Goal: Transaction & Acquisition: Purchase product/service

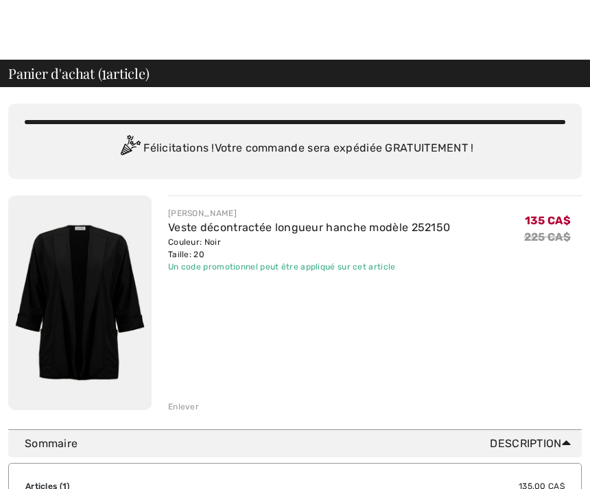
scroll to position [8, 0]
click at [233, 232] on link "Veste décontractée longueur hanche modèle 252150" at bounding box center [309, 227] width 282 height 13
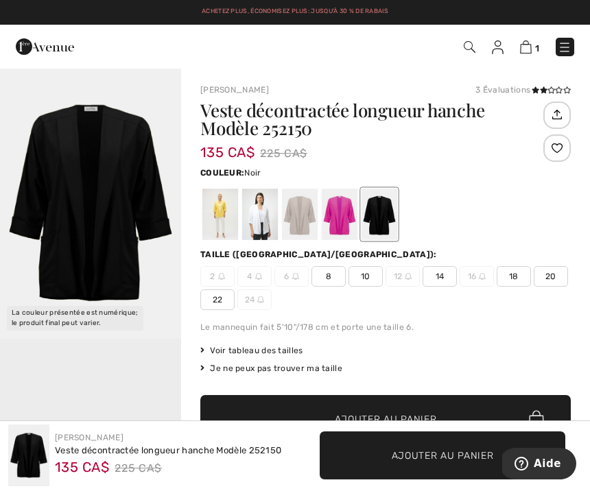
click at [504, 48] on img at bounding box center [498, 47] width 12 height 14
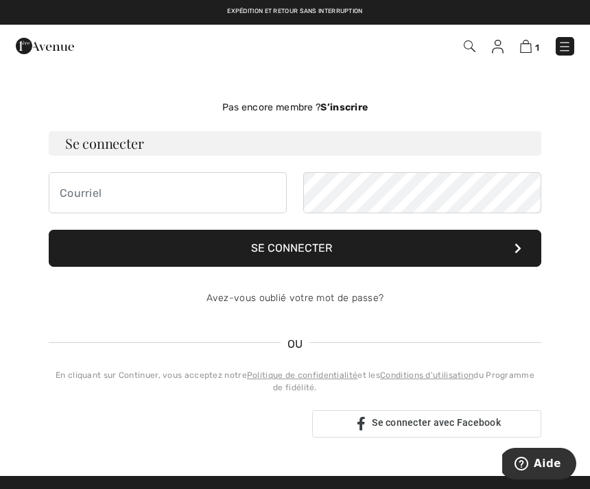
click at [472, 47] on img at bounding box center [470, 46] width 12 height 12
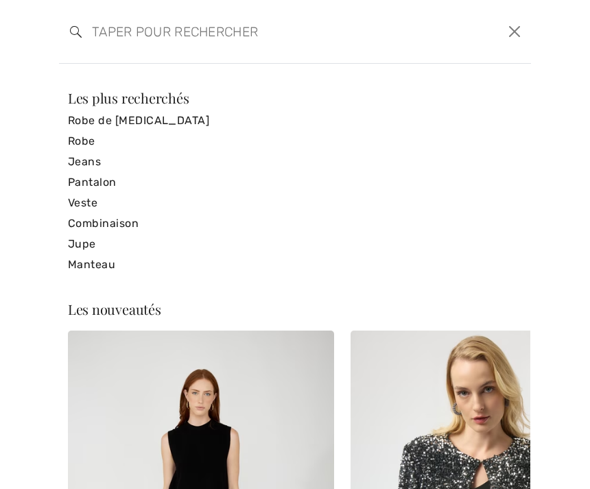
click at [154, 36] on input "search" at bounding box center [244, 31] width 325 height 41
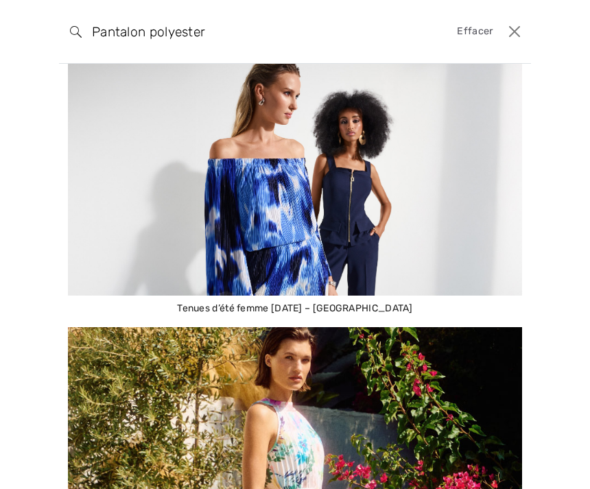
scroll to position [904, 0]
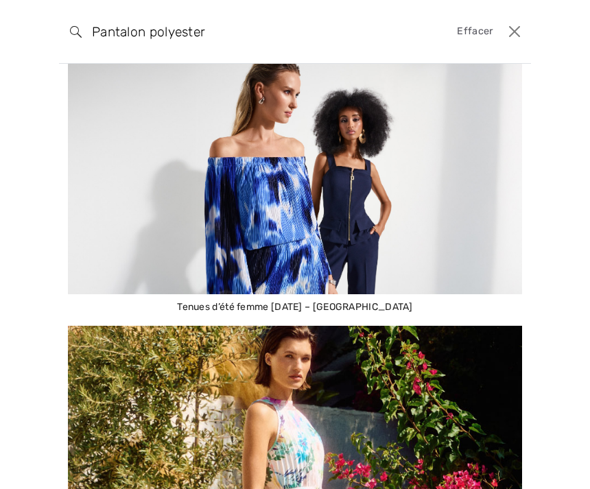
type input "Pantalon polyester"
click at [518, 30] on button "Ferme" at bounding box center [514, 32] width 21 height 22
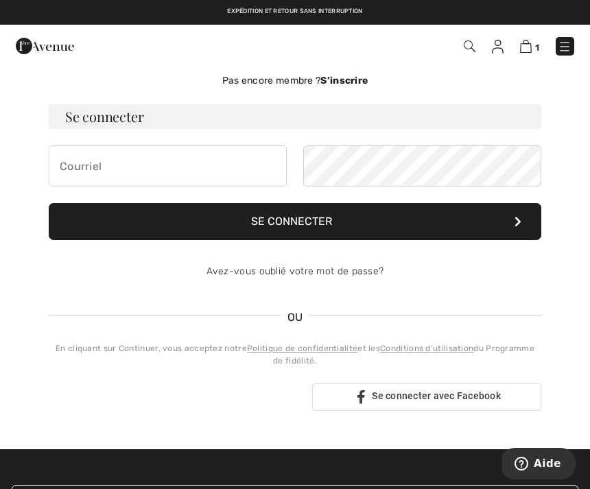
scroll to position [0, 0]
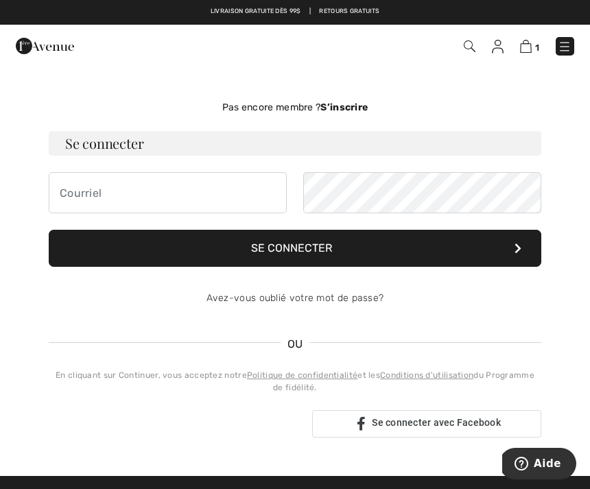
click at [566, 52] on img at bounding box center [565, 47] width 14 height 14
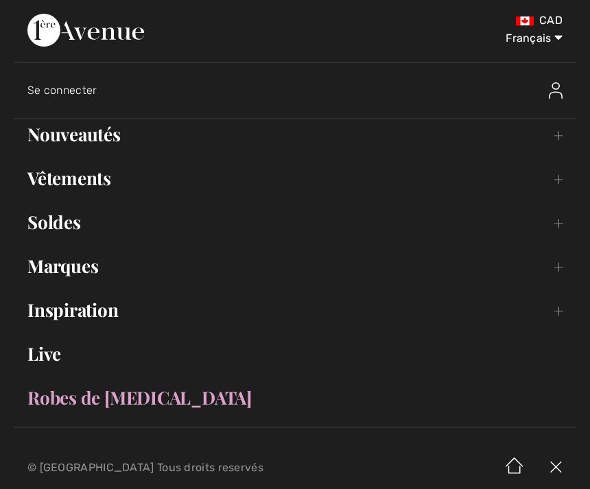
click at [94, 180] on link "Vêtements Toggle submenu" at bounding box center [295, 178] width 563 height 30
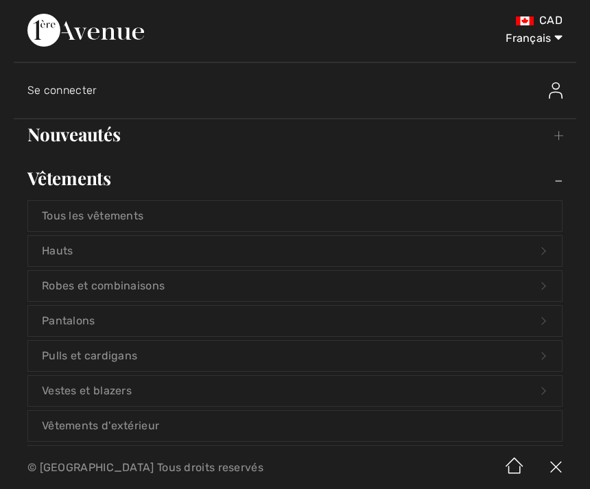
click at [71, 329] on link "Pantalons Open submenu" at bounding box center [295, 321] width 534 height 30
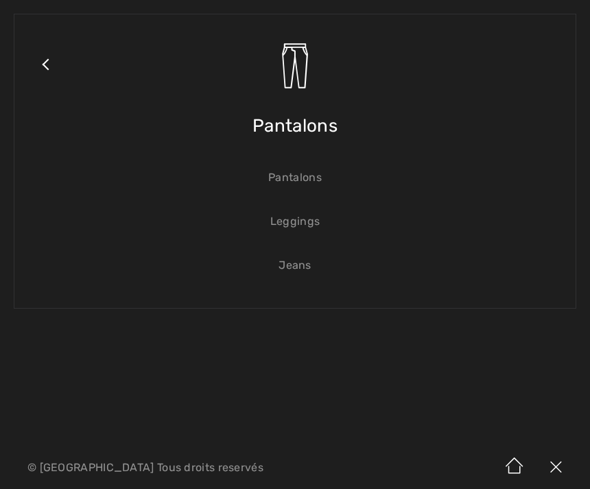
click at [307, 170] on link "Pantalons" at bounding box center [295, 178] width 534 height 30
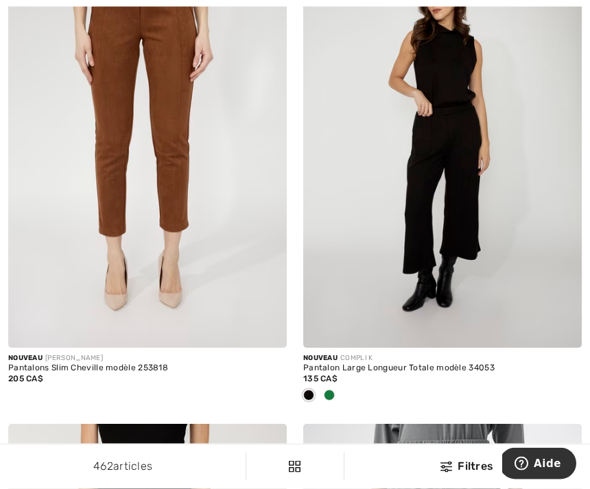
scroll to position [773, 0]
click at [468, 159] on img at bounding box center [442, 139] width 279 height 418
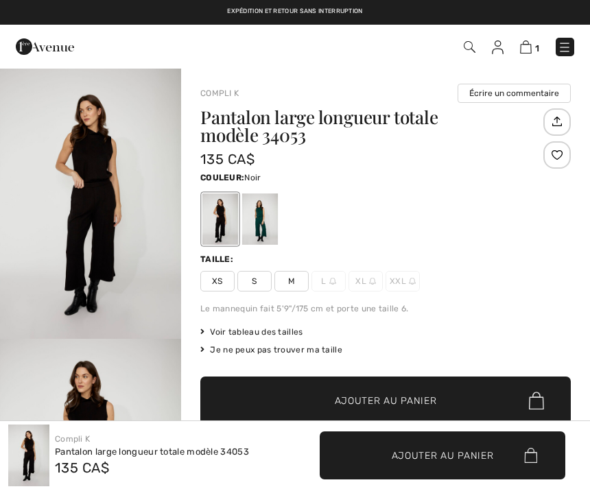
checkbox input "true"
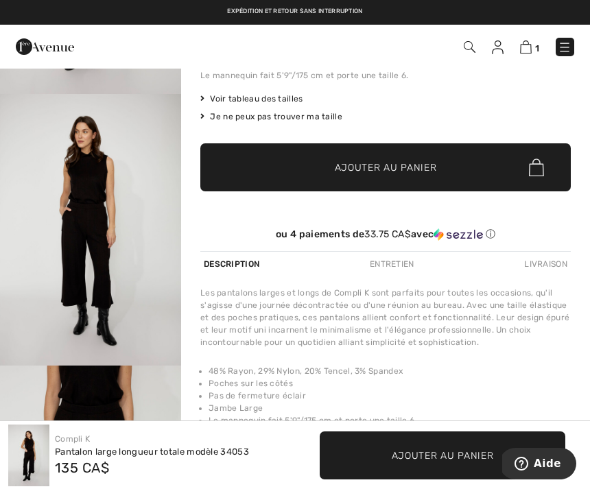
scroll to position [10, 0]
click at [109, 280] on img "2 / 4" at bounding box center [90, 231] width 181 height 272
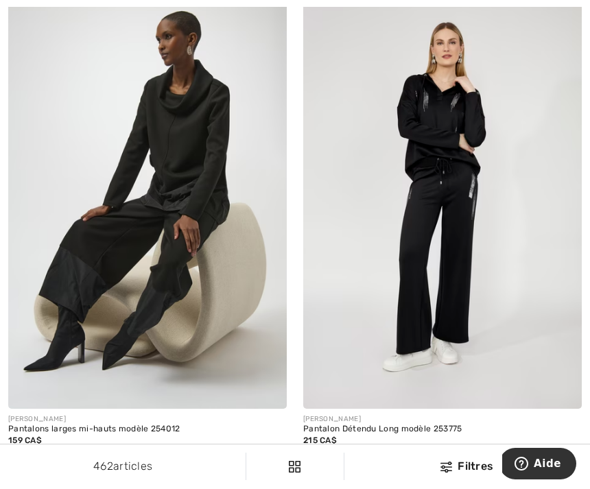
scroll to position [6267, 0]
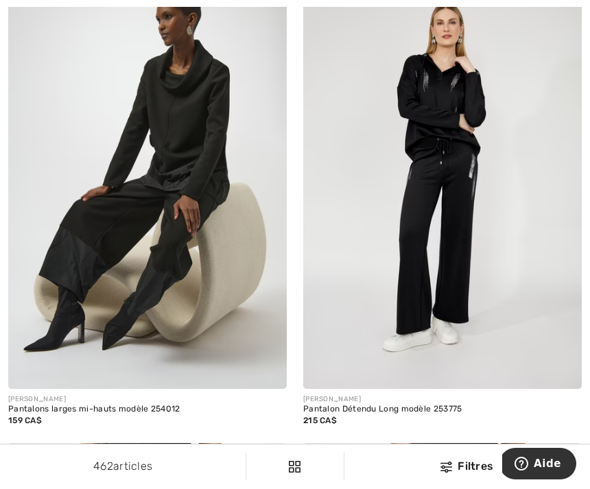
click at [448, 232] on img at bounding box center [442, 180] width 279 height 418
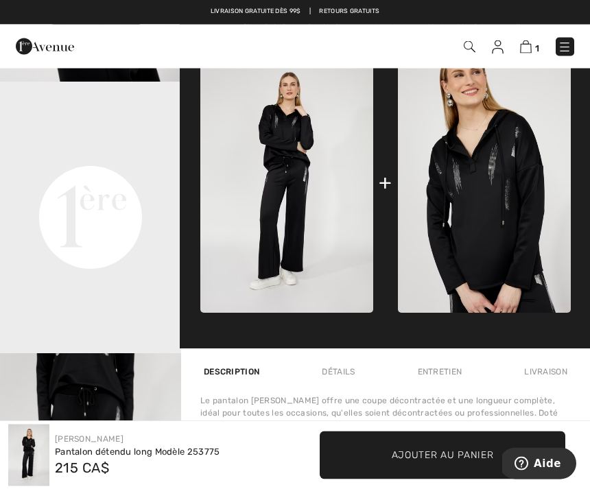
scroll to position [529, 0]
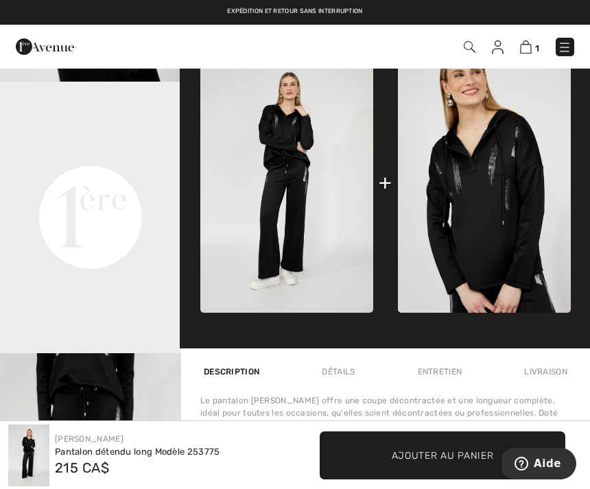
click at [107, 172] on video "Your browser does not support the video tag." at bounding box center [90, 127] width 181 height 91
click at [106, 172] on video "Your browser does not support the video tag." at bounding box center [90, 127] width 181 height 91
click at [116, 172] on video "Your browser does not support the video tag." at bounding box center [90, 127] width 181 height 91
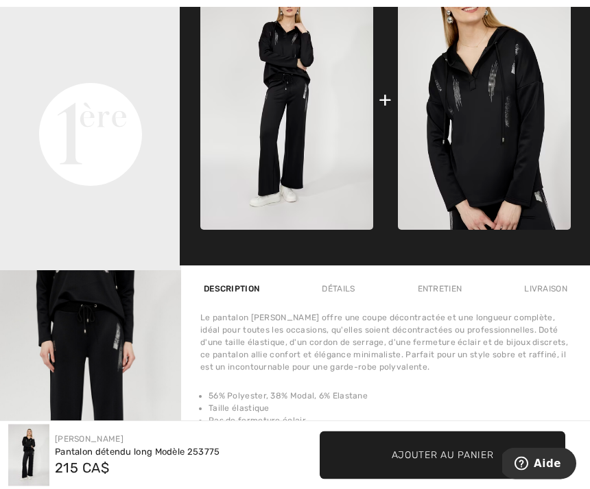
scroll to position [613, 0]
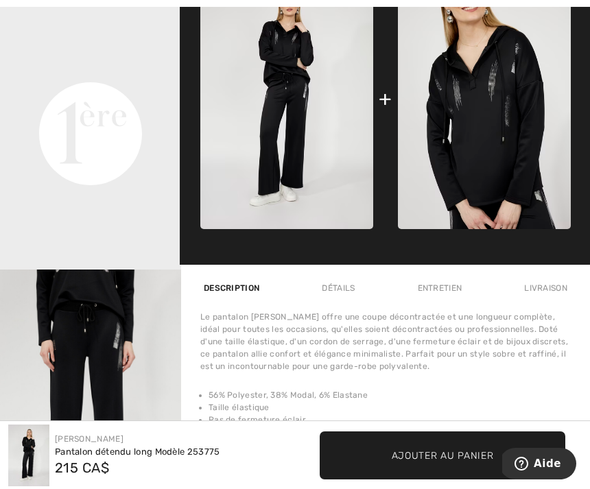
click at [129, 89] on video "Your browser does not support the video tag." at bounding box center [90, 43] width 181 height 91
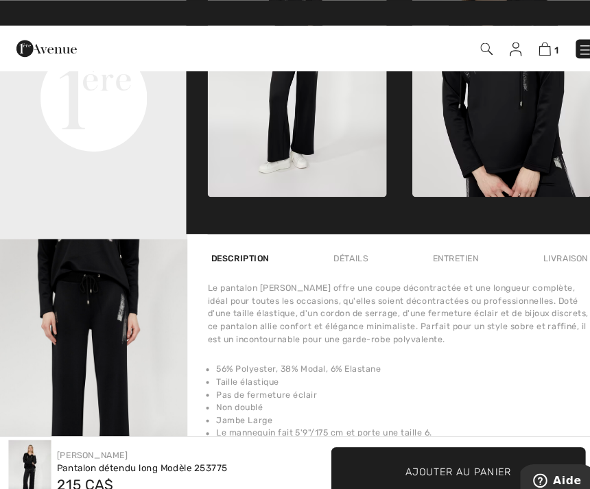
scroll to position [652, 0]
click at [346, 250] on div "Détails" at bounding box center [338, 249] width 40 height 25
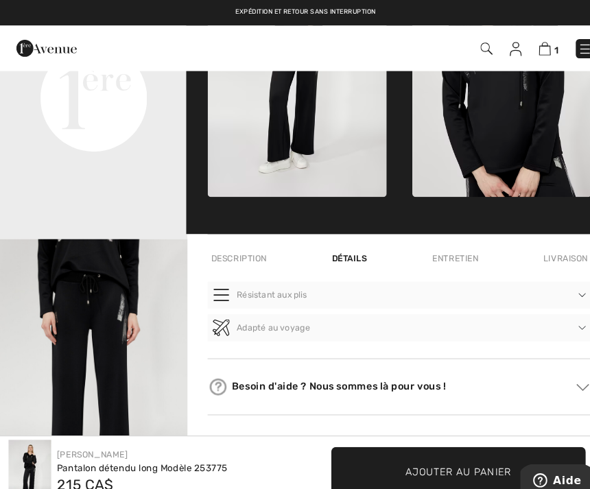
click at [449, 243] on div "Entretien" at bounding box center [439, 249] width 51 height 25
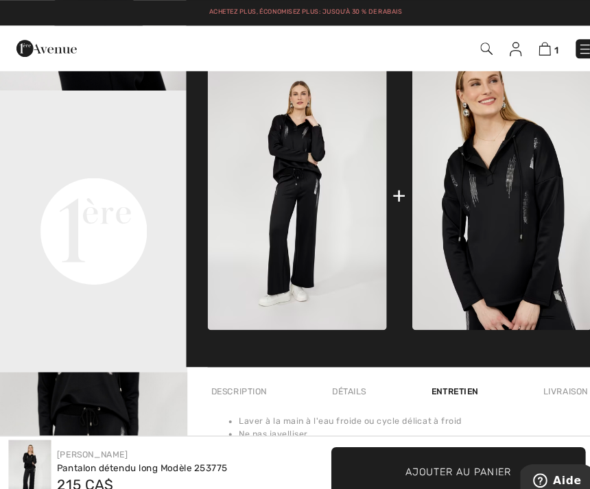
scroll to position [523, 0]
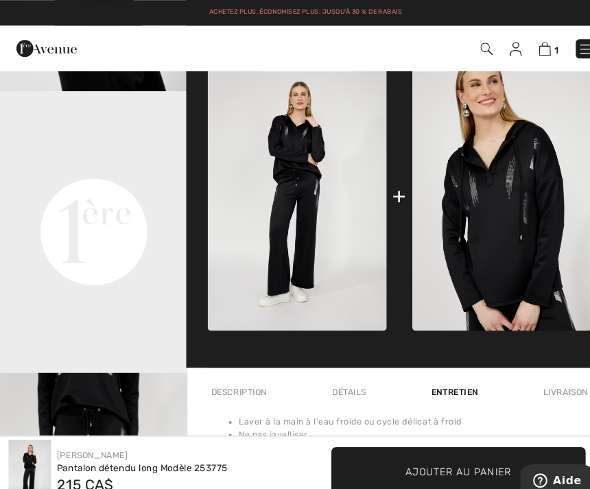
click at [390, 178] on div "+" at bounding box center [385, 189] width 13 height 31
click at [388, 187] on div "+" at bounding box center [385, 189] width 13 height 31
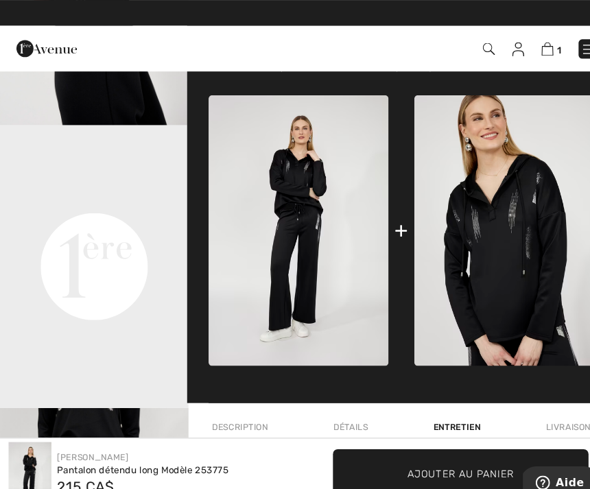
scroll to position [491, 0]
click at [486, 239] on img at bounding box center [484, 221] width 173 height 260
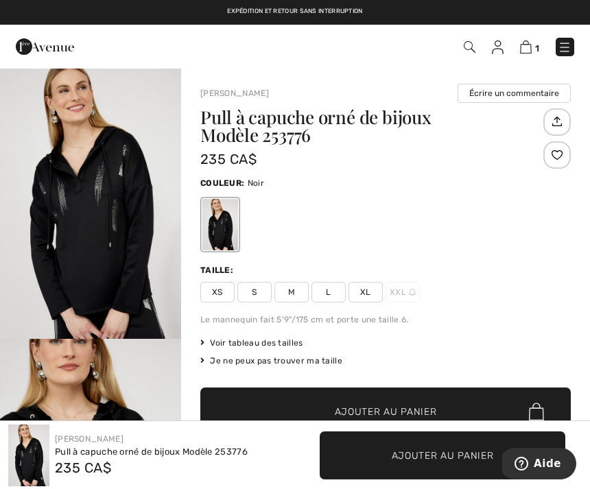
click at [567, 47] on img at bounding box center [565, 47] width 14 height 14
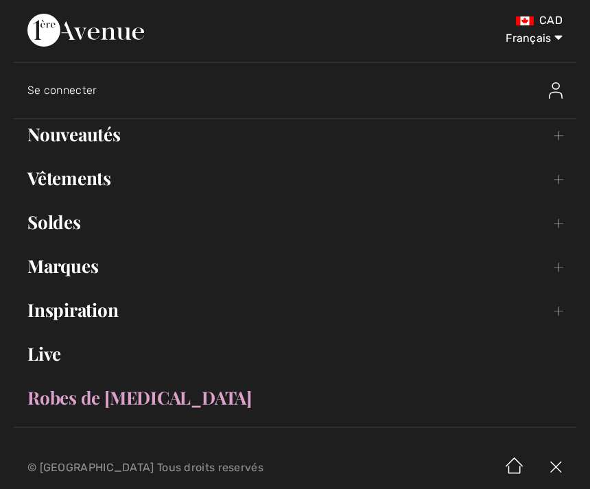
click at [102, 176] on link "Vêtements Toggle submenu" at bounding box center [295, 178] width 563 height 30
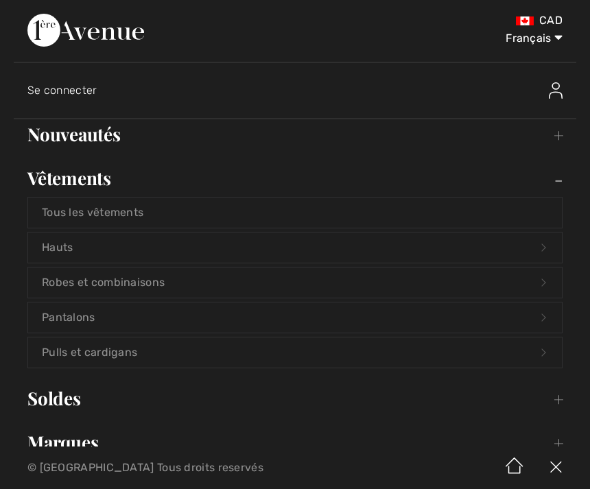
click at [95, 172] on link "Vêtements Toggle submenu" at bounding box center [295, 178] width 563 height 30
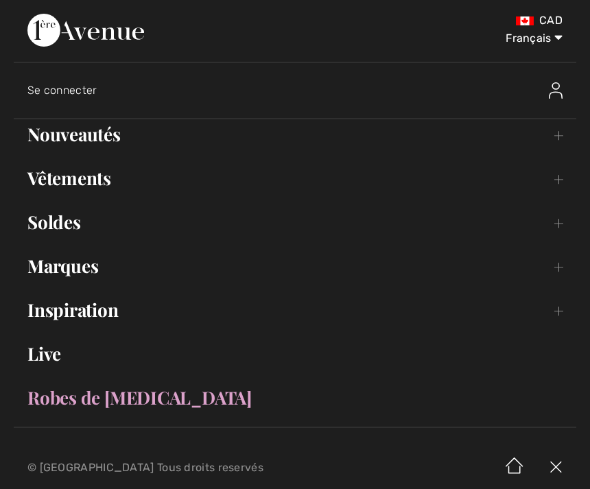
click at [103, 218] on link "Soldes Toggle submenu" at bounding box center [295, 222] width 563 height 30
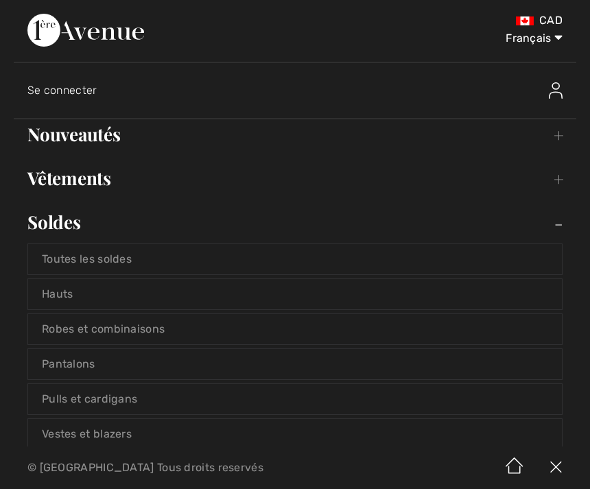
click at [79, 229] on link "Soldes Toggle submenu" at bounding box center [295, 222] width 563 height 30
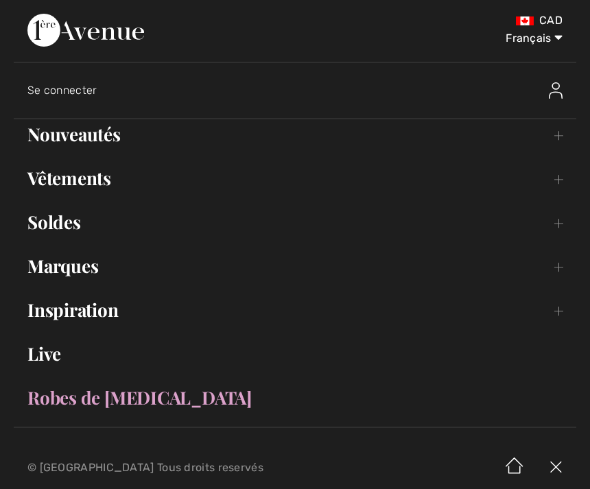
click at [79, 268] on link "Marques Open submenu" at bounding box center [295, 266] width 563 height 30
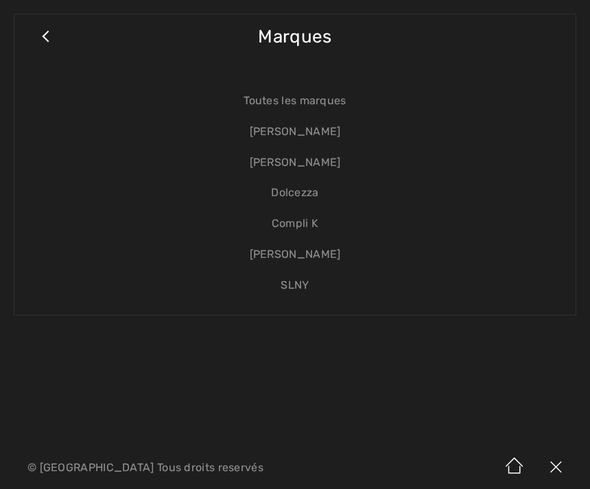
click at [323, 126] on link "[PERSON_NAME]" at bounding box center [295, 132] width 534 height 31
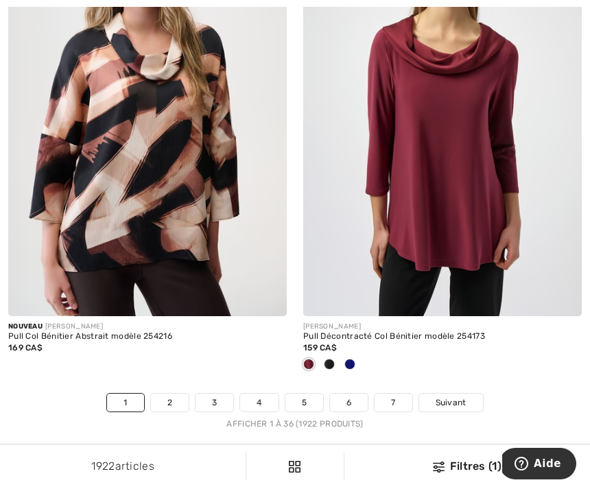
scroll to position [9285, 0]
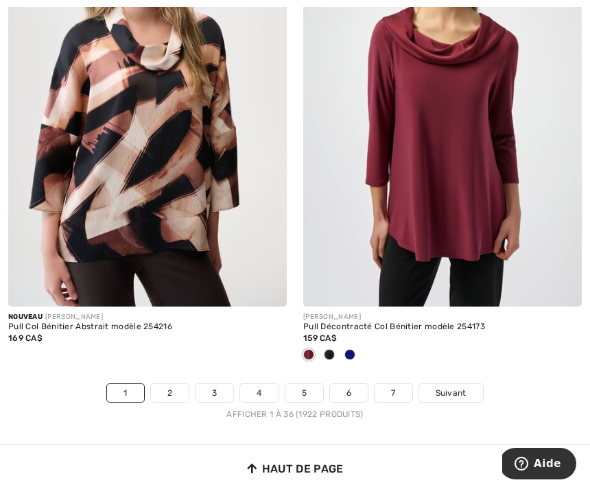
click at [461, 387] on span "Suivant" at bounding box center [451, 393] width 31 height 12
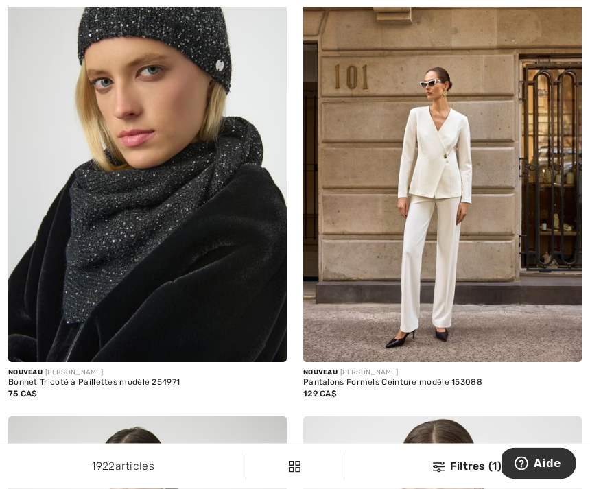
scroll to position [4564, 0]
click at [443, 170] on img at bounding box center [442, 153] width 279 height 418
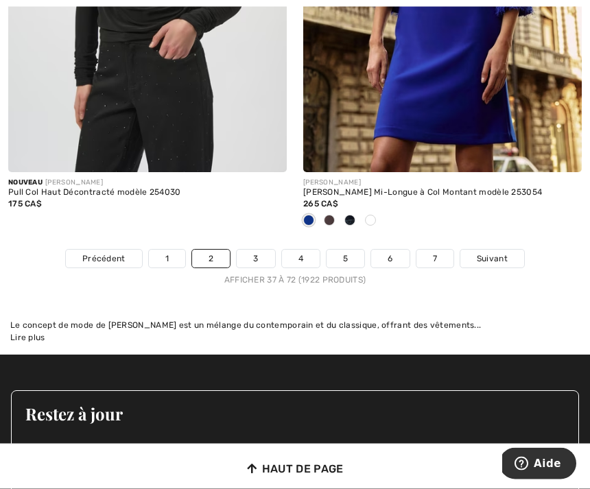
scroll to position [9235, 0]
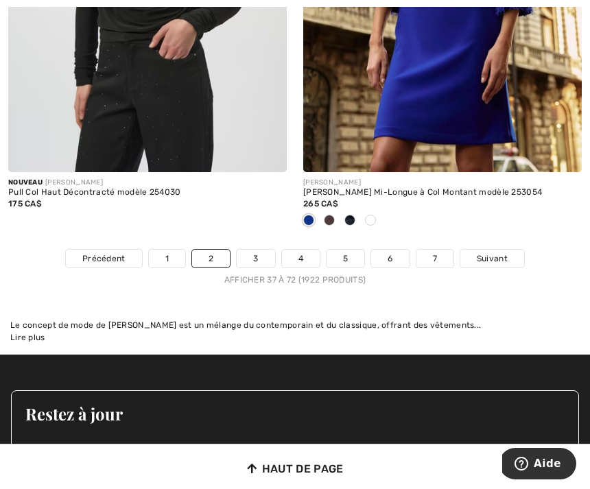
click at [499, 253] on span "Suivant" at bounding box center [492, 259] width 31 height 12
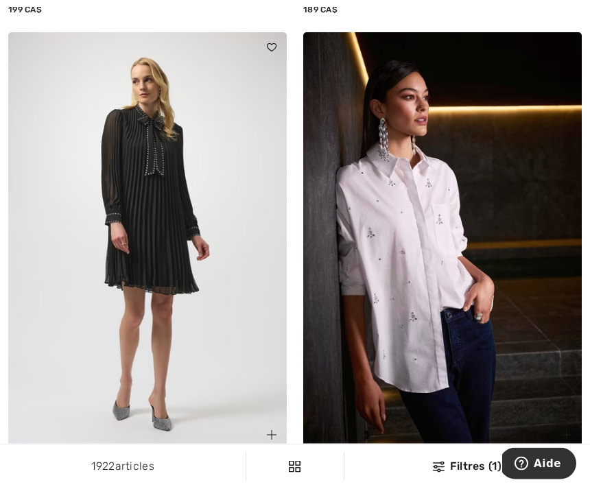
scroll to position [5225, 0]
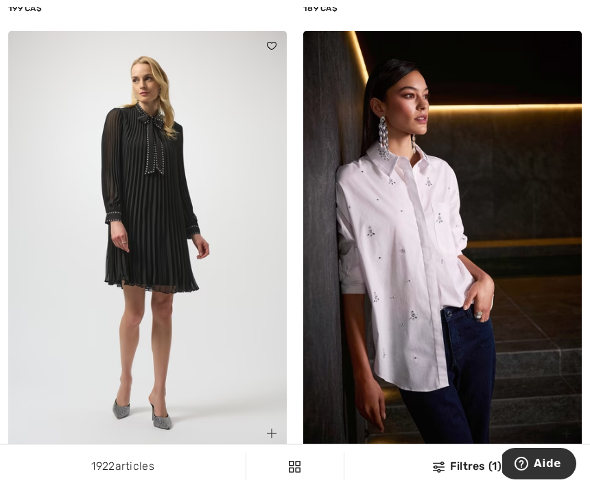
click at [493, 272] on img at bounding box center [442, 240] width 279 height 418
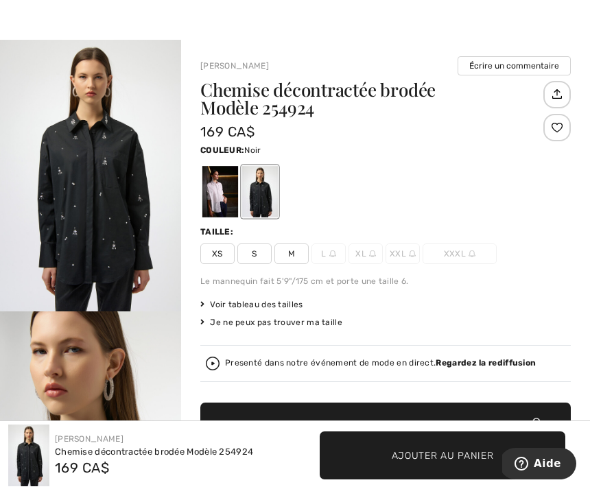
click at [222, 194] on div at bounding box center [220, 191] width 36 height 51
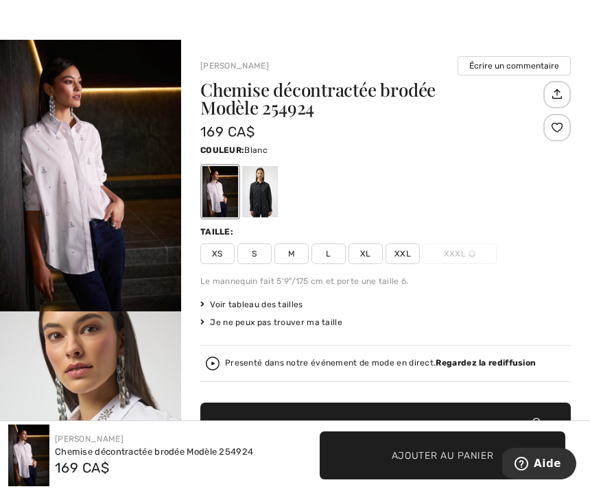
click at [411, 255] on span "XXL" at bounding box center [403, 254] width 34 height 21
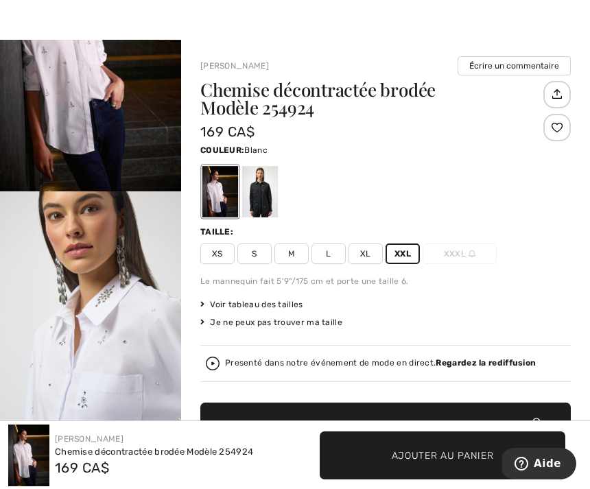
scroll to position [129, 0]
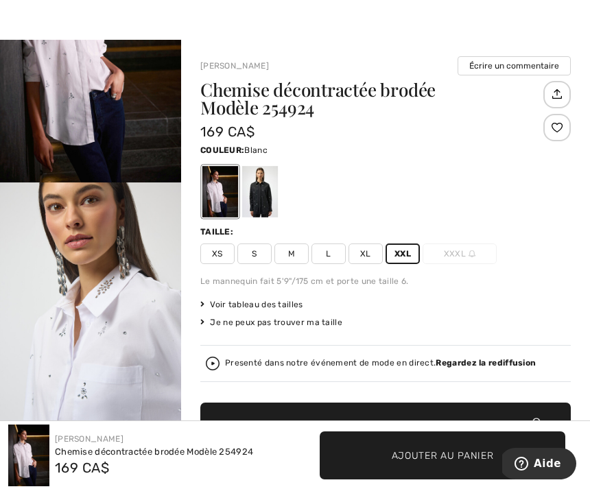
click at [121, 373] on img "2 / 6" at bounding box center [90, 319] width 181 height 272
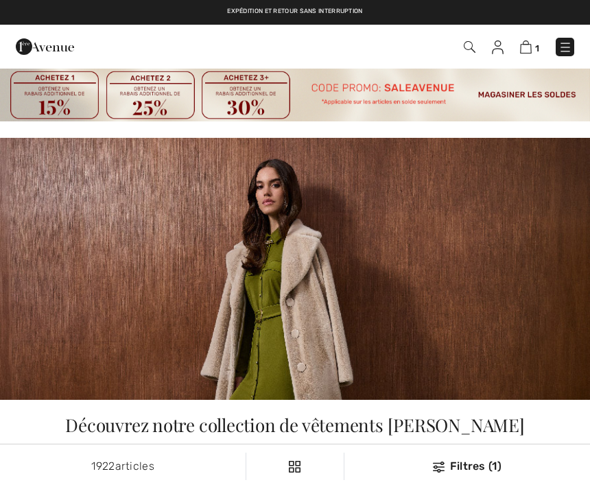
scroll to position [5284, 0]
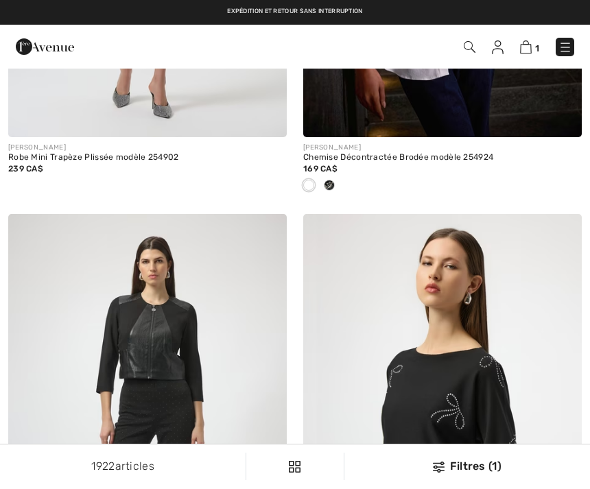
checkbox input "true"
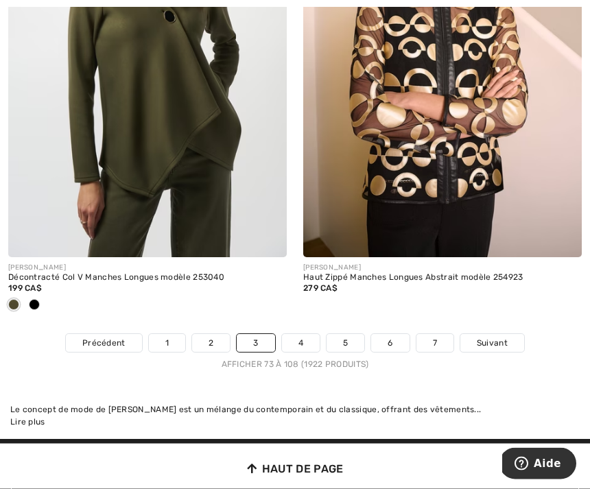
scroll to position [9403, 0]
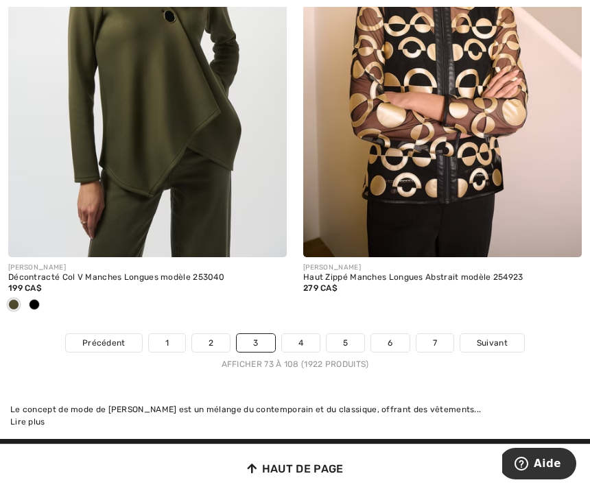
click at [504, 337] on span "Suivant" at bounding box center [492, 343] width 31 height 12
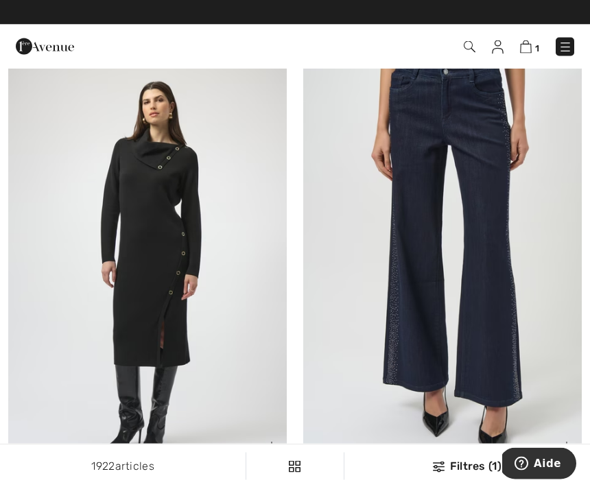
scroll to position [1407, 0]
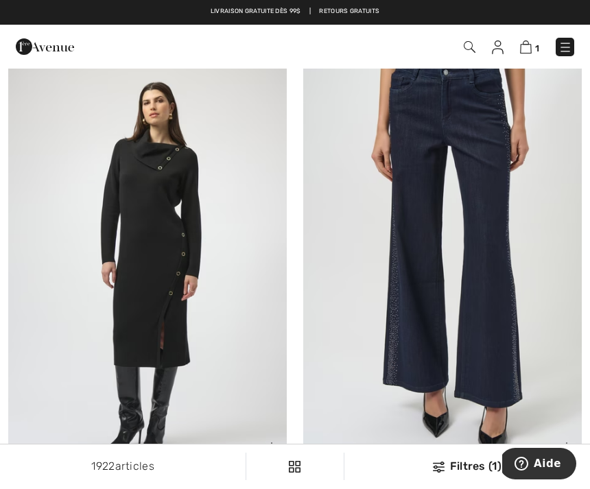
click at [195, 279] on img at bounding box center [147, 254] width 279 height 418
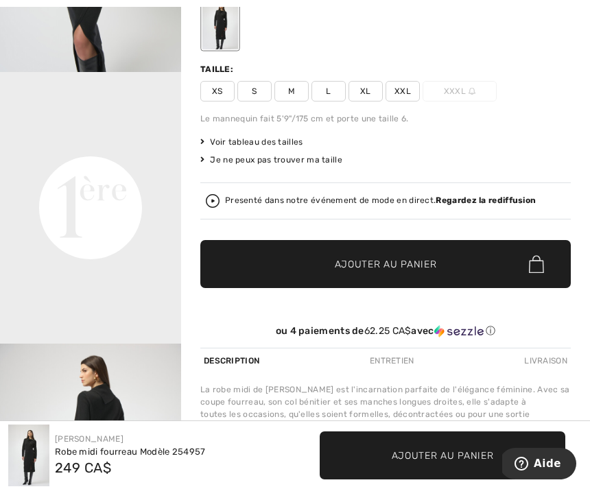
scroll to position [346, 0]
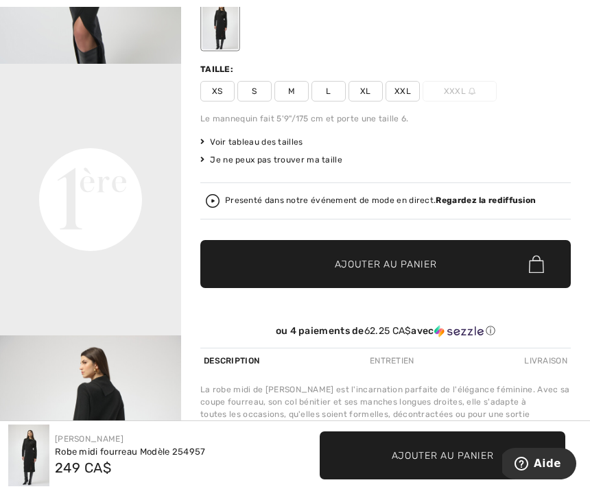
click at [116, 154] on video "Your browser does not support the video tag." at bounding box center [90, 109] width 181 height 91
click at [124, 154] on video "Your browser does not support the video tag." at bounding box center [90, 109] width 181 height 91
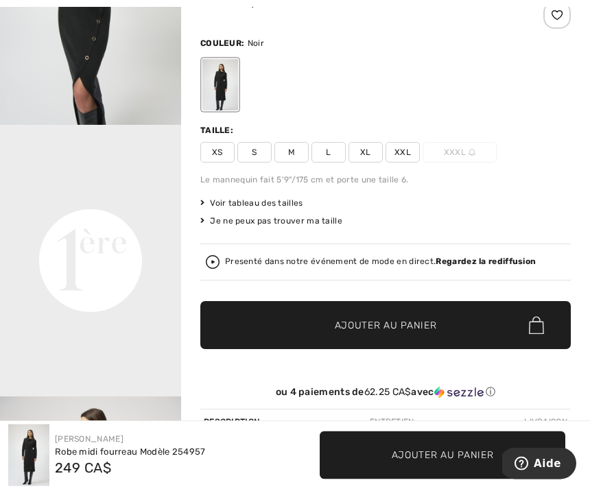
scroll to position [141, 0]
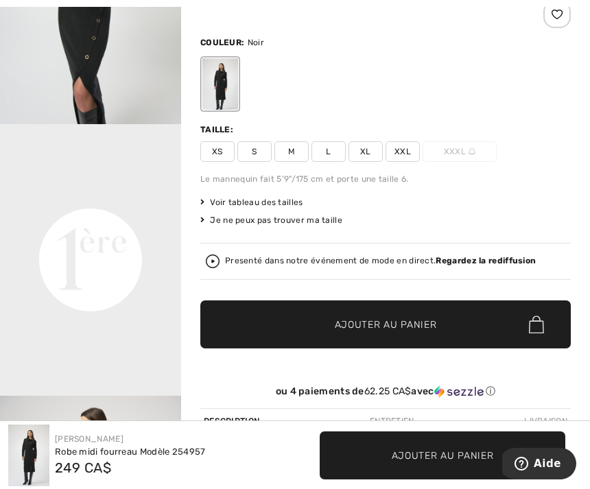
click at [492, 262] on strong "Regardez la rediffusion" at bounding box center [486, 261] width 100 height 10
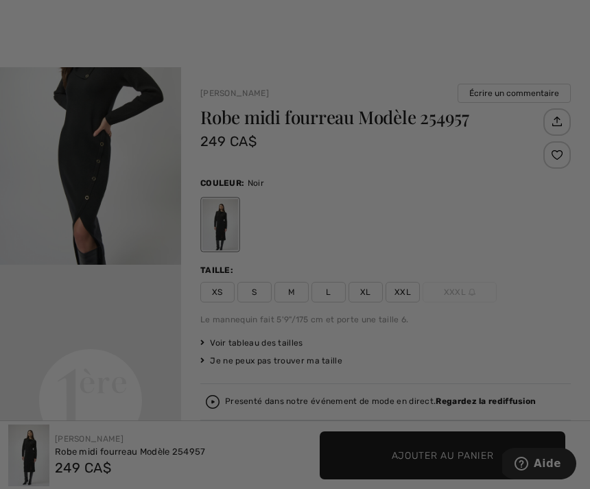
scroll to position [0, 0]
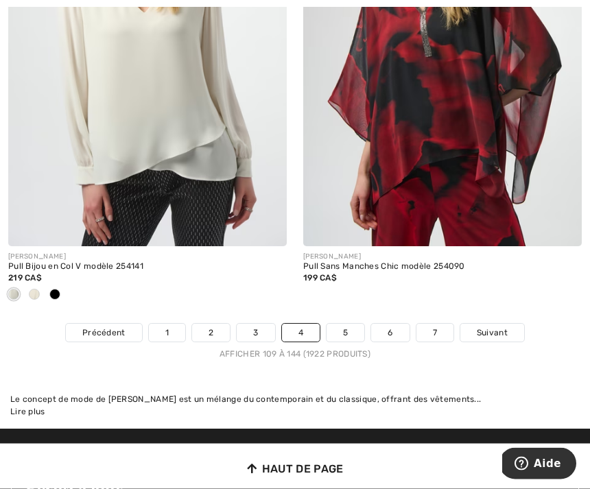
scroll to position [9255, 0]
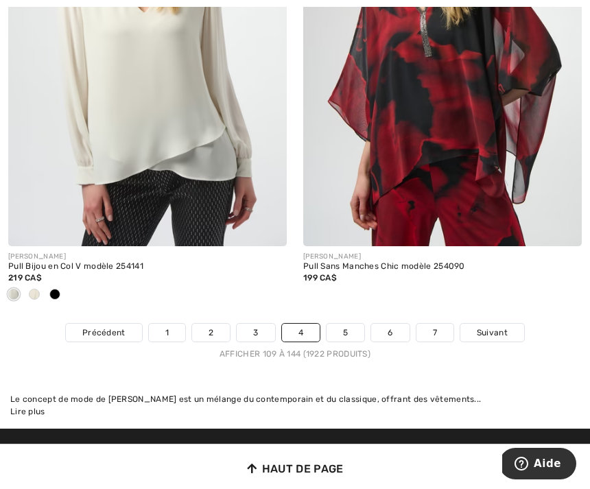
click at [498, 327] on span "Suivant" at bounding box center [492, 333] width 31 height 12
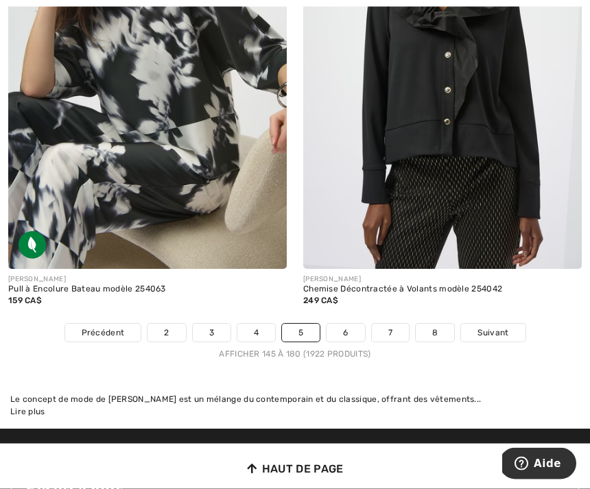
scroll to position [9359, 0]
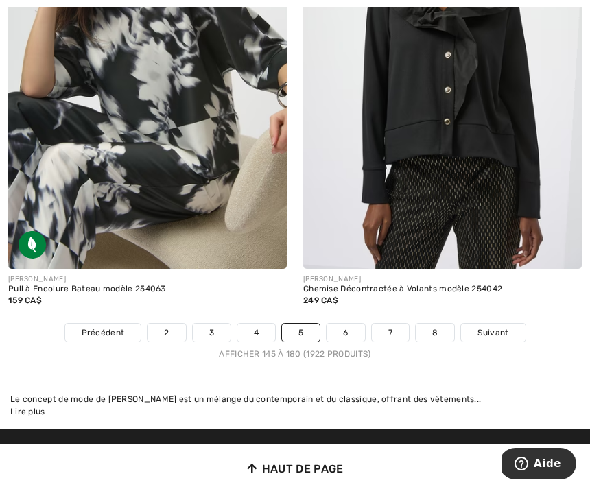
click at [496, 327] on span "Suivant" at bounding box center [493, 333] width 31 height 12
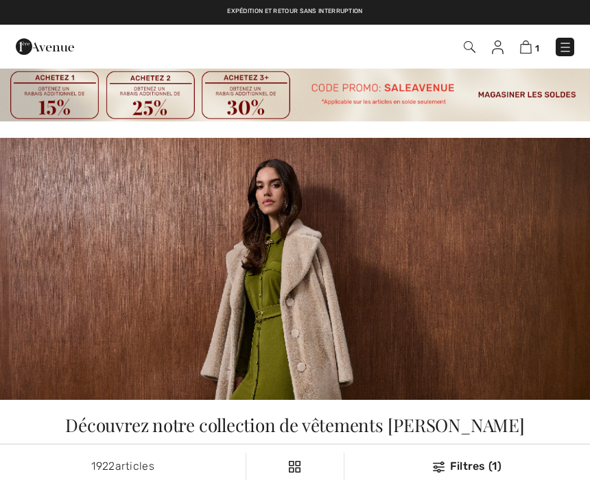
checkbox input "true"
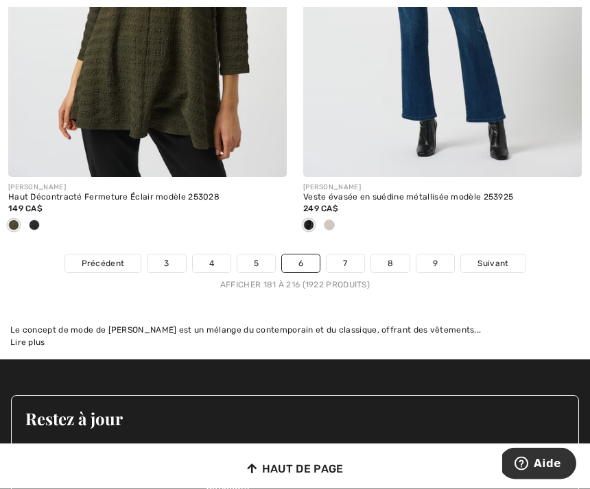
scroll to position [9140, 0]
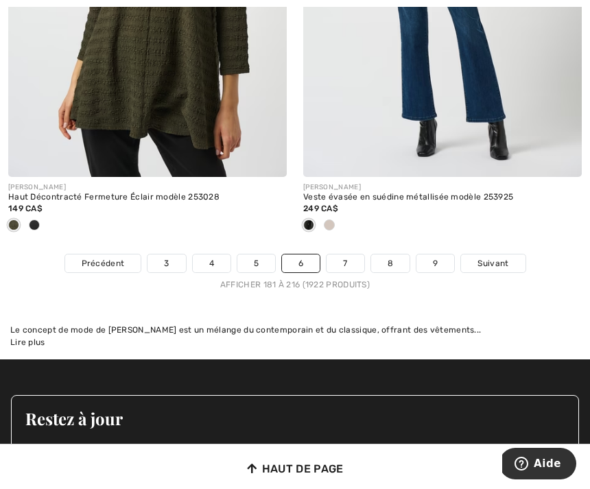
click at [493, 257] on span "Suivant" at bounding box center [493, 263] width 31 height 12
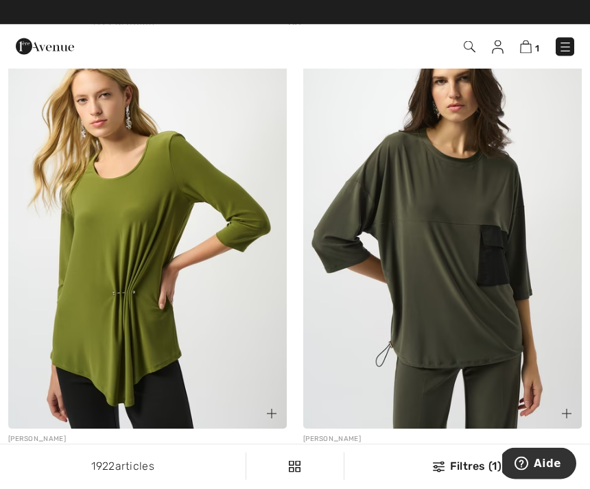
scroll to position [2947, 0]
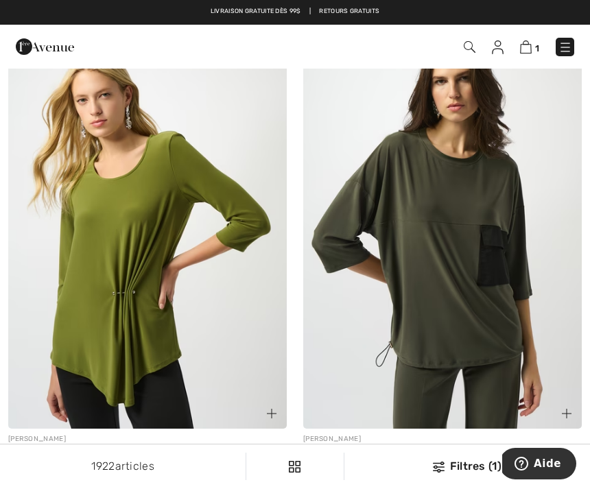
click at [453, 270] on img at bounding box center [442, 220] width 279 height 418
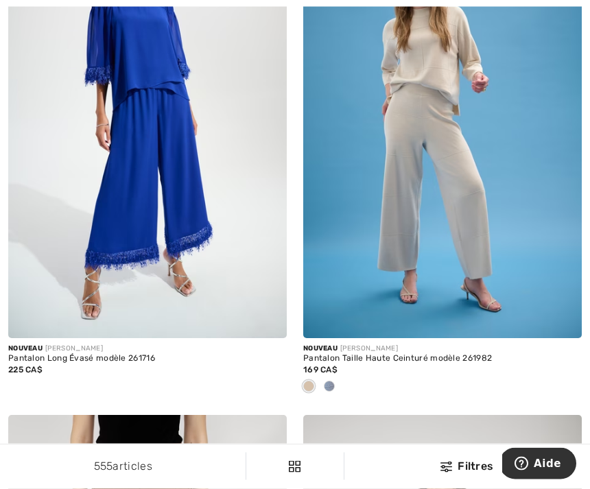
scroll to position [307, 0]
click at [333, 390] on div at bounding box center [329, 387] width 21 height 23
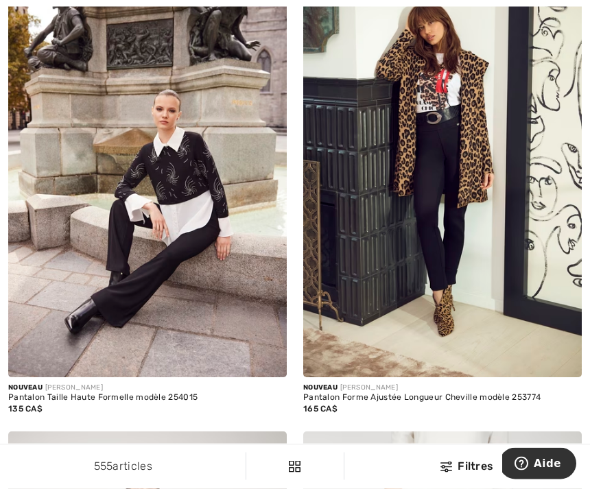
scroll to position [3278, 0]
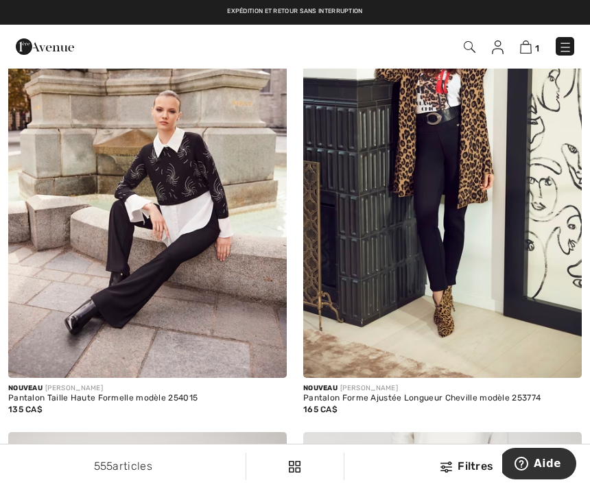
click at [173, 254] on img at bounding box center [147, 169] width 279 height 418
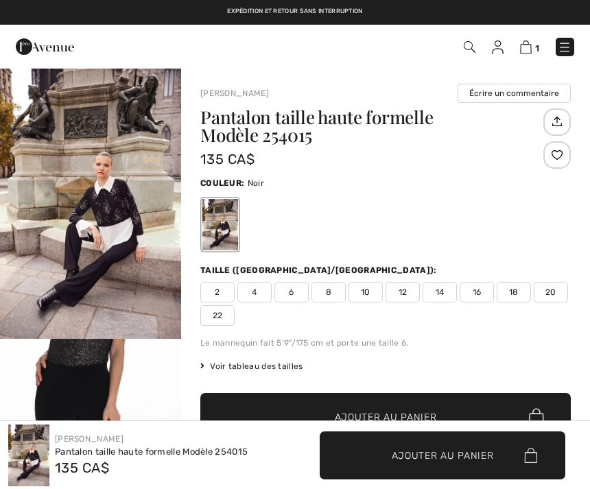
checkbox input "true"
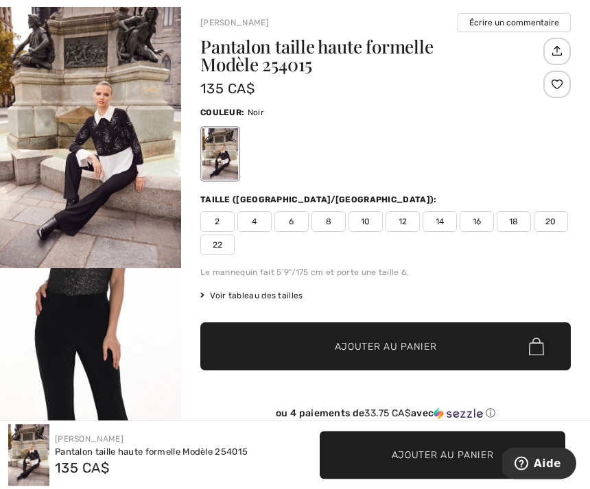
scroll to position [71, 0]
click at [279, 300] on span "Voir tableau des tailles" at bounding box center [251, 296] width 103 height 12
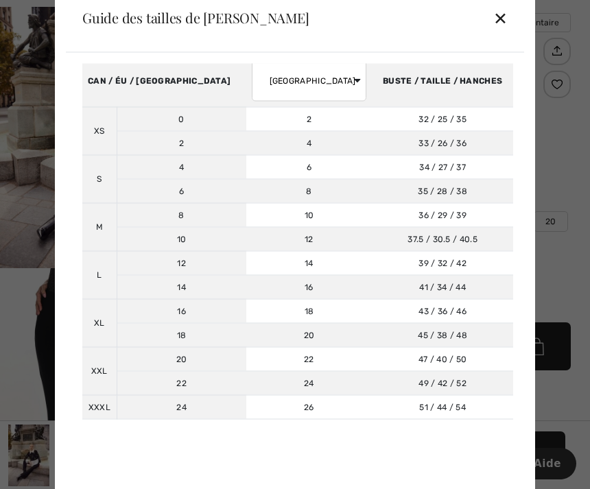
scroll to position [82, 0]
click at [497, 32] on div "✕" at bounding box center [500, 17] width 14 height 29
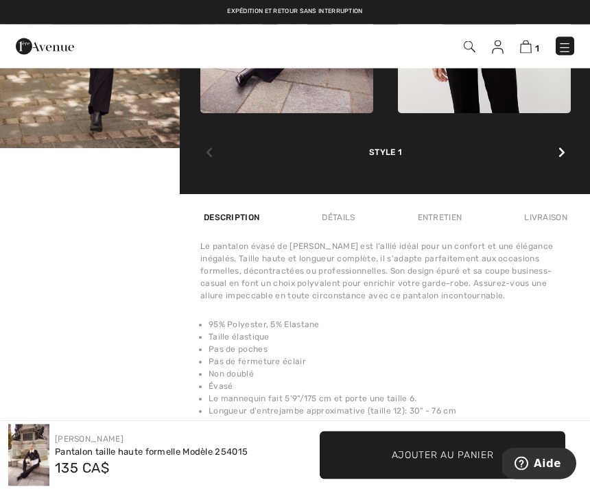
scroll to position [734, 0]
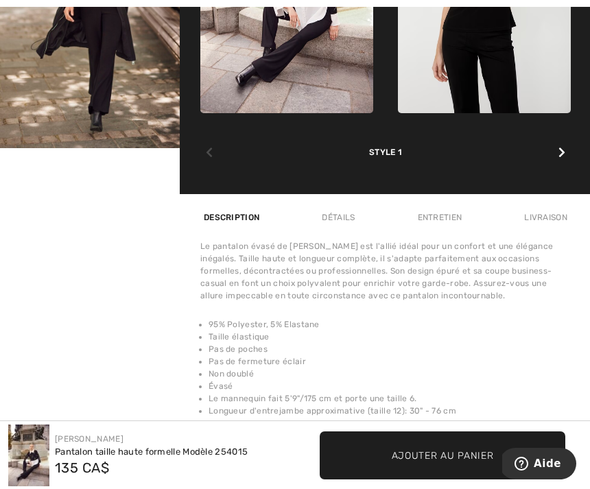
click at [465, 277] on div "Le pantalon évasé de Frank Lyman est l'allié idéal pour un confort et une éléga…" at bounding box center [385, 271] width 371 height 62
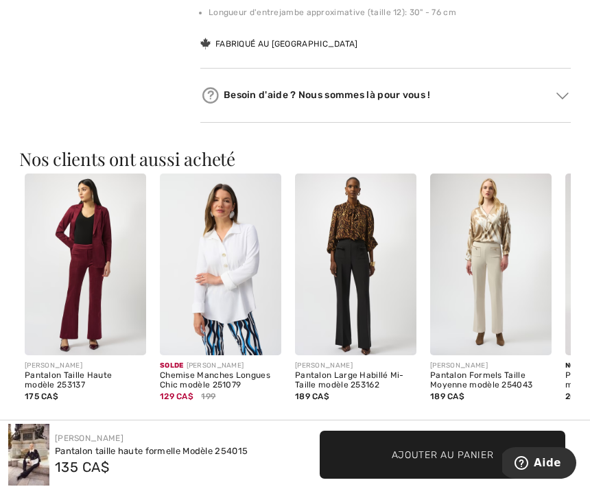
scroll to position [1133, 0]
click at [216, 286] on img at bounding box center [220, 265] width 121 height 183
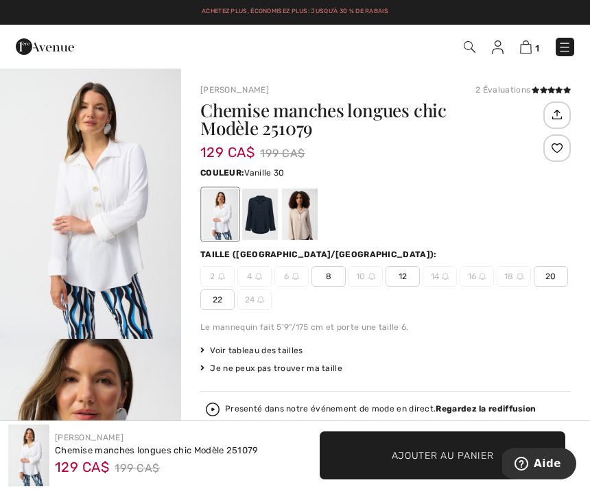
click at [296, 221] on div at bounding box center [300, 214] width 36 height 51
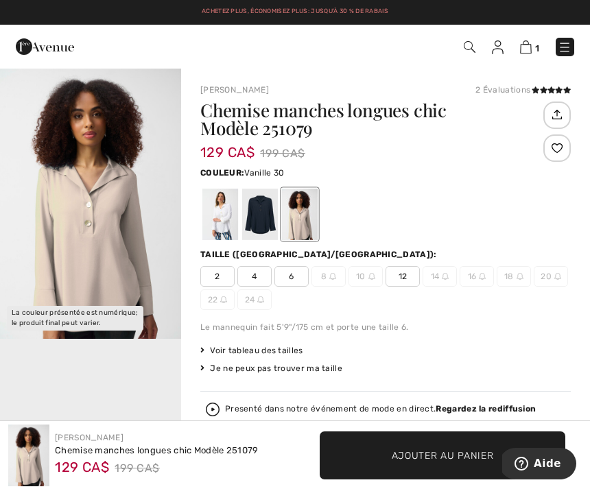
click at [222, 220] on div at bounding box center [220, 214] width 36 height 51
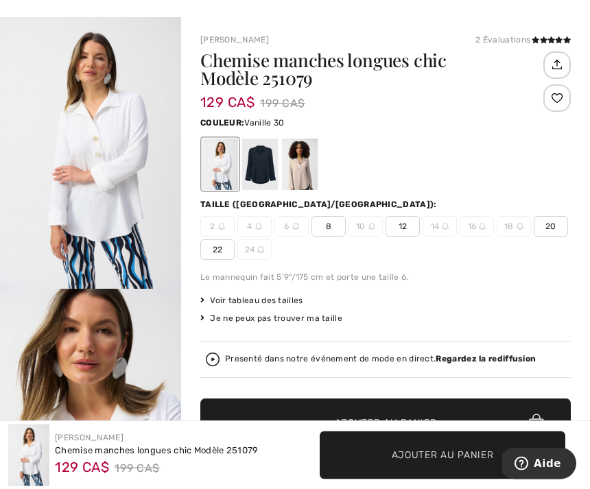
scroll to position [50, 0]
click at [563, 231] on span "20" at bounding box center [551, 226] width 34 height 21
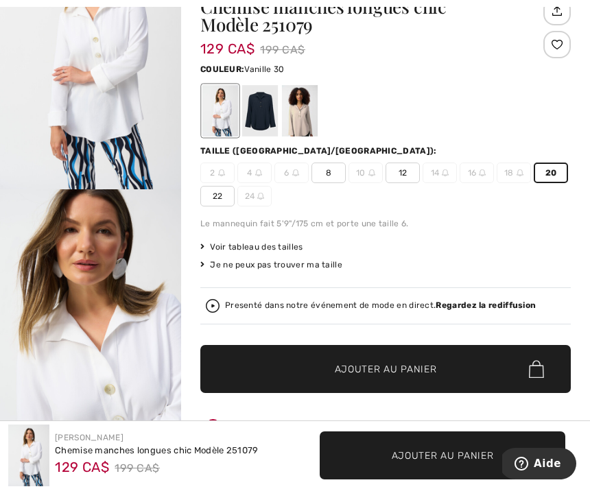
scroll to position [47, 0]
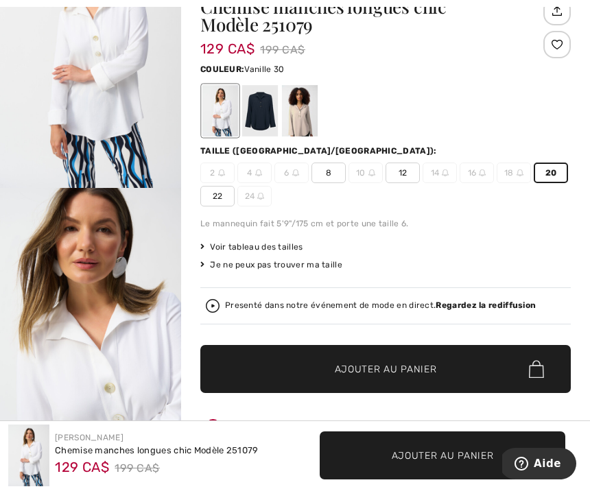
click at [382, 373] on span "Ajouter au panier" at bounding box center [386, 369] width 102 height 14
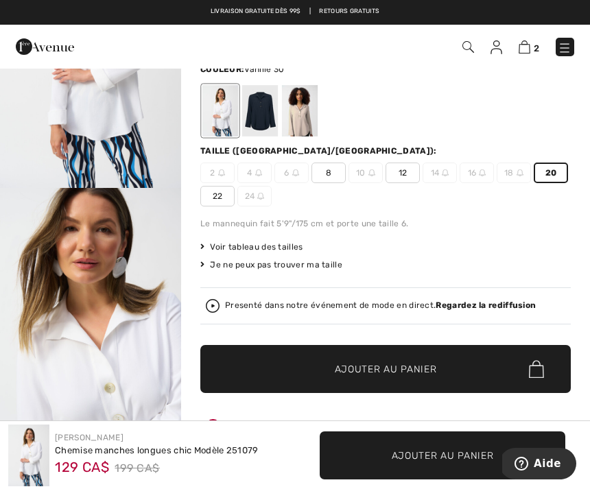
click at [572, 49] on img at bounding box center [565, 47] width 14 height 14
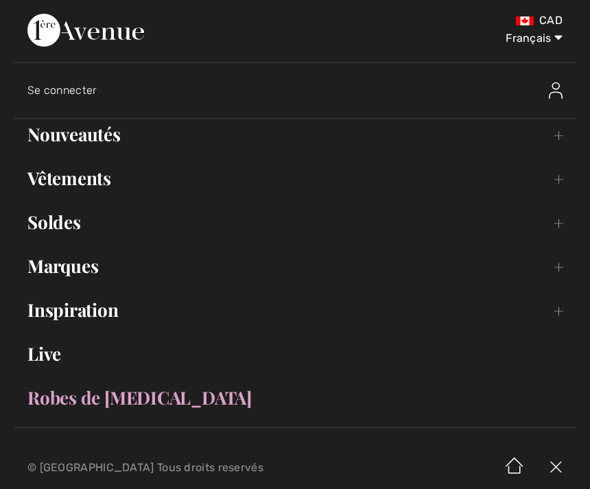
click at [96, 175] on link "Vêtements Toggle submenu" at bounding box center [295, 178] width 563 height 30
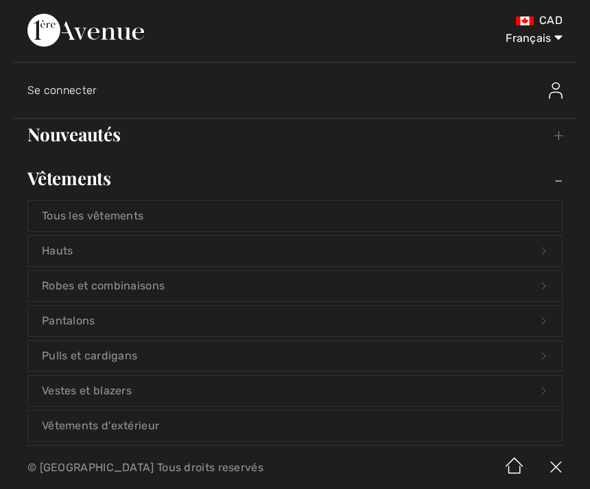
click at [86, 314] on link "Pantalons Open submenu" at bounding box center [295, 321] width 534 height 30
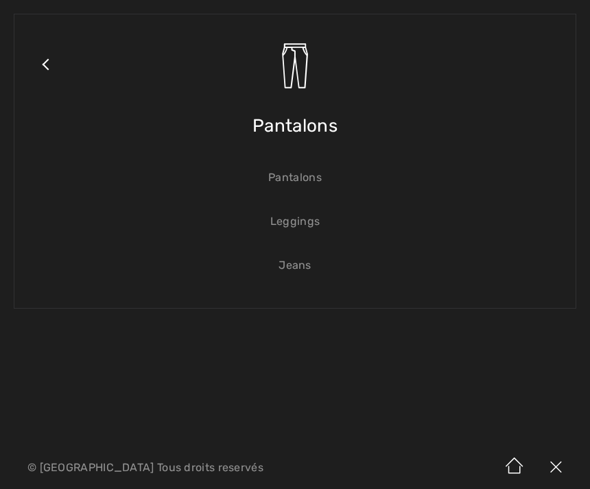
click at [303, 183] on link "Pantalons" at bounding box center [295, 178] width 534 height 30
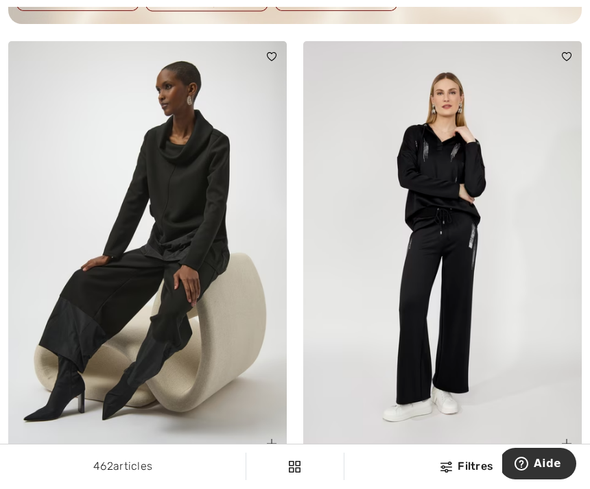
scroll to position [6211, 0]
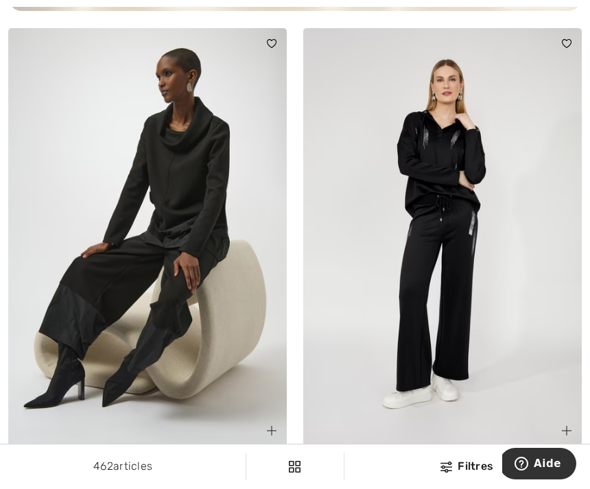
click at [445, 130] on img at bounding box center [442, 237] width 279 height 418
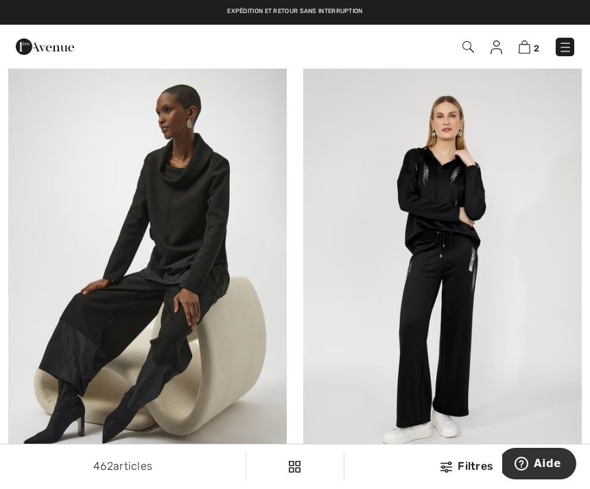
scroll to position [6423, 0]
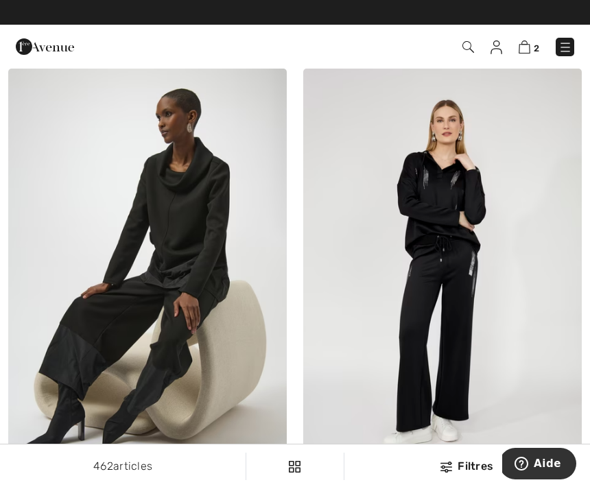
click at [462, 182] on img at bounding box center [442, 278] width 279 height 418
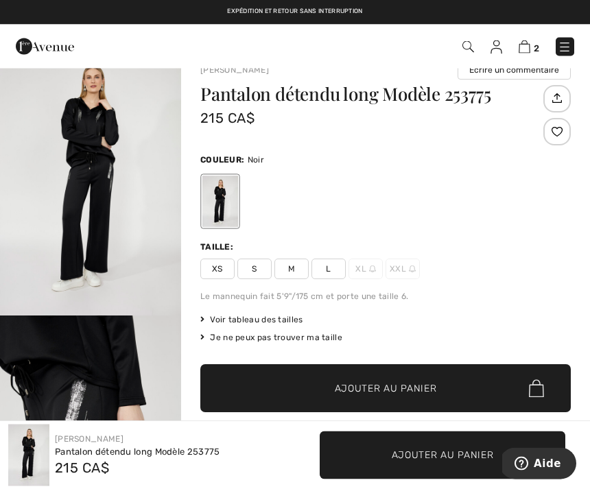
scroll to position [8, 0]
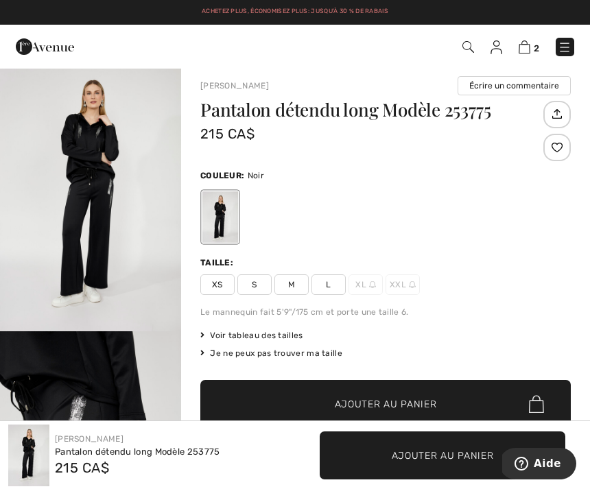
click at [334, 287] on span "L" at bounding box center [329, 284] width 34 height 21
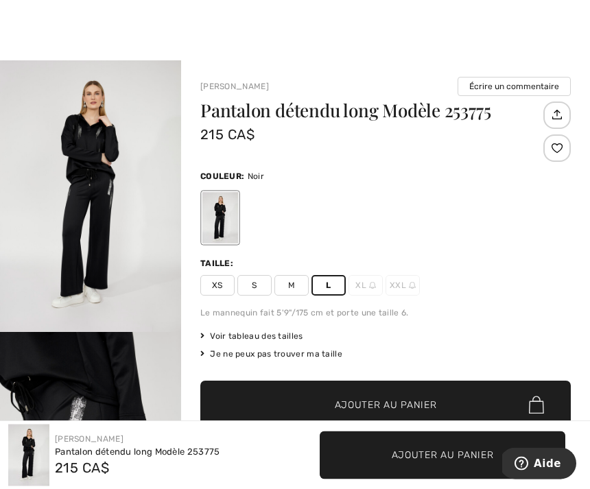
scroll to position [10, 0]
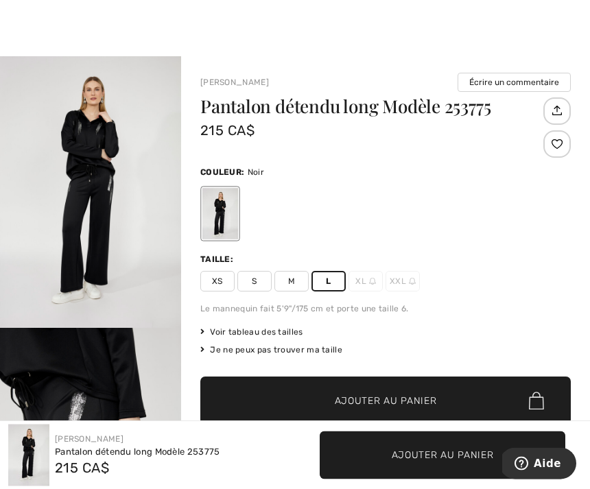
click at [294, 333] on span "Voir tableau des tailles" at bounding box center [251, 333] width 103 height 12
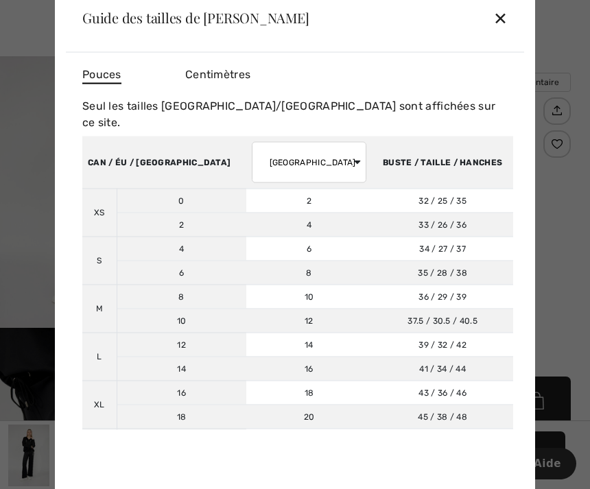
click at [500, 32] on div "✕" at bounding box center [500, 17] width 14 height 29
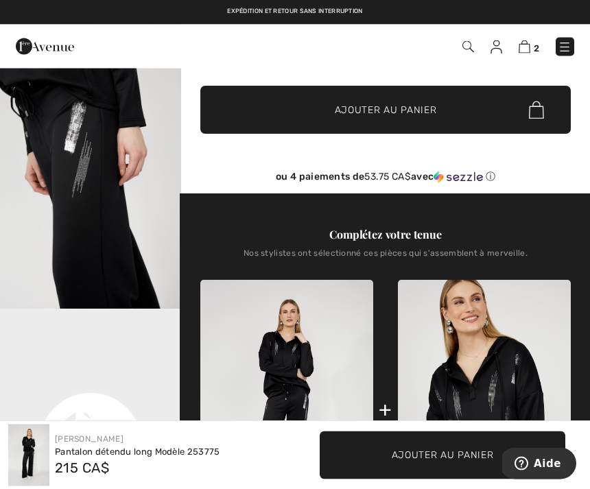
scroll to position [0, 0]
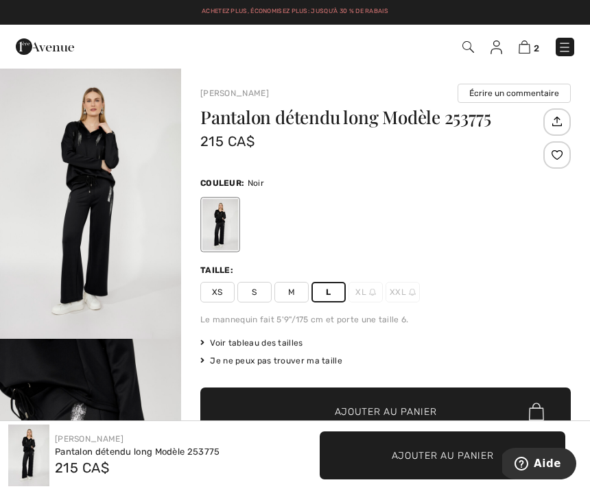
click at [570, 48] on img at bounding box center [565, 47] width 14 height 14
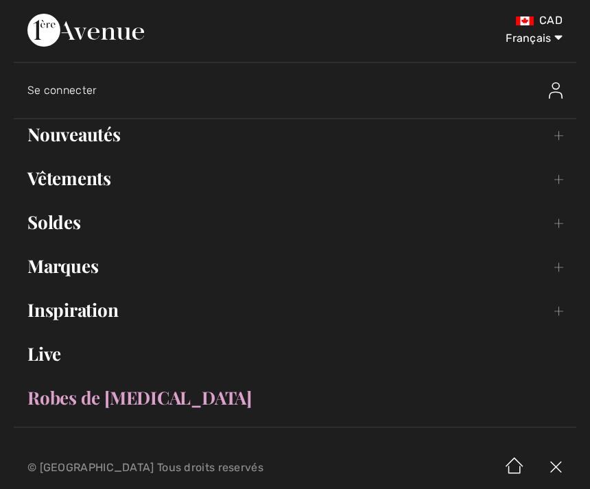
click at [60, 219] on link "Soldes Toggle submenu" at bounding box center [295, 222] width 563 height 30
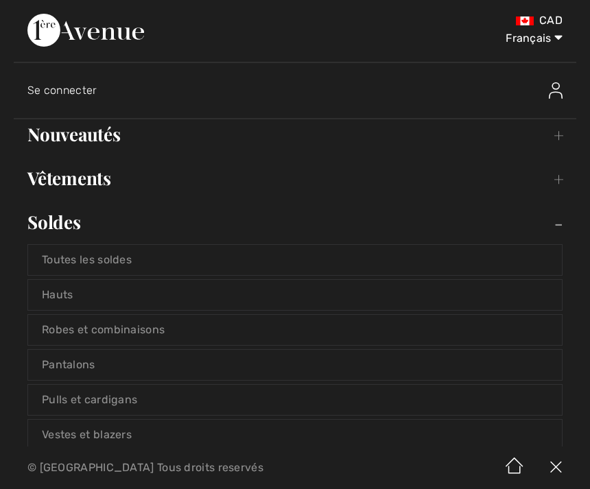
click at [76, 368] on link "Pantalons" at bounding box center [295, 365] width 534 height 30
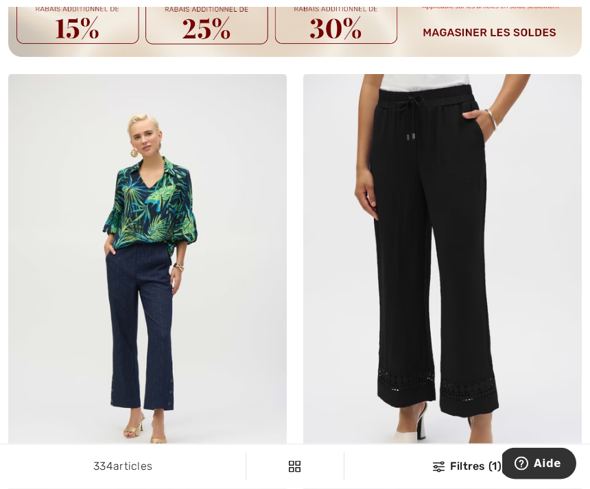
scroll to position [3145, 0]
click at [460, 351] on img at bounding box center [442, 283] width 279 height 418
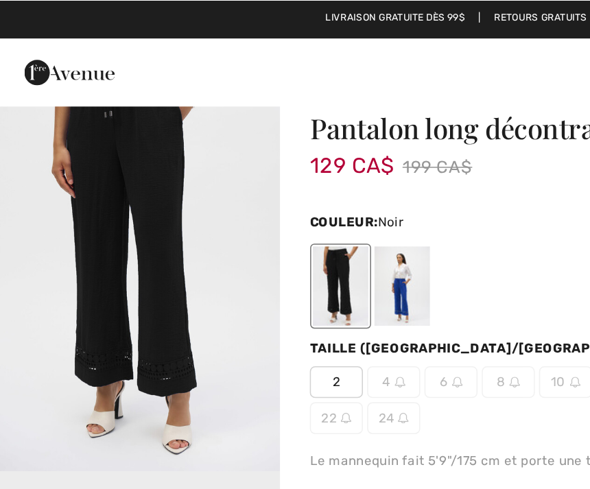
scroll to position [30, 0]
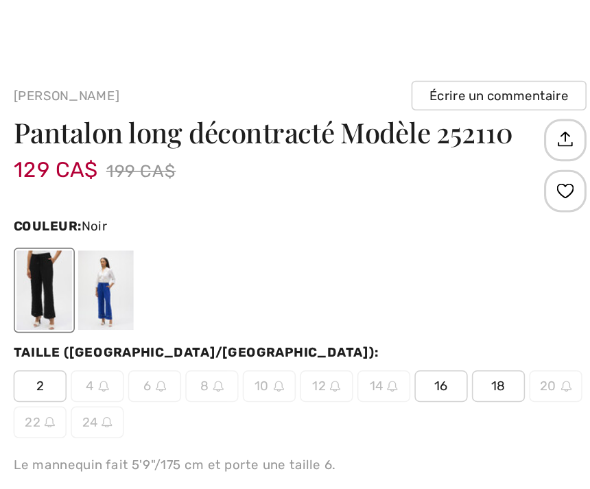
click at [460, 252] on span "16" at bounding box center [477, 252] width 34 height 21
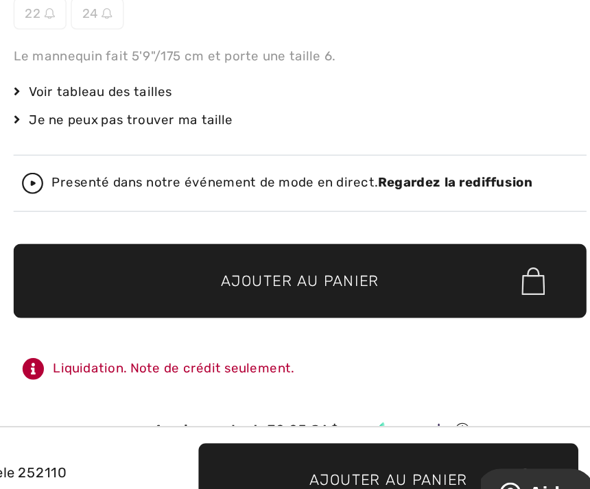
scroll to position [152, 0]
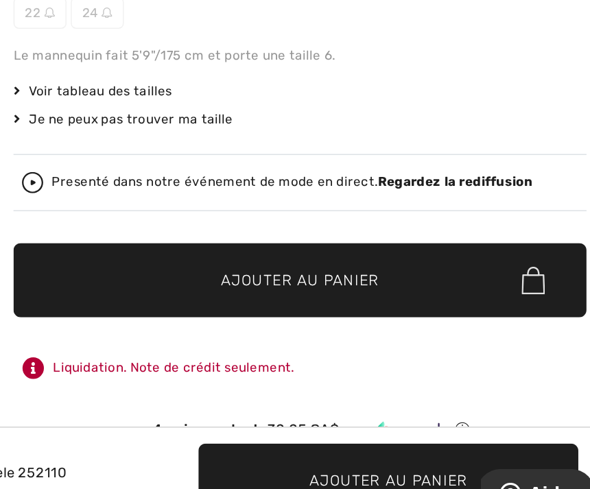
click at [335, 319] on span "Ajouter au panier" at bounding box center [386, 326] width 102 height 14
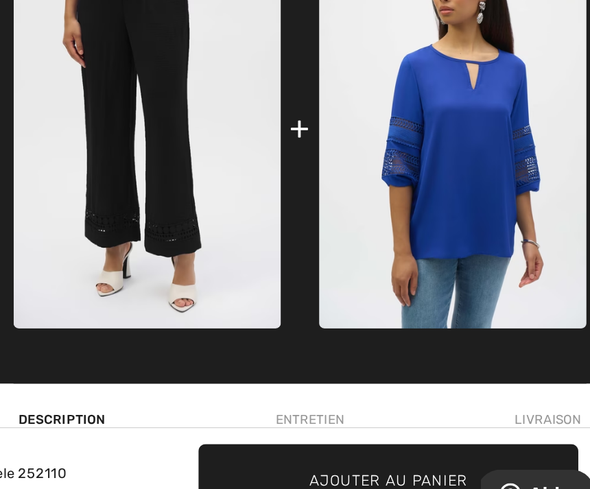
scroll to position [591, 0]
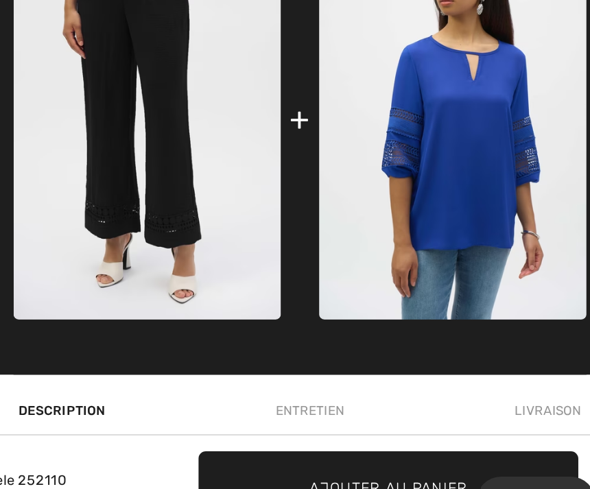
click at [398, 126] on img at bounding box center [484, 216] width 173 height 259
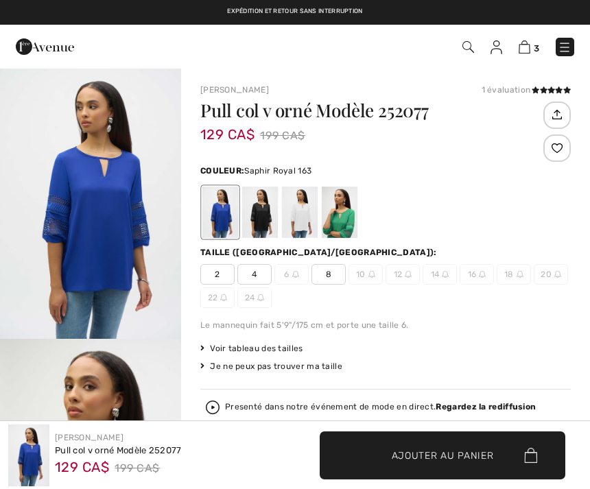
checkbox input "true"
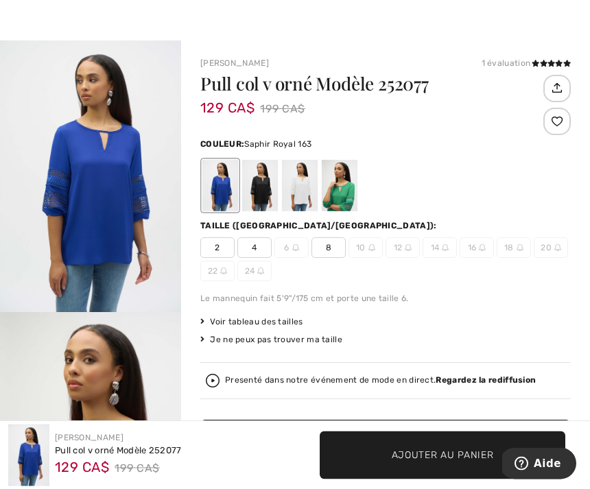
scroll to position [31, 0]
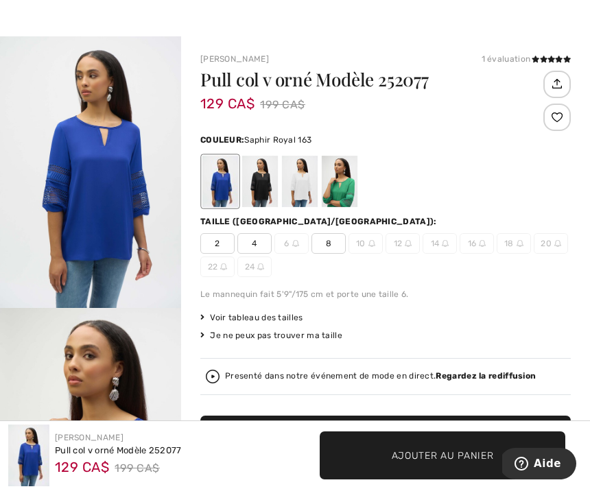
click at [262, 189] on div at bounding box center [260, 181] width 36 height 51
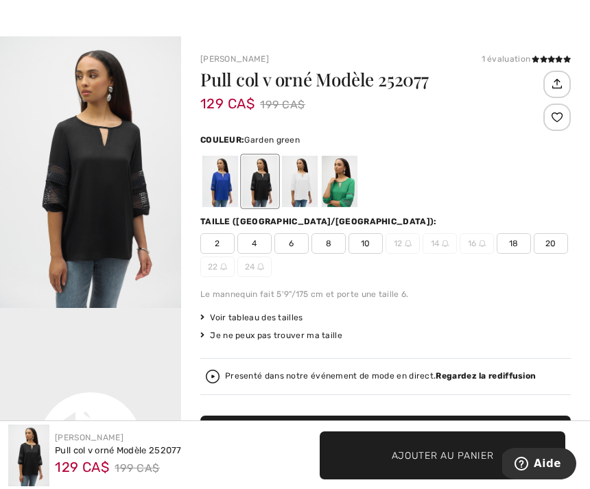
click at [342, 187] on div at bounding box center [340, 181] width 36 height 51
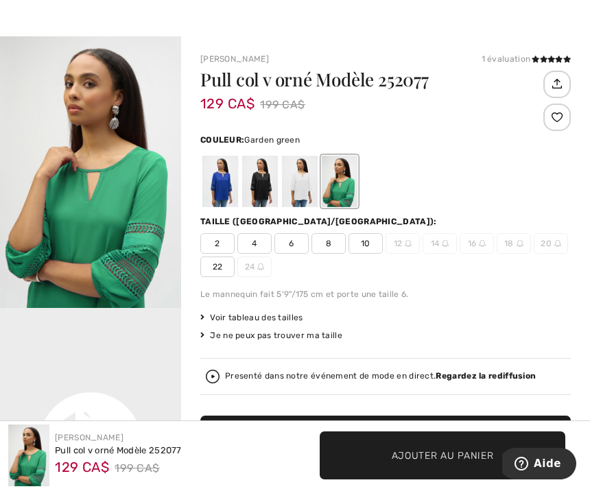
click at [309, 189] on div at bounding box center [300, 181] width 36 height 51
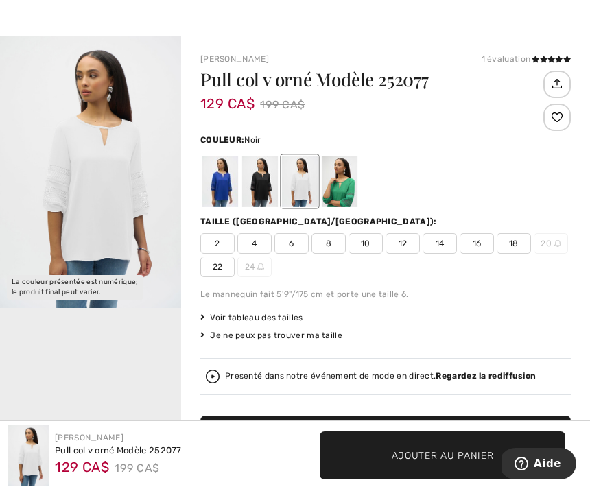
click at [266, 178] on div at bounding box center [260, 181] width 36 height 51
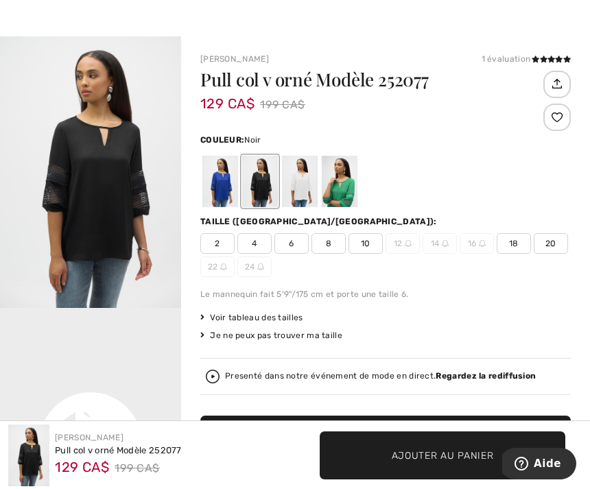
click at [556, 239] on span "20" at bounding box center [551, 243] width 34 height 21
click at [428, 444] on span "Ajouter au panier" at bounding box center [386, 440] width 102 height 14
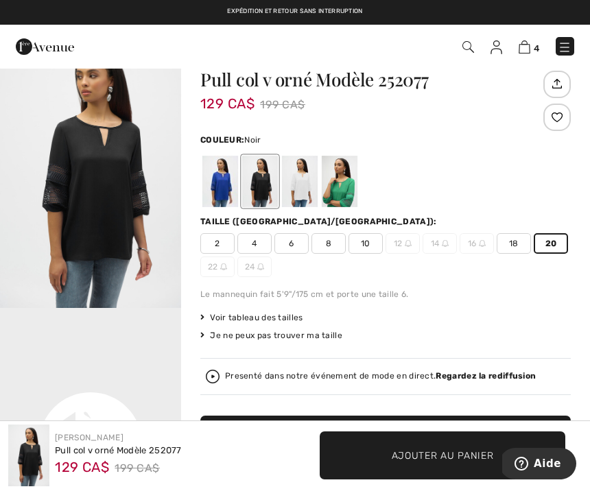
click at [524, 44] on img at bounding box center [525, 46] width 12 height 13
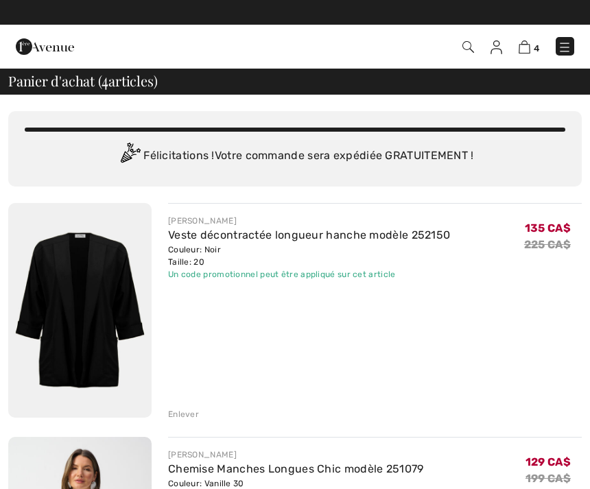
click at [564, 51] on img at bounding box center [565, 47] width 14 height 14
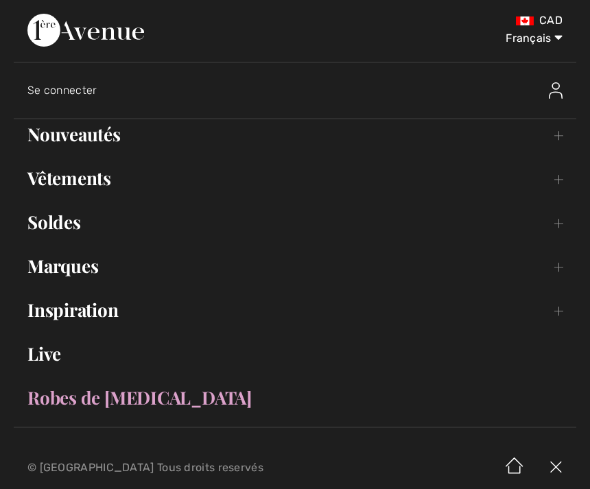
click at [62, 223] on link "Soldes Toggle submenu" at bounding box center [295, 222] width 563 height 30
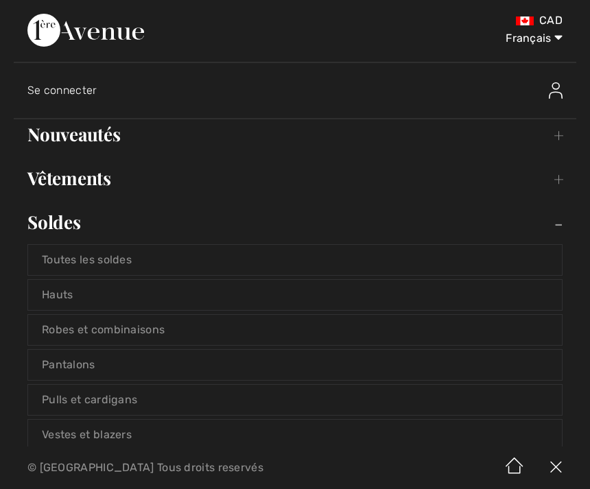
click at [71, 365] on link "Pantalons" at bounding box center [295, 365] width 534 height 30
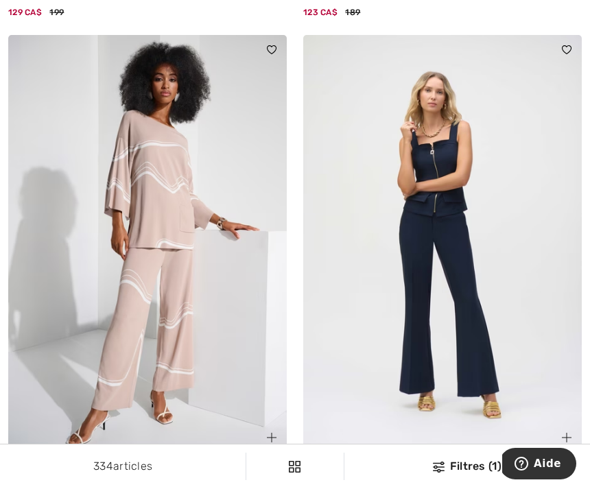
scroll to position [4634, 0]
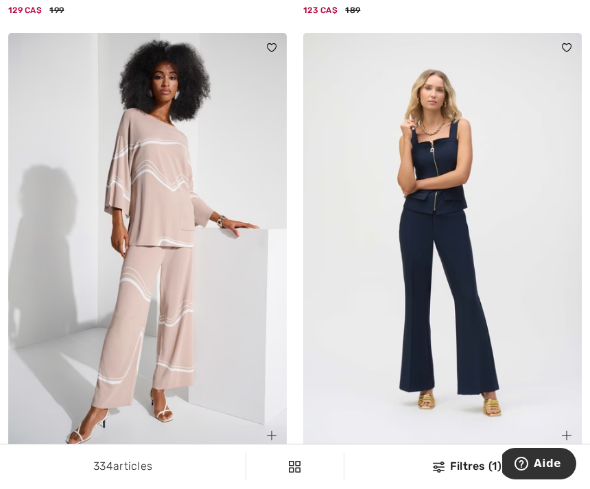
click at [174, 331] on img at bounding box center [147, 242] width 279 height 418
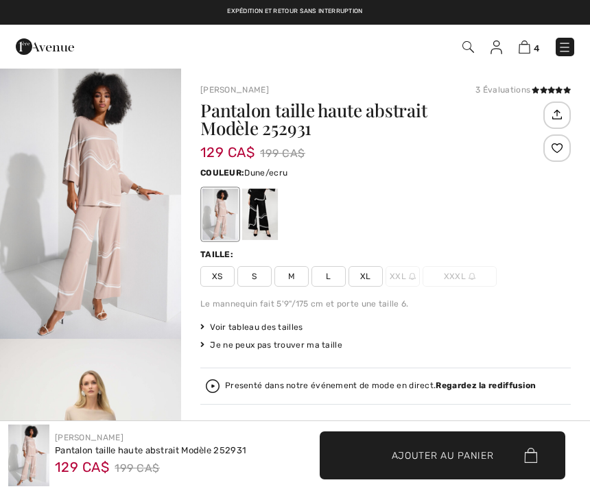
checkbox input "true"
click at [370, 273] on span "XL" at bounding box center [366, 276] width 34 height 21
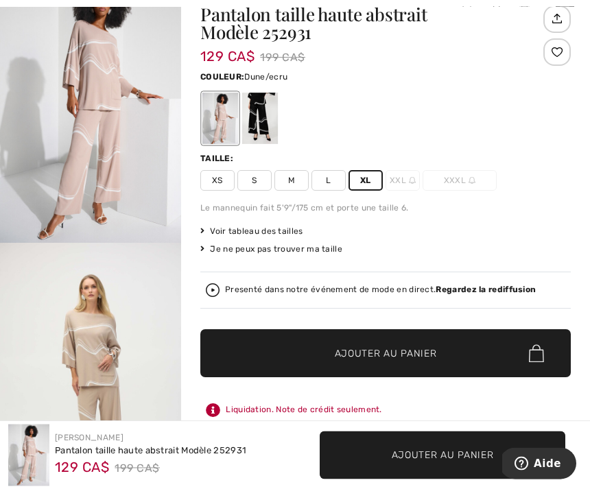
scroll to position [102, 0]
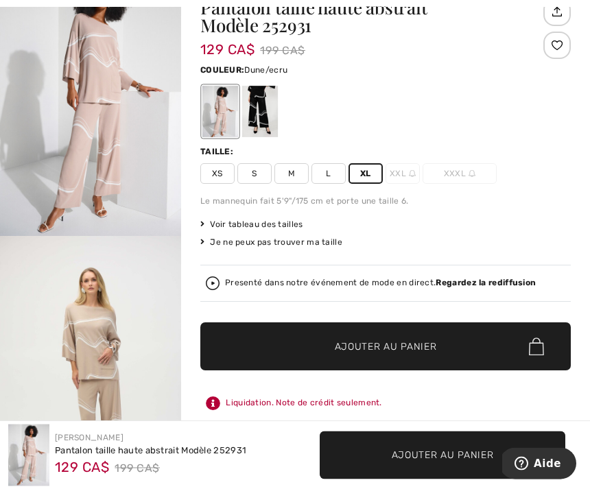
click at [435, 346] on span "Ajouter au panier" at bounding box center [386, 347] width 102 height 14
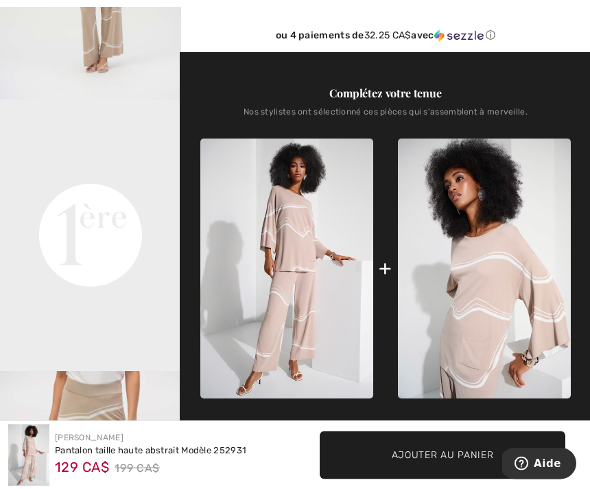
scroll to position [511, 0]
click at [496, 307] on img at bounding box center [484, 269] width 173 height 260
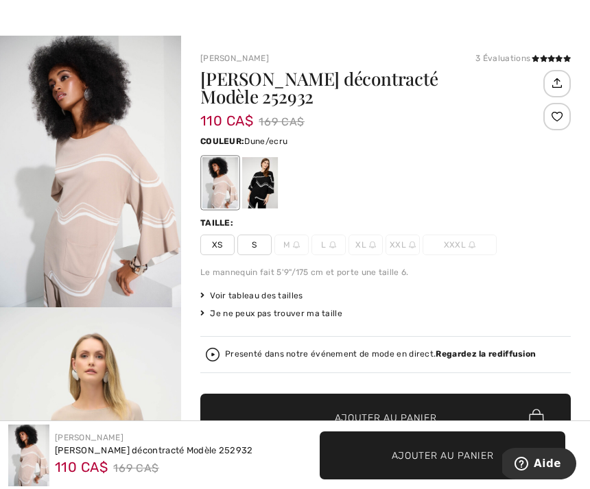
scroll to position [37, 0]
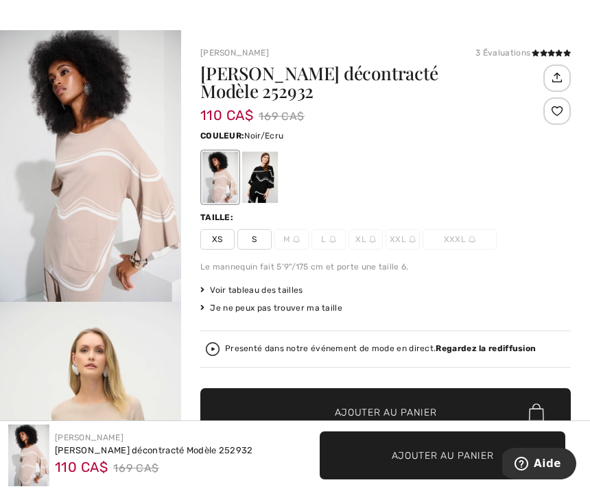
click at [259, 163] on div at bounding box center [260, 177] width 36 height 51
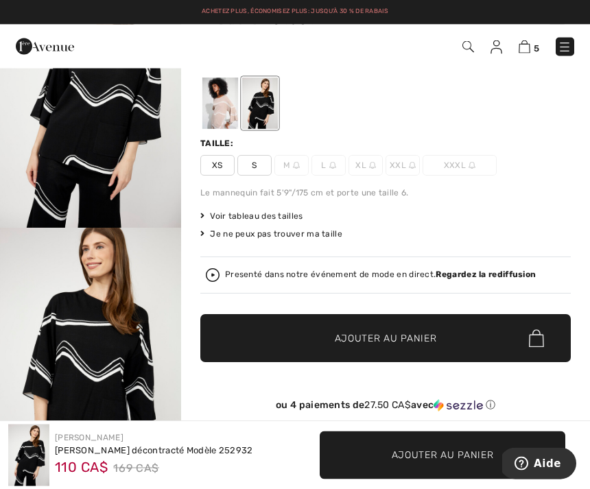
scroll to position [0, 0]
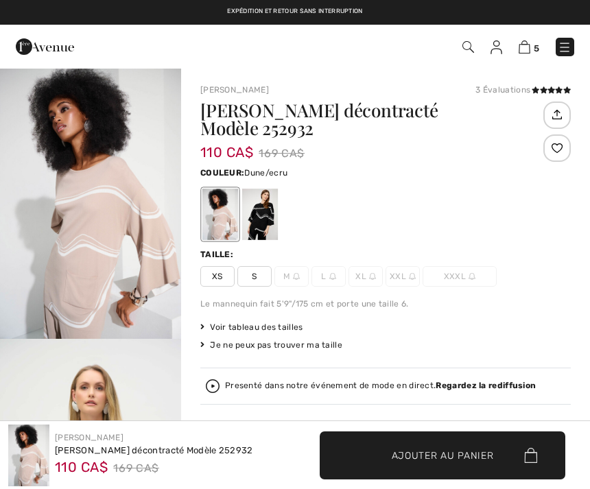
checkbox input "true"
click at [530, 47] on img at bounding box center [525, 46] width 12 height 13
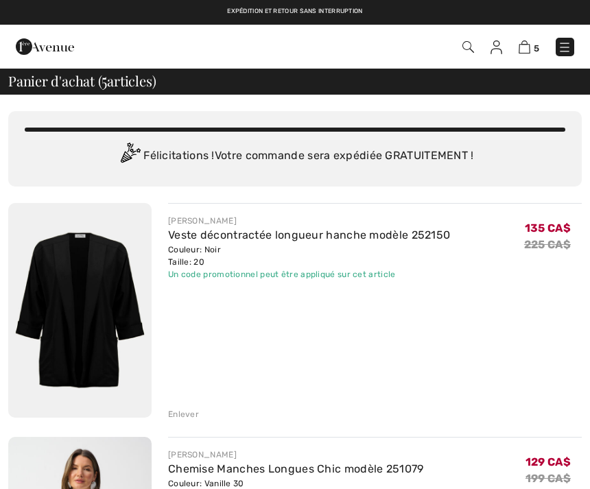
click at [537, 43] on span "5" at bounding box center [536, 48] width 5 height 10
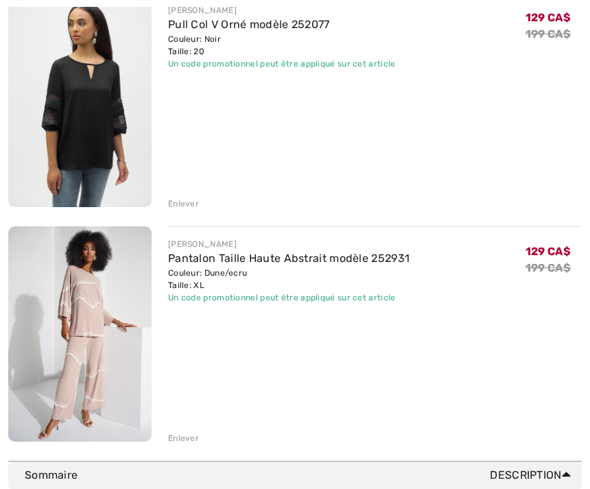
scroll to position [913, 0]
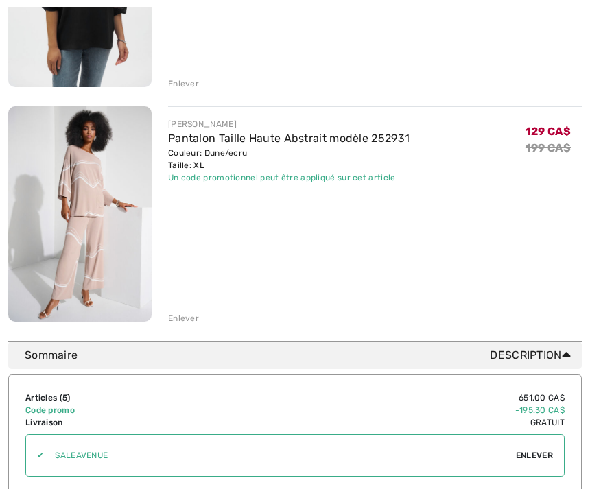
scroll to position [1033, 0]
click at [183, 323] on div "Enlever" at bounding box center [183, 318] width 31 height 12
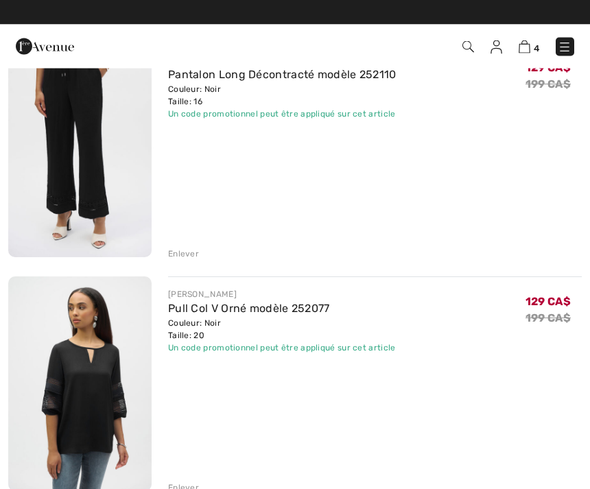
scroll to position [629, 0]
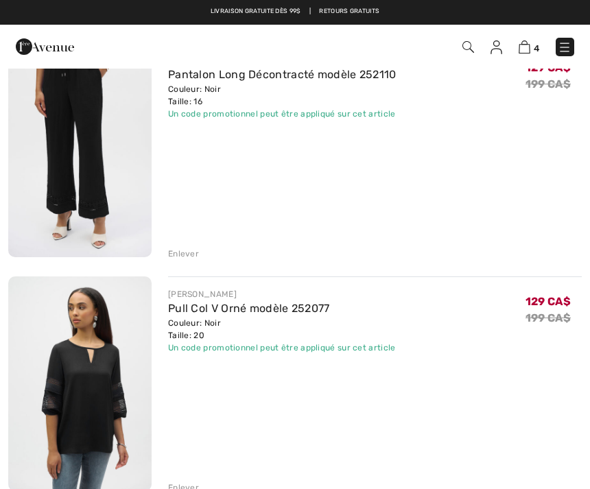
click at [95, 417] on img at bounding box center [79, 384] width 143 height 215
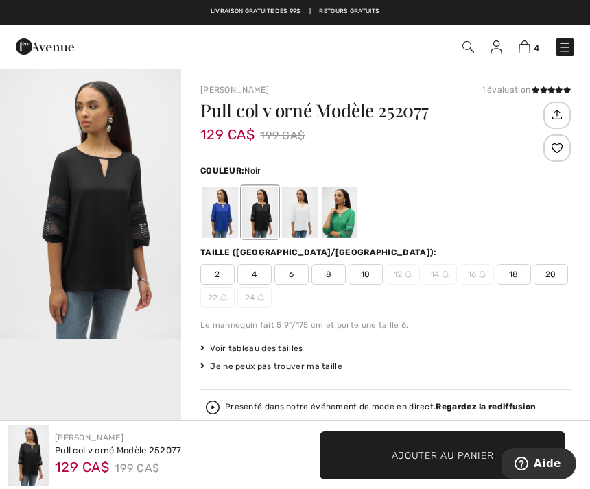
click at [529, 41] on img at bounding box center [525, 46] width 12 height 13
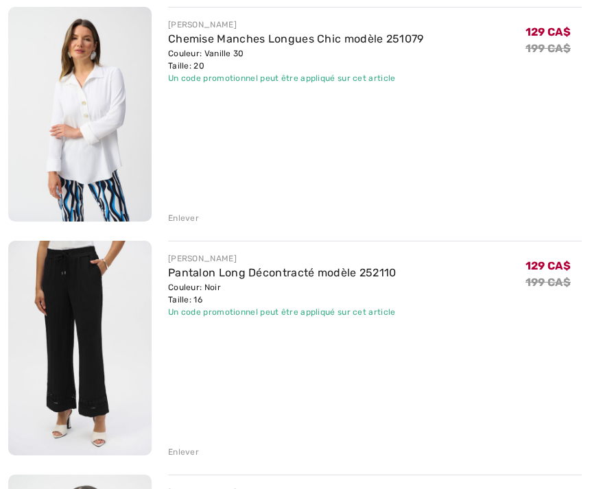
scroll to position [431, 0]
click at [187, 453] on div "Enlever" at bounding box center [183, 451] width 31 height 12
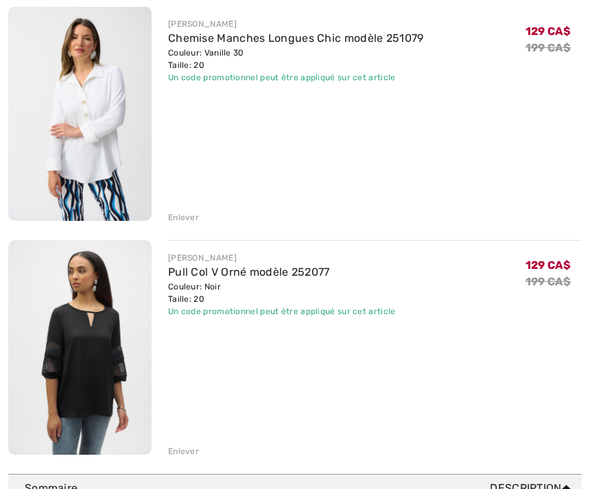
click at [181, 460] on div "Vous n'êtes qu'à 0.00 CA$ de la LIVRAISON GRATUITE! Continuer à magasiner > Fél…" at bounding box center [295, 69] width 574 height 810
click at [186, 456] on div "Enlever" at bounding box center [183, 451] width 31 height 12
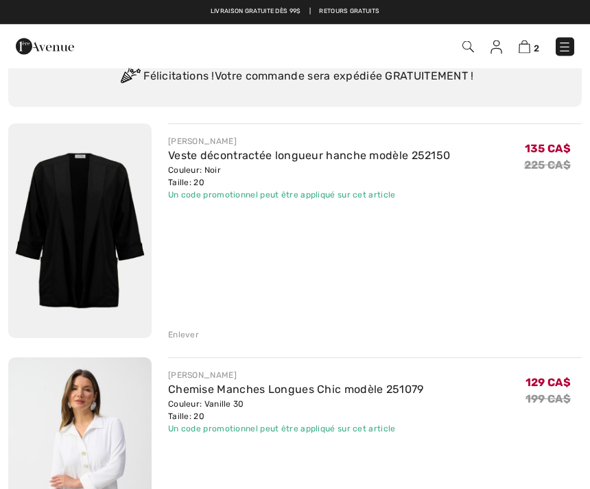
scroll to position [0, 0]
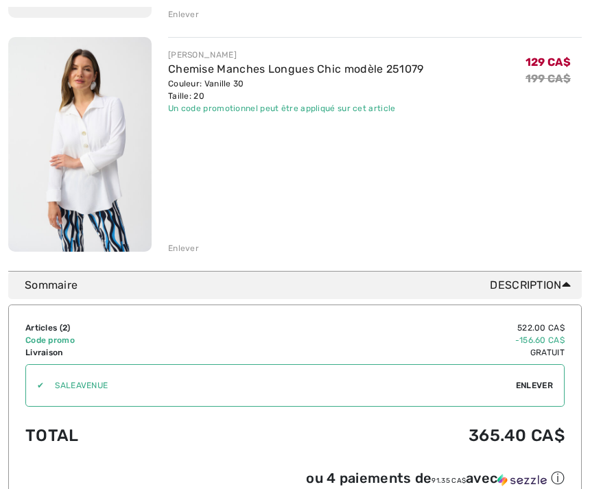
scroll to position [403, 0]
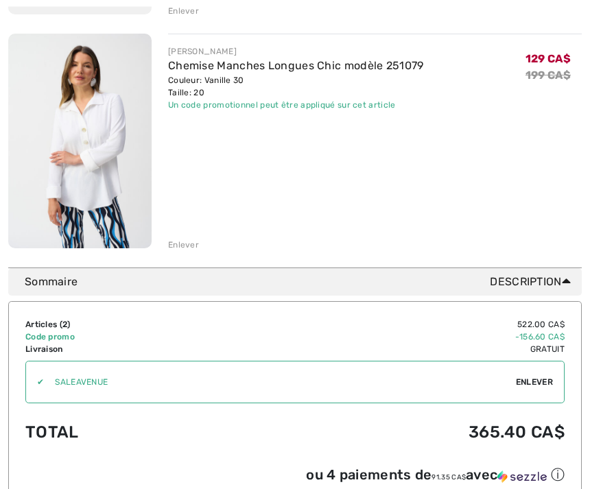
click at [567, 277] on icon at bounding box center [566, 281] width 9 height 14
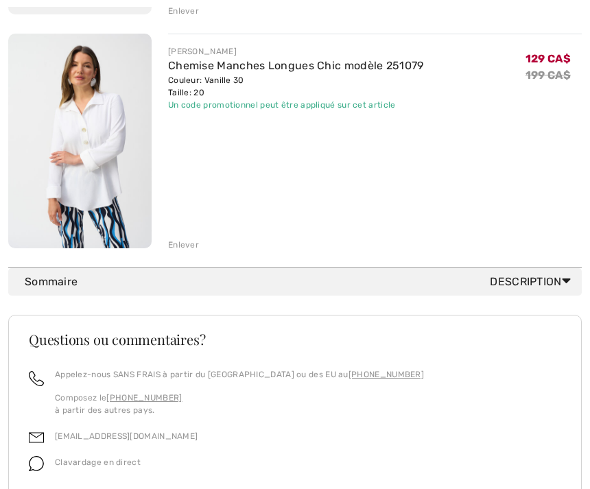
click at [565, 285] on icon at bounding box center [566, 281] width 9 height 14
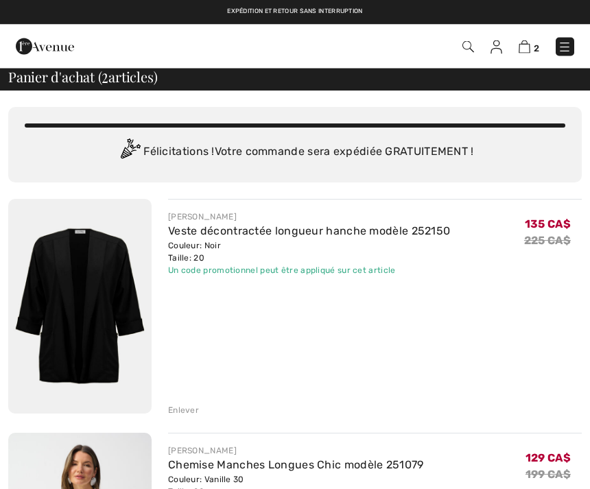
scroll to position [0, 0]
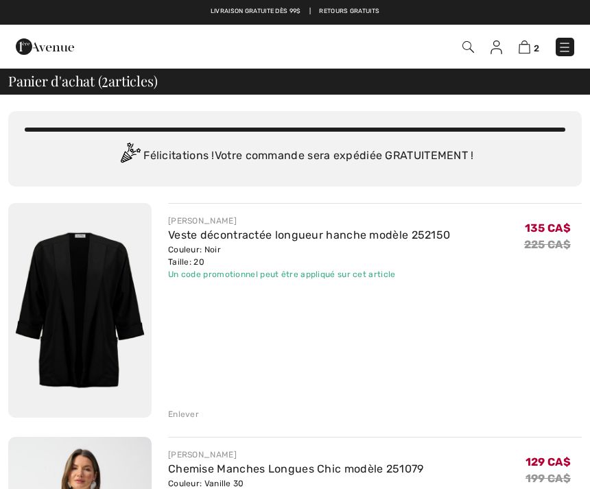
click at [458, 168] on div "Félicitations ! Votre commande sera expédiée GRATUITEMENT !" at bounding box center [295, 156] width 541 height 27
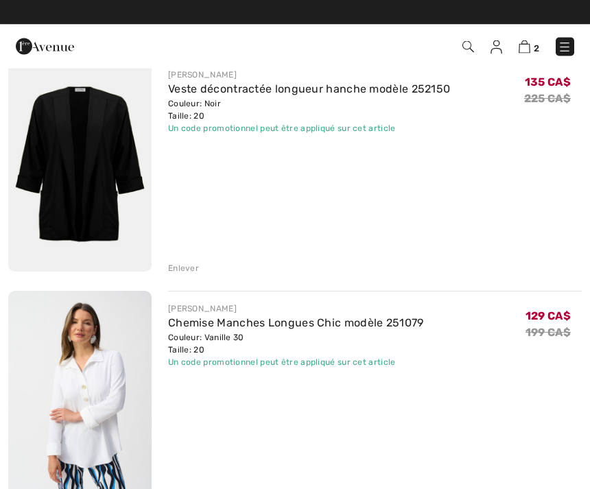
scroll to position [146, 0]
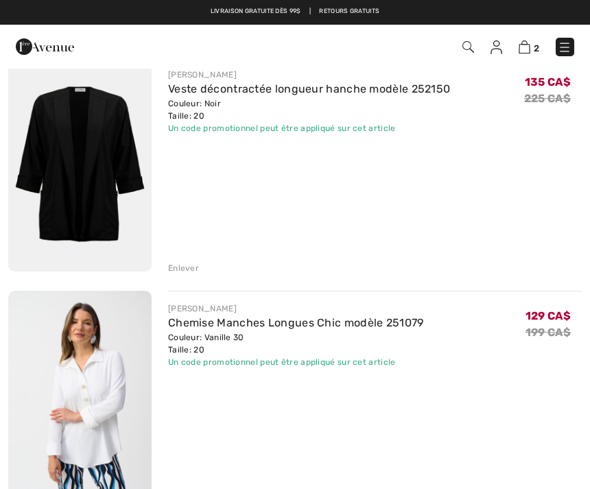
click at [561, 47] on img at bounding box center [565, 47] width 14 height 14
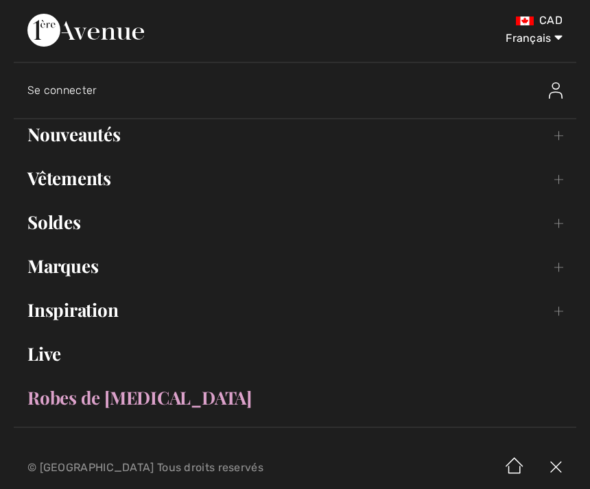
click at [172, 171] on link "Vêtements Toggle submenu" at bounding box center [295, 178] width 563 height 30
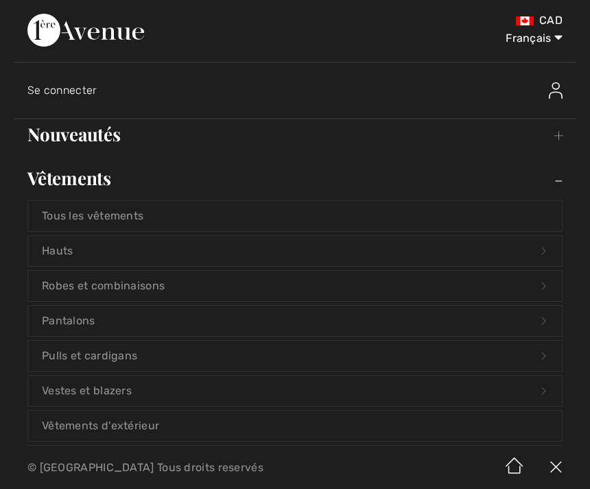
click at [102, 326] on link "Pantalons Open submenu" at bounding box center [295, 321] width 534 height 30
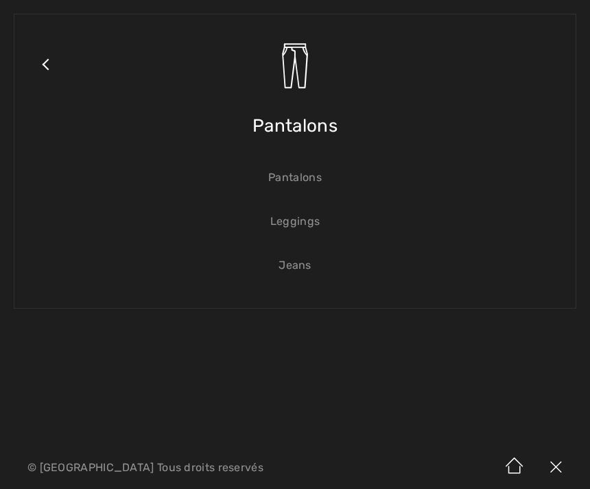
click at [305, 180] on link "Pantalons" at bounding box center [295, 178] width 534 height 30
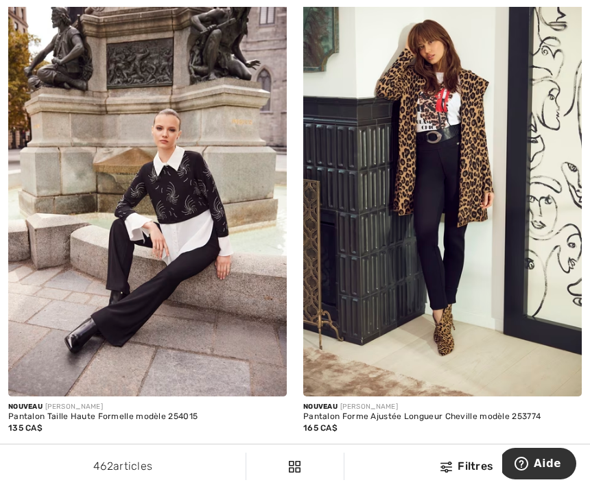
scroll to position [2185, 0]
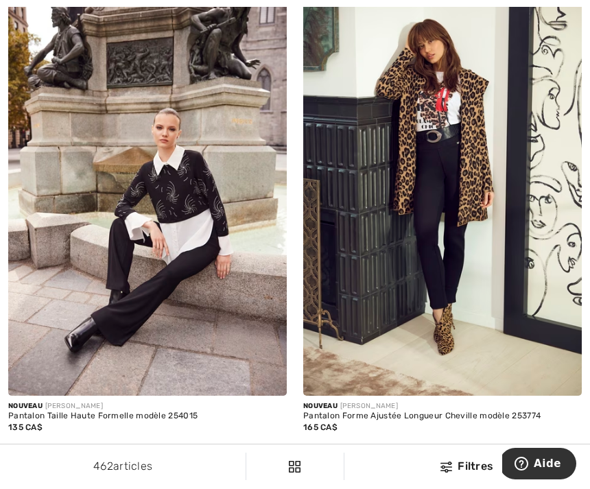
click at [132, 426] on div "135 CA$" at bounding box center [147, 427] width 279 height 12
click at [132, 419] on div "Pantalon Taille Haute Formelle modèle 254015" at bounding box center [147, 417] width 279 height 10
click at [102, 413] on div "Pantalon Taille Haute Formelle modèle 254015" at bounding box center [147, 417] width 279 height 10
click at [113, 412] on div "Pantalon Taille Haute Formelle modèle 254015" at bounding box center [147, 417] width 279 height 10
click at [165, 261] on img at bounding box center [147, 187] width 279 height 418
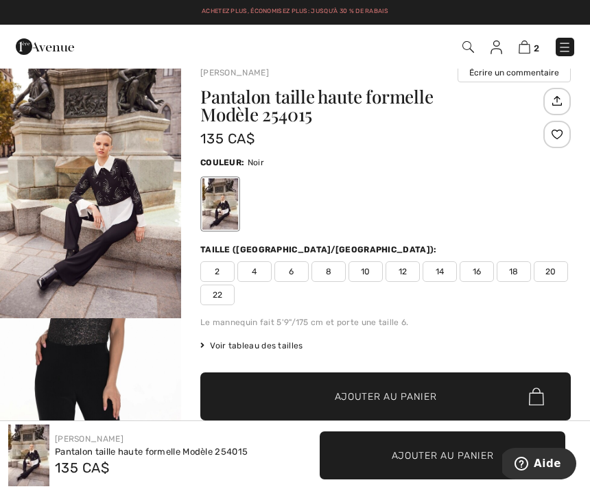
scroll to position [19, 0]
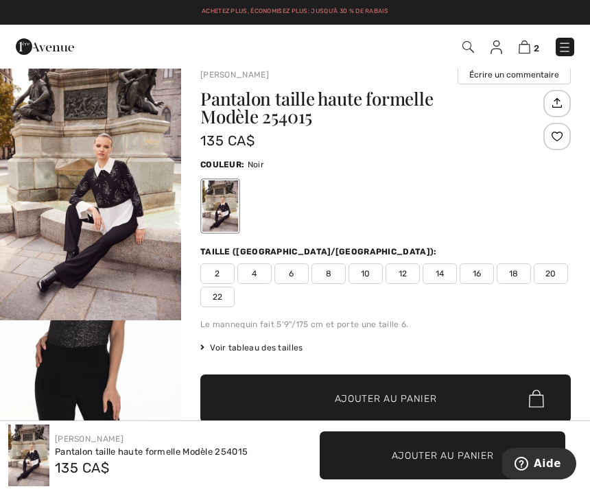
click at [482, 275] on span "16" at bounding box center [477, 273] width 34 height 21
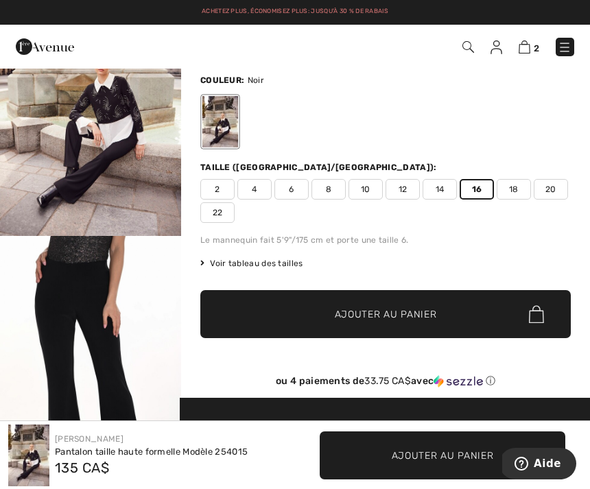
scroll to position [105, 0]
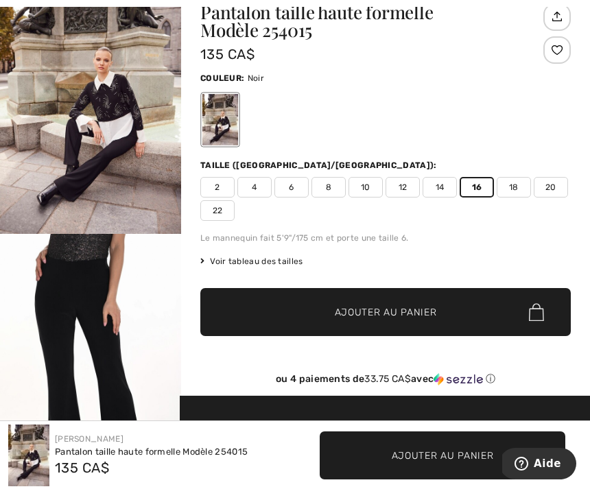
click at [397, 309] on span "Ajouter au panier" at bounding box center [386, 312] width 102 height 14
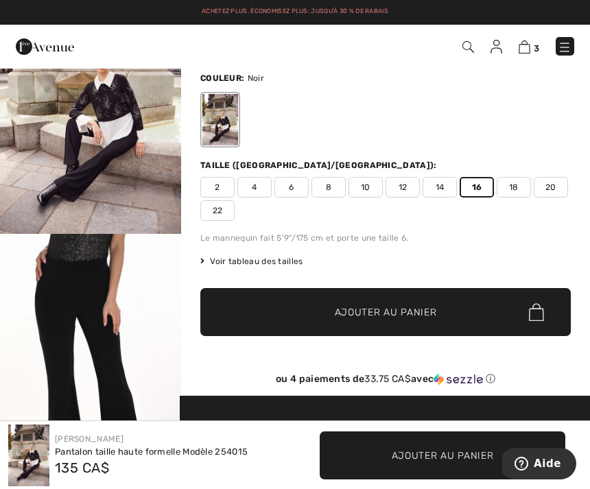
click at [529, 45] on img at bounding box center [525, 46] width 12 height 13
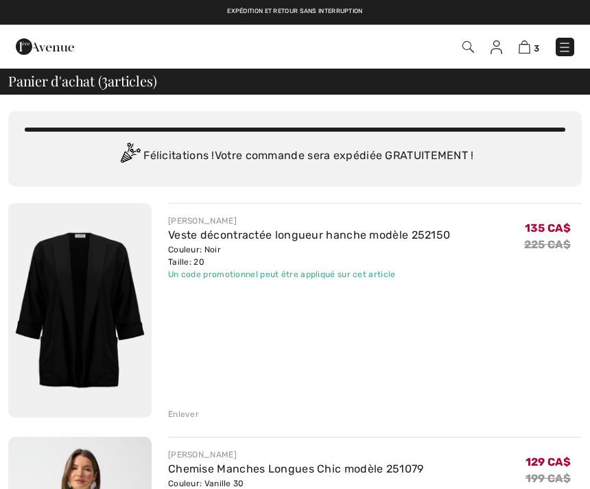
click at [526, 52] on img at bounding box center [525, 46] width 12 height 13
click at [530, 47] on img at bounding box center [525, 46] width 12 height 13
click at [538, 45] on span "3" at bounding box center [536, 48] width 5 height 10
click at [523, 54] on img at bounding box center [525, 46] width 12 height 13
click at [526, 41] on img at bounding box center [525, 46] width 12 height 13
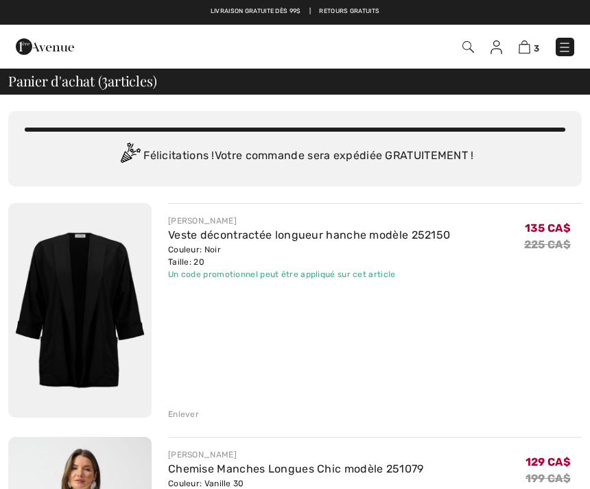
click at [530, 46] on img at bounding box center [525, 46] width 12 height 13
click at [471, 45] on img at bounding box center [468, 47] width 12 height 12
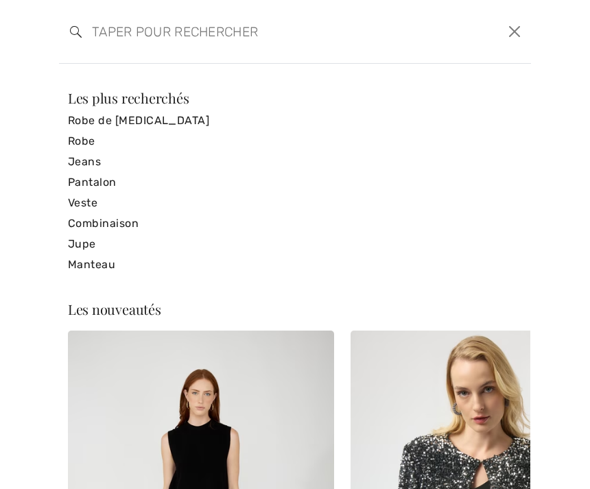
click at [211, 34] on input "search" at bounding box center [244, 31] width 325 height 41
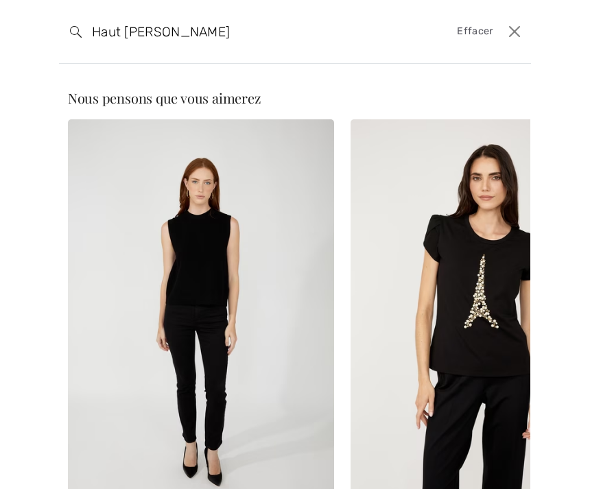
type input "Haut Frank Lyman"
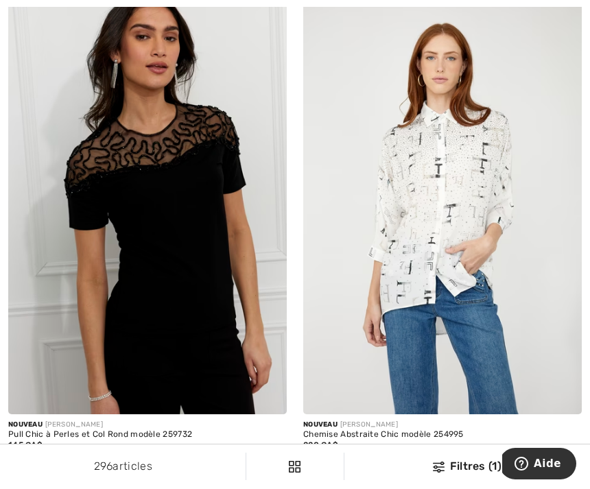
scroll to position [683, 0]
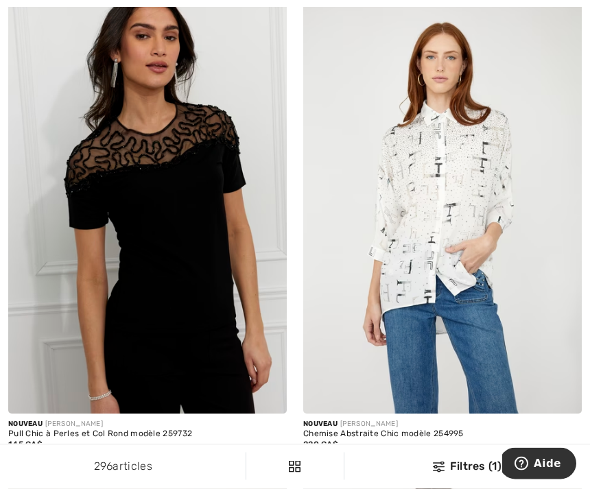
click at [434, 167] on img at bounding box center [442, 206] width 279 height 418
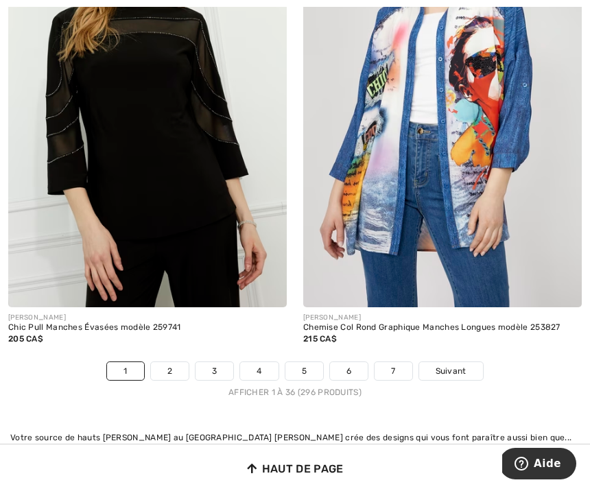
scroll to position [8666, 0]
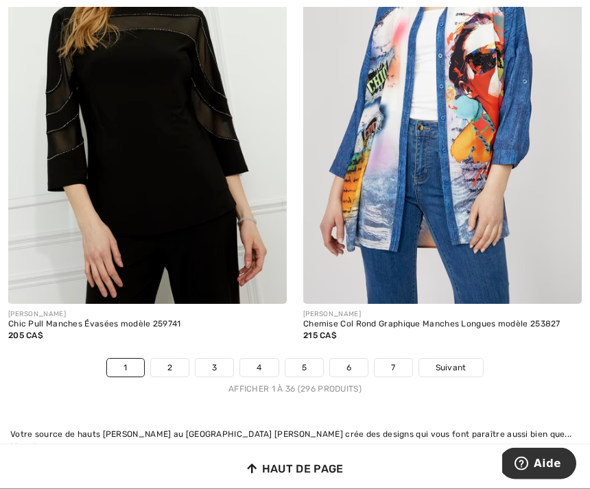
click at [462, 362] on span "Suivant" at bounding box center [451, 368] width 31 height 12
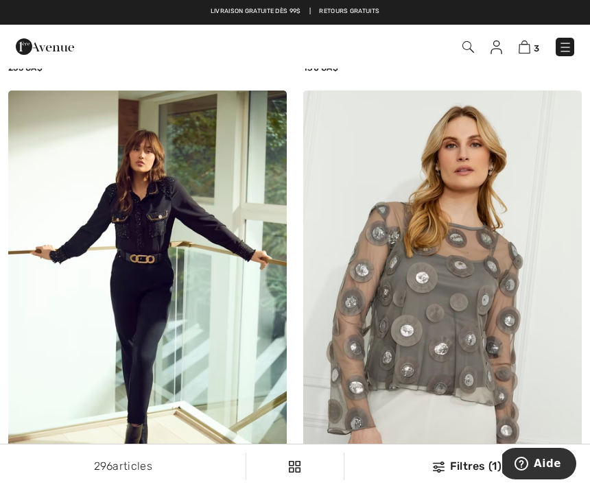
scroll to position [2003, 0]
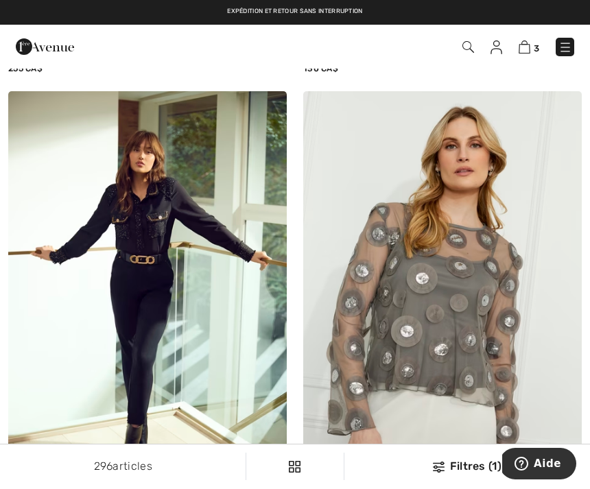
click at [172, 330] on img at bounding box center [147, 300] width 279 height 418
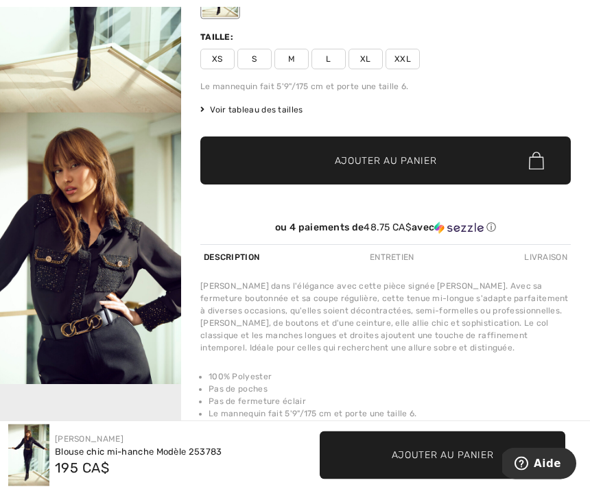
scroll to position [233, 0]
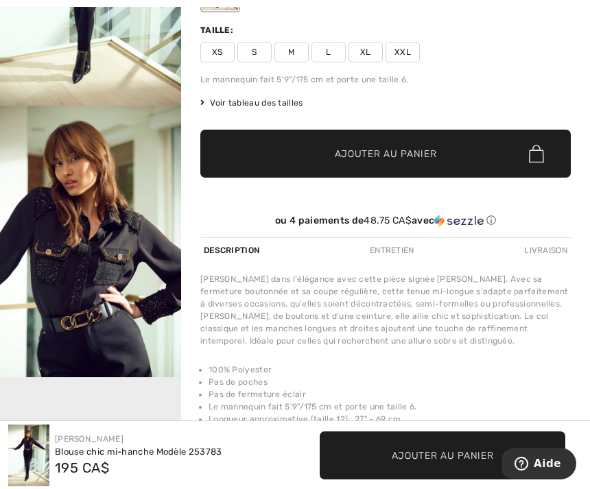
click at [123, 322] on img "2 / 6" at bounding box center [90, 242] width 181 height 272
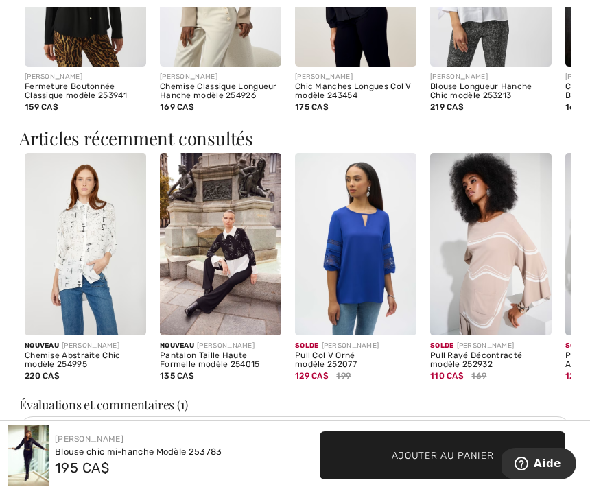
scroll to position [1184, 0]
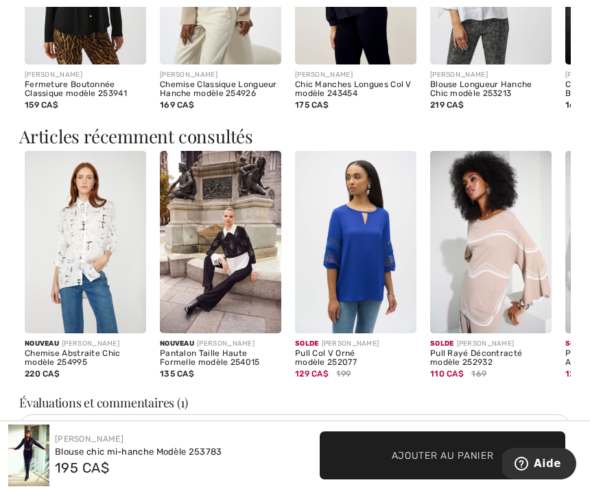
click at [500, 263] on img at bounding box center [490, 242] width 121 height 183
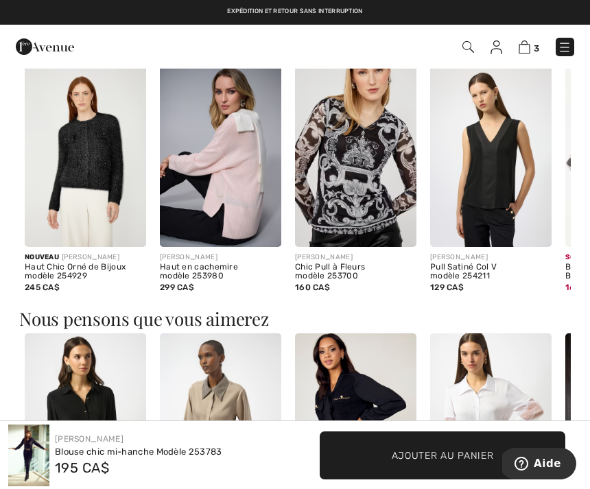
scroll to position [725, 0]
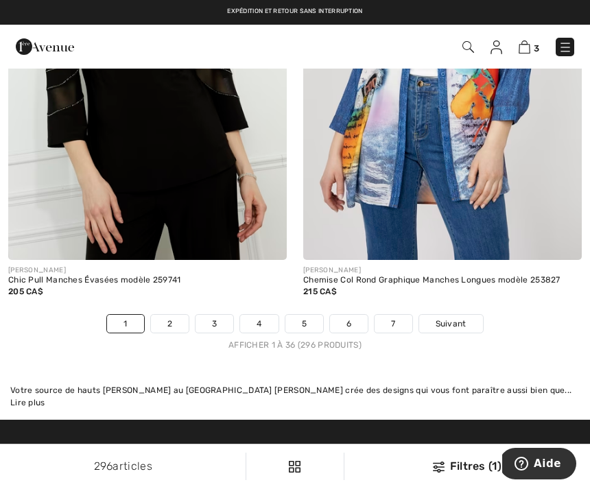
click at [451, 322] on link "Suivant" at bounding box center [451, 324] width 64 height 18
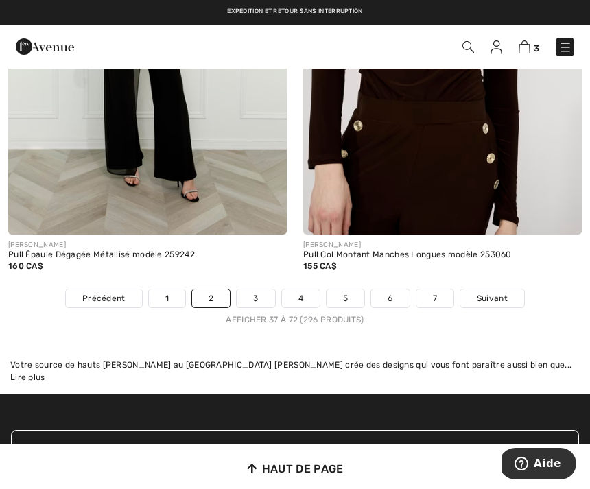
scroll to position [8939, 0]
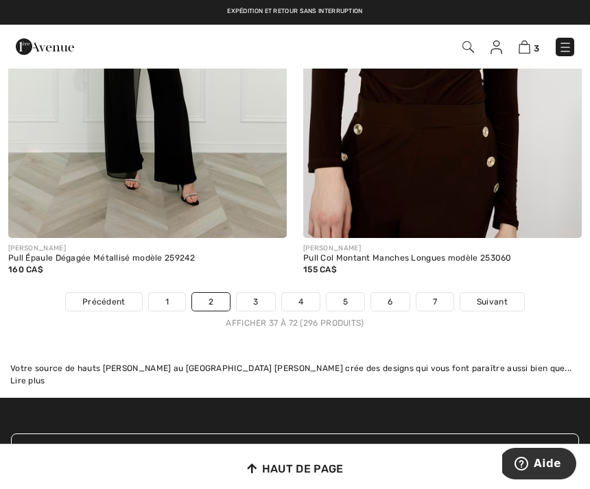
click at [497, 296] on span "Suivant" at bounding box center [492, 302] width 31 height 12
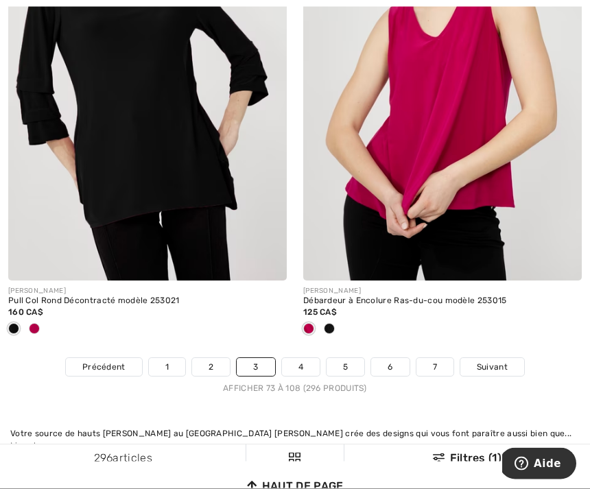
scroll to position [8933, 0]
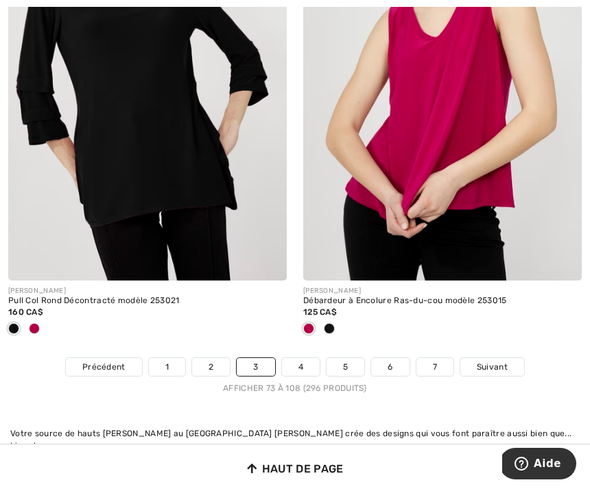
click at [499, 361] on span "Suivant" at bounding box center [492, 367] width 31 height 12
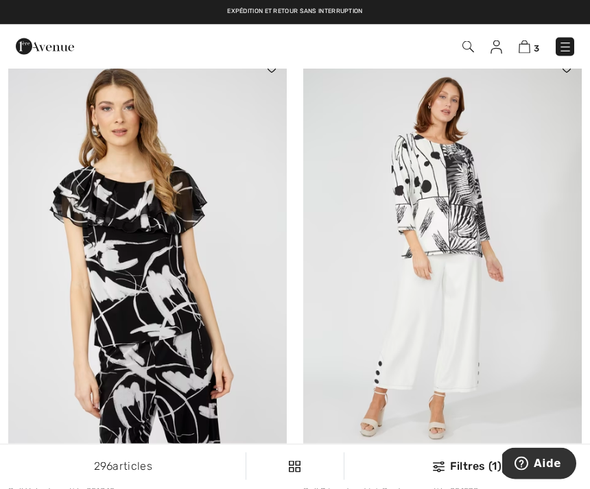
scroll to position [648, 0]
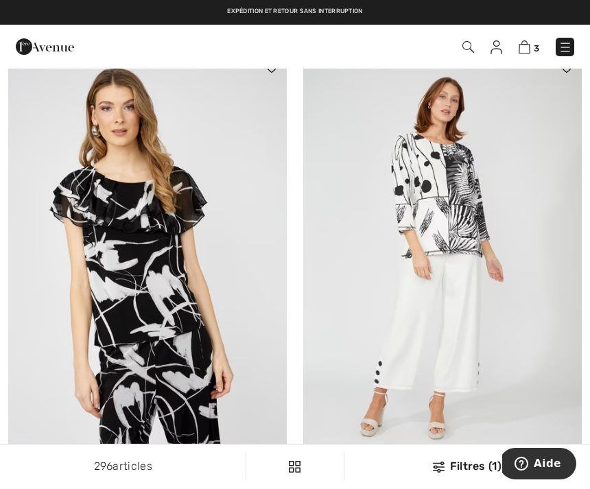
click at [458, 204] on img at bounding box center [442, 263] width 279 height 418
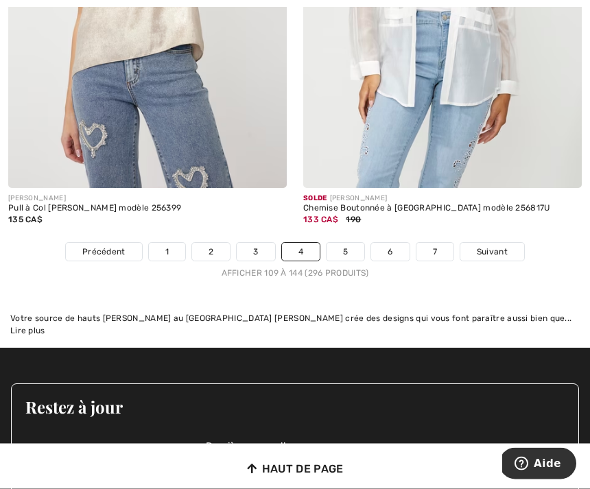
scroll to position [9057, 0]
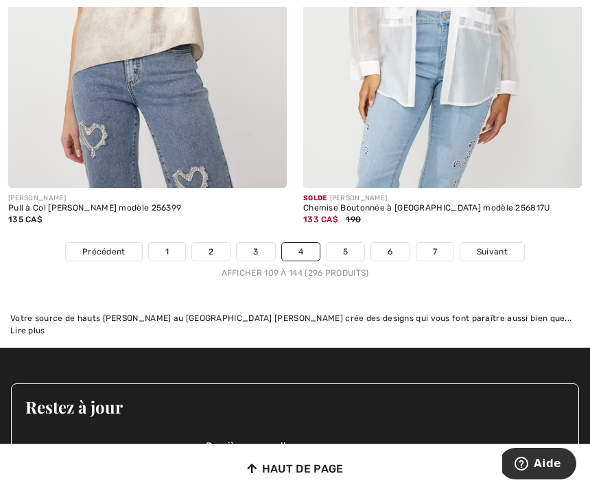
click at [495, 246] on span "Suivant" at bounding box center [492, 252] width 31 height 12
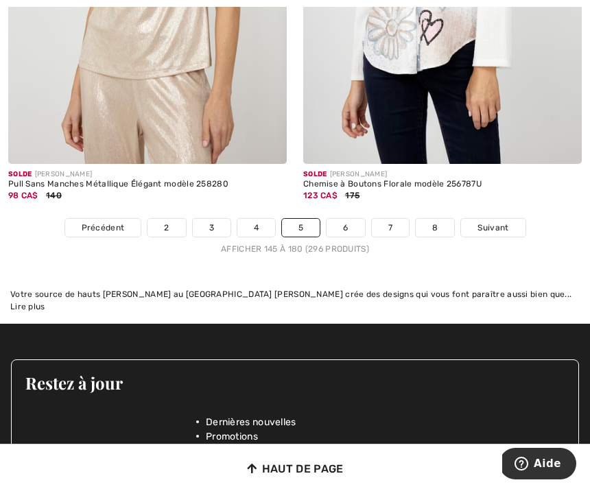
scroll to position [9077, 0]
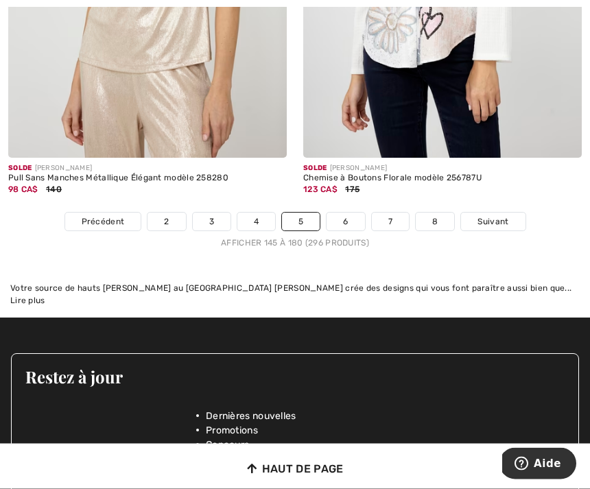
click at [508, 213] on link "Suivant" at bounding box center [493, 222] width 64 height 18
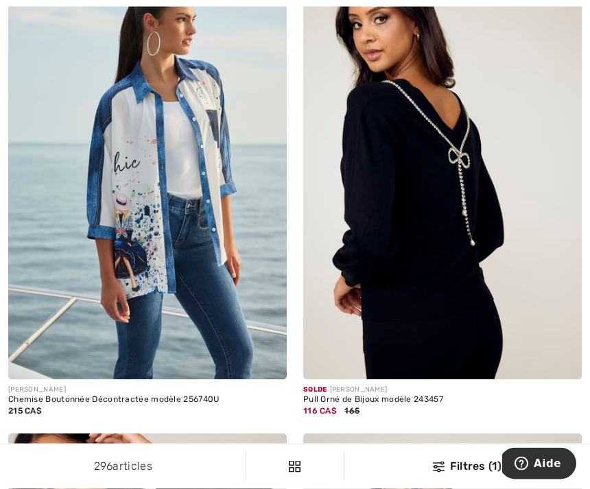
scroll to position [245, 0]
click at [471, 242] on img at bounding box center [442, 171] width 279 height 418
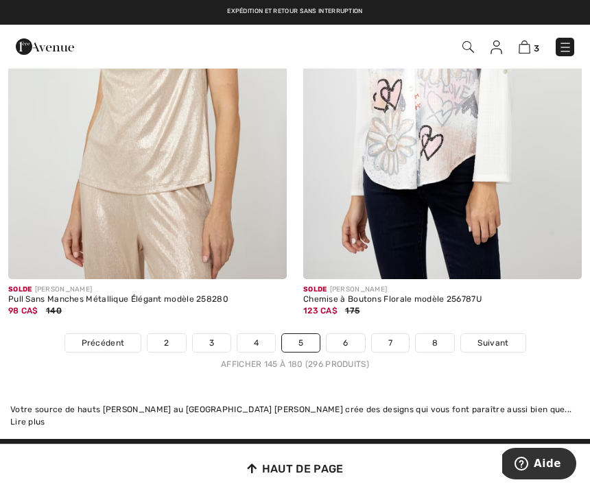
scroll to position [8959, 0]
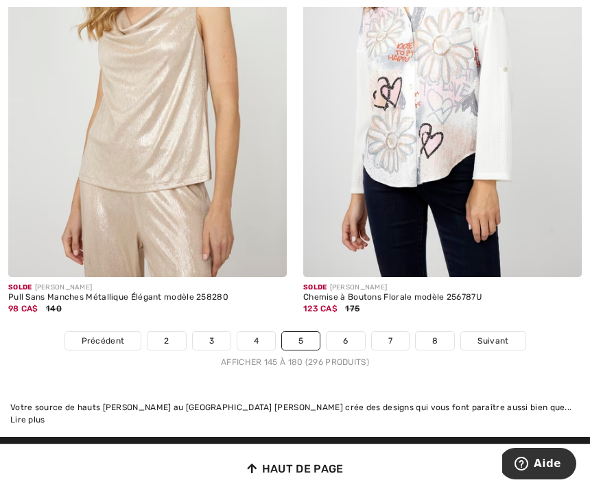
click at [351, 333] on link "6" at bounding box center [346, 341] width 38 height 18
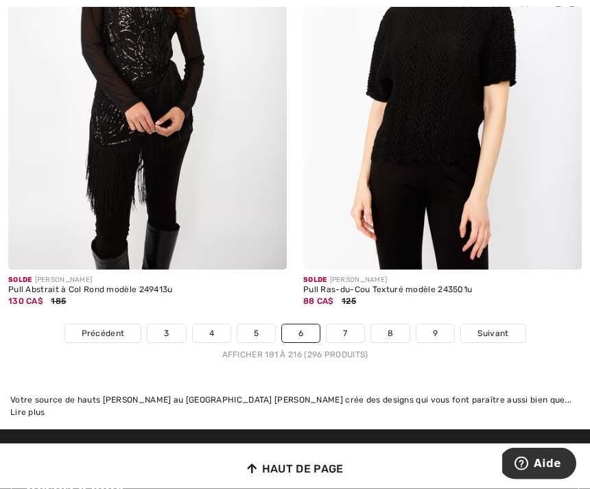
scroll to position [8700, 0]
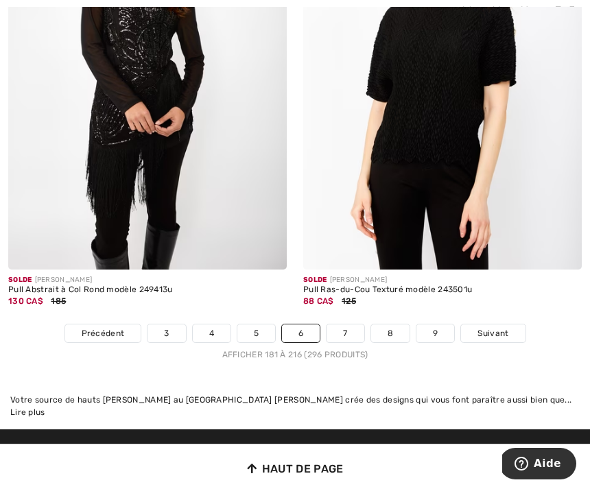
click at [502, 327] on span "Suivant" at bounding box center [493, 333] width 31 height 12
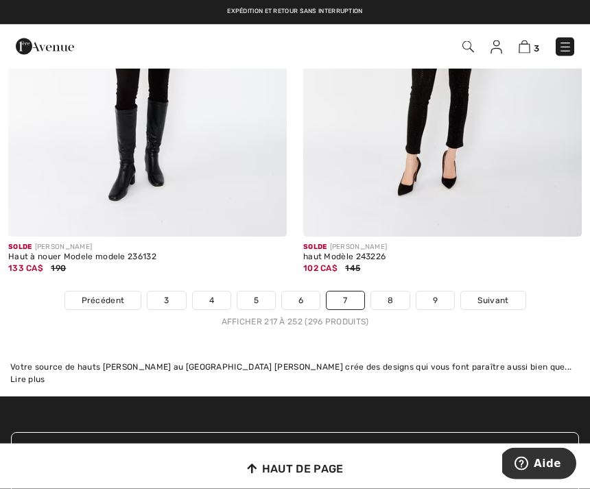
scroll to position [8939, 0]
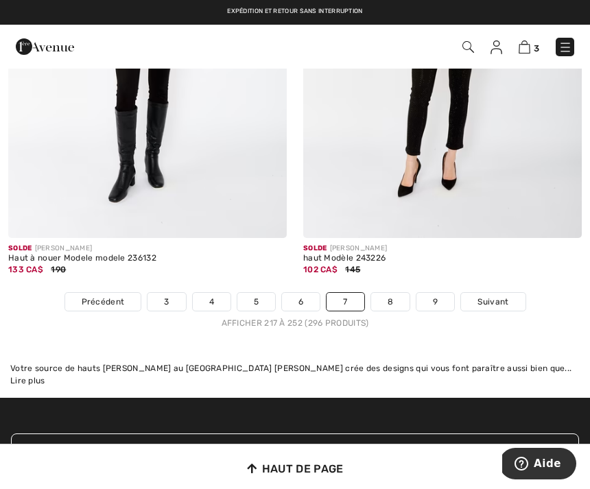
click at [500, 296] on span "Suivant" at bounding box center [493, 302] width 31 height 12
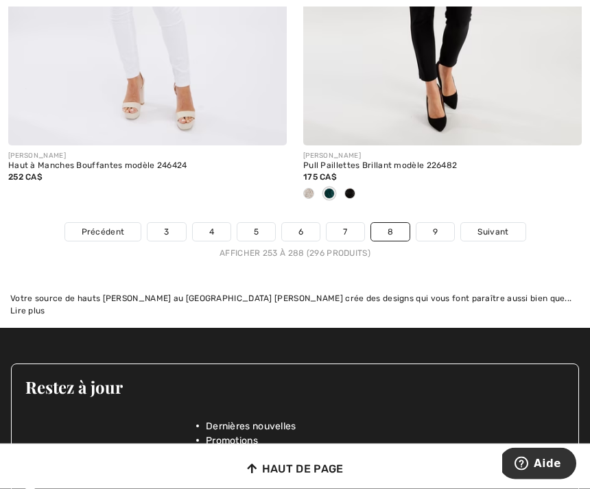
scroll to position [9064, 0]
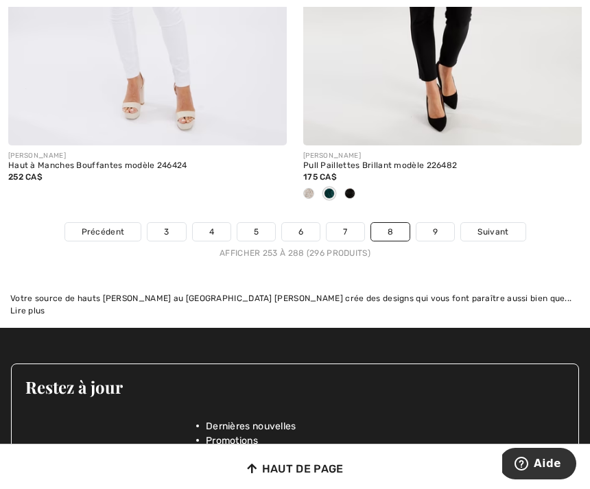
click at [495, 226] on span "Suivant" at bounding box center [493, 232] width 31 height 12
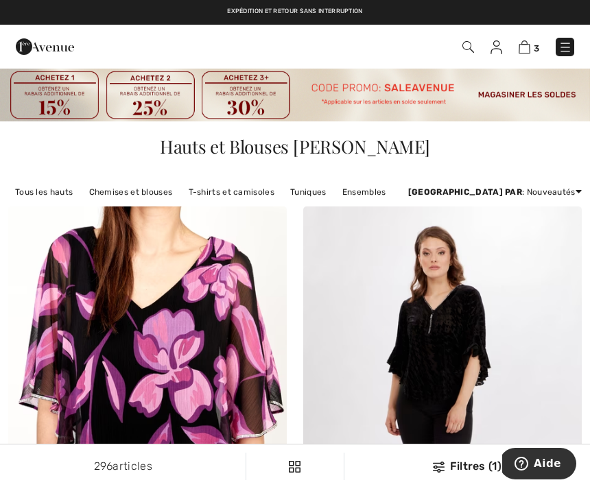
click at [536, 44] on span "3" at bounding box center [536, 48] width 5 height 10
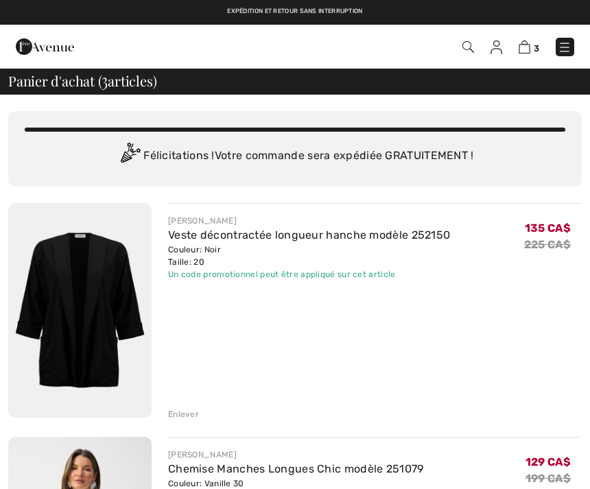
click at [524, 54] on img at bounding box center [525, 46] width 12 height 13
click at [530, 46] on img at bounding box center [525, 46] width 12 height 13
click at [527, 51] on img at bounding box center [525, 46] width 12 height 13
click at [536, 47] on span "3" at bounding box center [536, 48] width 5 height 10
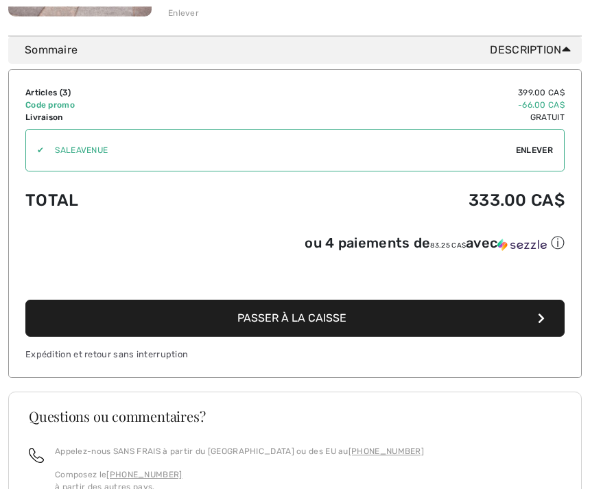
scroll to position [873, 0]
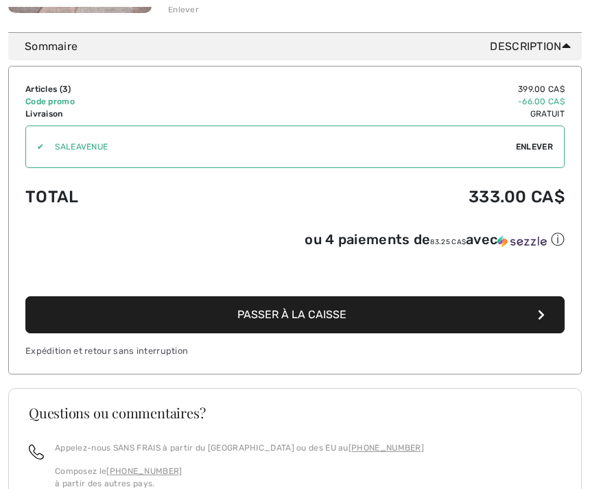
click at [530, 325] on button "Passer à la caisse" at bounding box center [294, 314] width 539 height 37
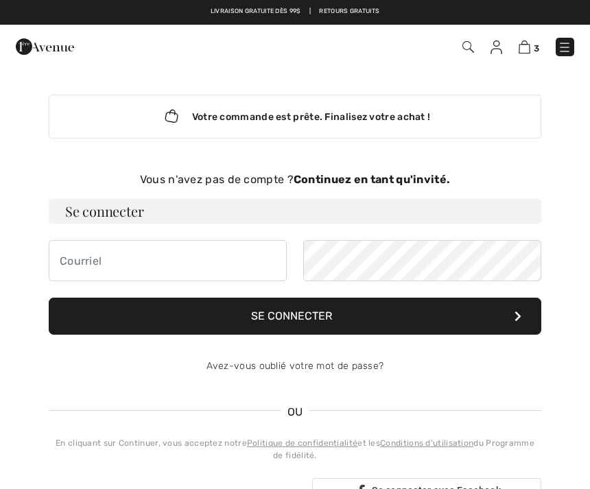
click at [436, 167] on div "Votre commande est prête. Finalisez votre achat ! Vous n'avez pas de compte ? C…" at bounding box center [295, 300] width 515 height 466
click at [417, 183] on strong "Continuez en tant qu'invité." at bounding box center [372, 179] width 156 height 13
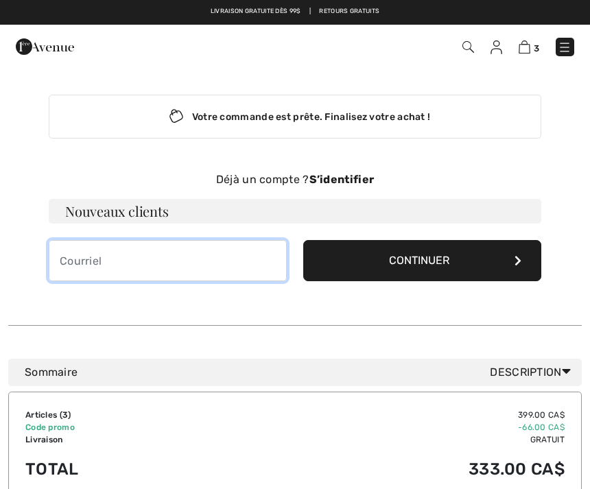
click at [248, 263] on input "email" at bounding box center [168, 260] width 238 height 41
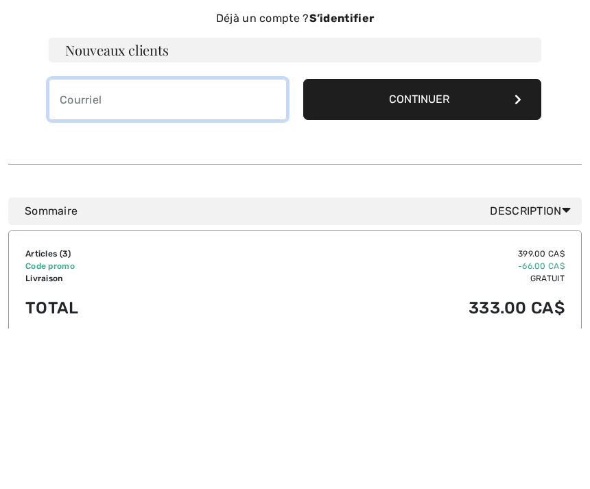
type input "luciepageau@hotmail.com"
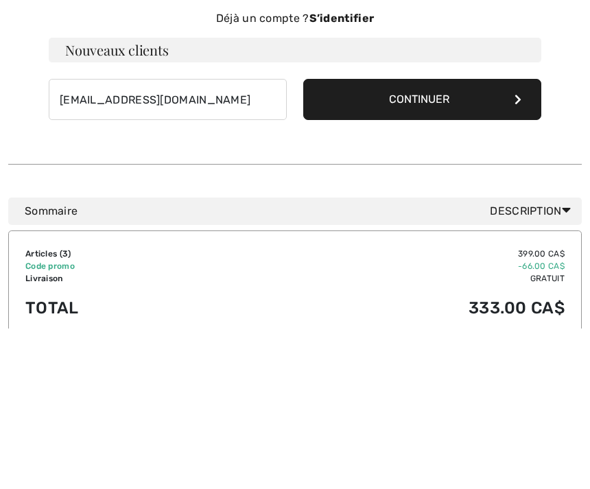
scroll to position [161, 0]
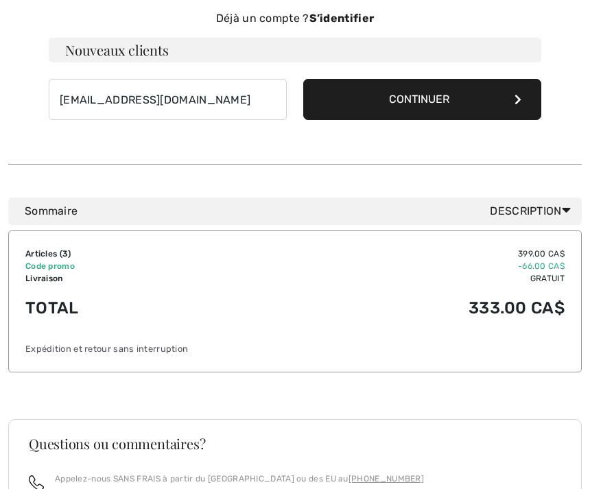
click at [530, 100] on button "Continuer" at bounding box center [422, 99] width 238 height 41
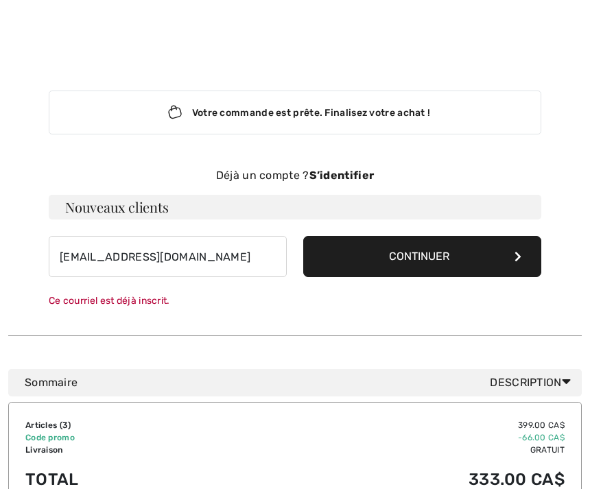
scroll to position [0, 0]
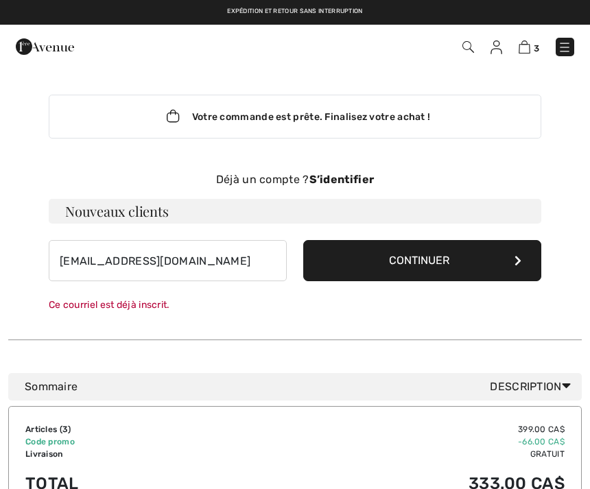
click at [437, 261] on button "Continuer" at bounding box center [422, 260] width 238 height 41
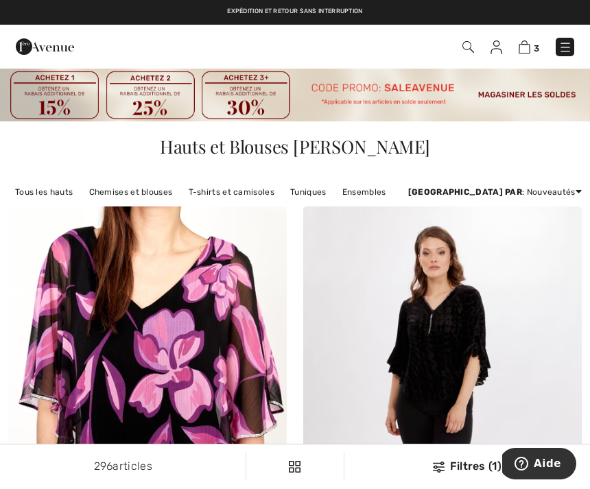
click at [535, 44] on span "3" at bounding box center [536, 48] width 5 height 10
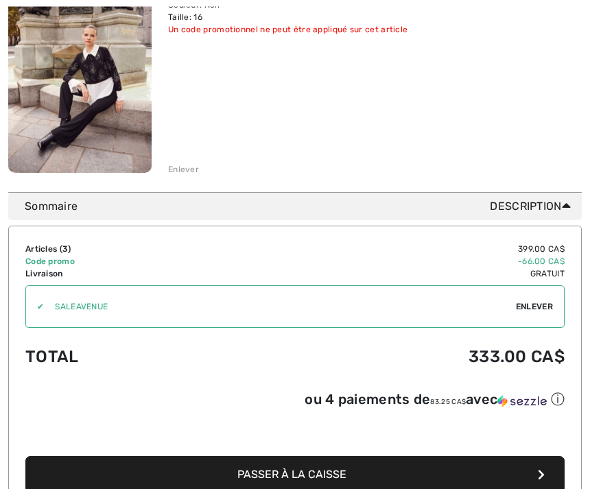
scroll to position [713, 0]
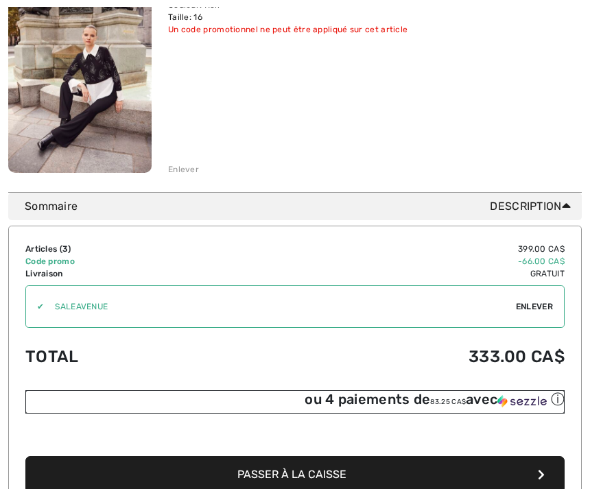
click at [0, 0] on div "ⓘ" at bounding box center [0, 0] width 0 height 0
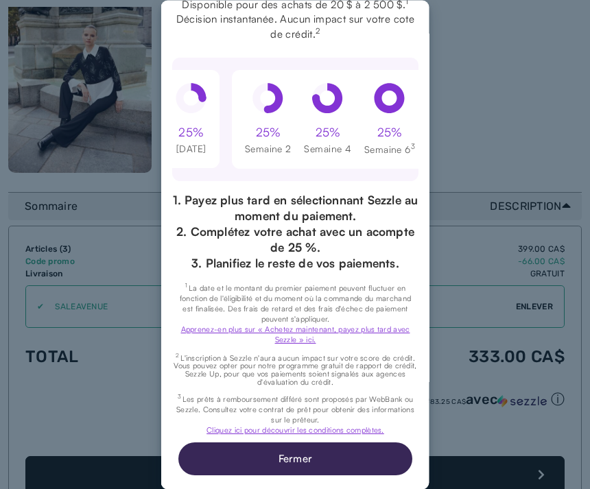
scroll to position [159, 0]
click at [336, 462] on button "Fermer" at bounding box center [295, 459] width 234 height 33
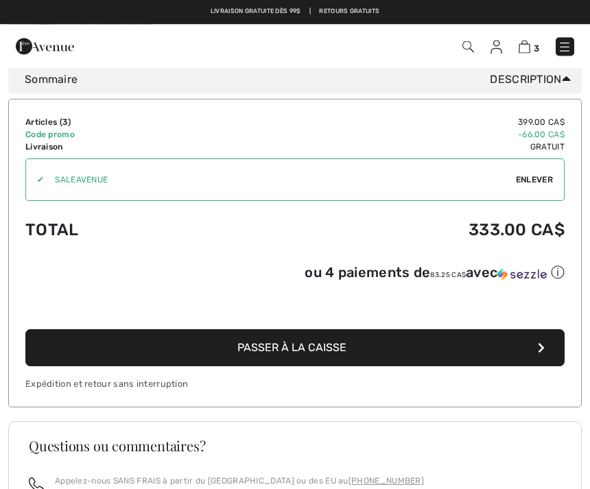
scroll to position [837, 0]
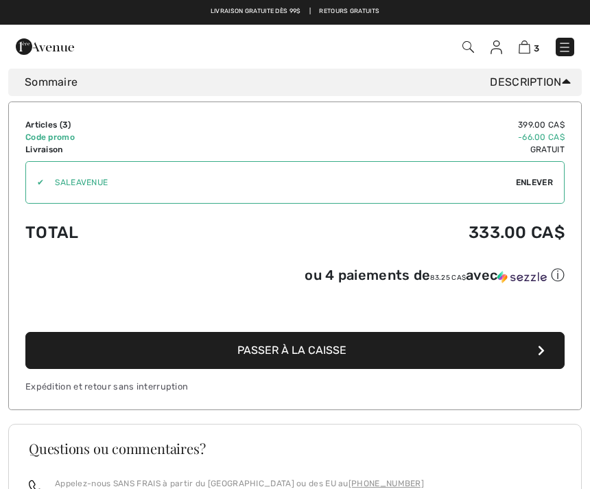
click at [397, 362] on button "Passer à la caisse" at bounding box center [294, 350] width 539 height 37
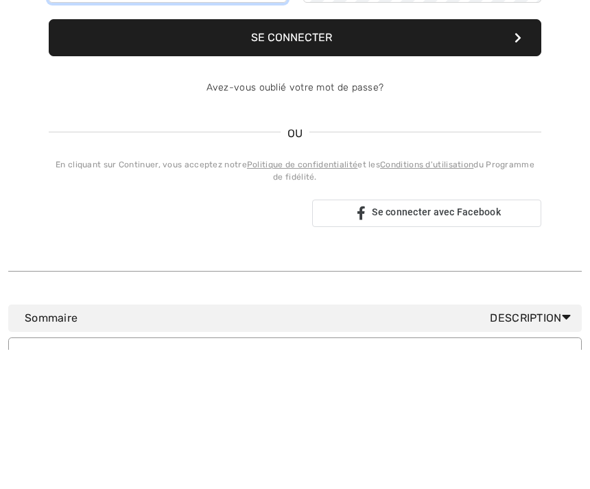
type input "[EMAIL_ADDRESS][DOMAIN_NAME]"
click at [295, 177] on button "Se connecter" at bounding box center [295, 177] width 493 height 37
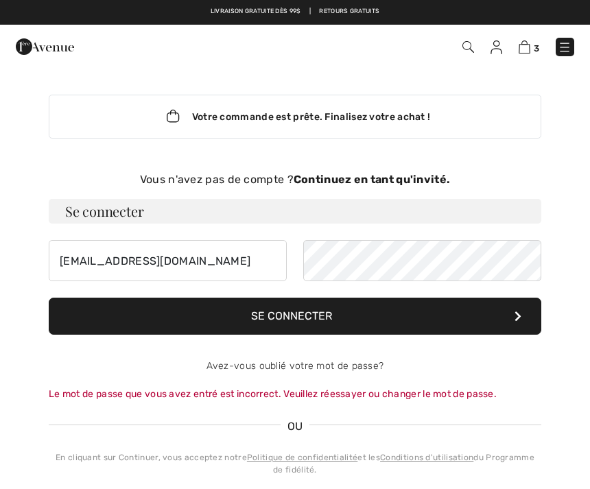
click at [525, 314] on button "Se connecter" at bounding box center [295, 316] width 493 height 37
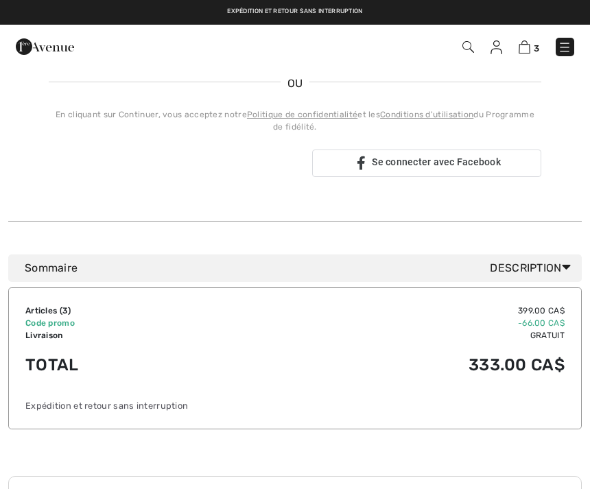
scroll to position [342, 0]
click at [452, 171] on div "Se connecter avec Facebook" at bounding box center [426, 163] width 229 height 27
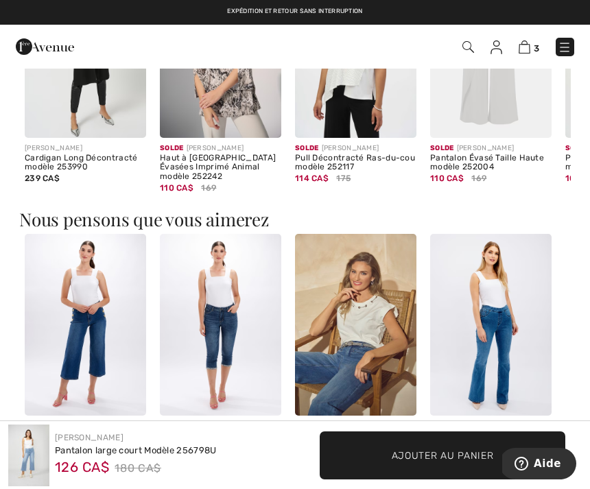
scroll to position [903, 0]
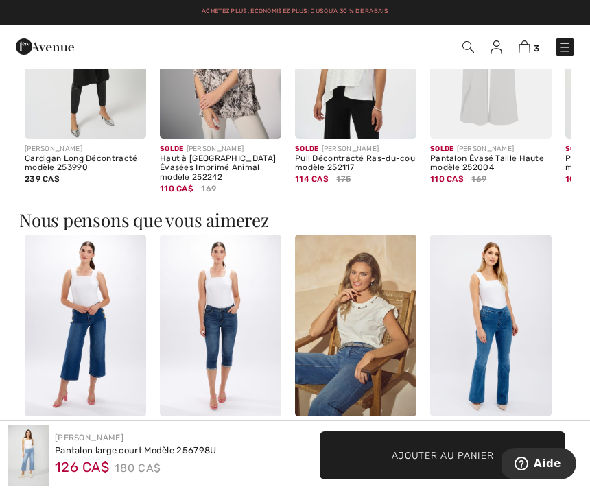
click at [530, 50] on img at bounding box center [525, 46] width 12 height 13
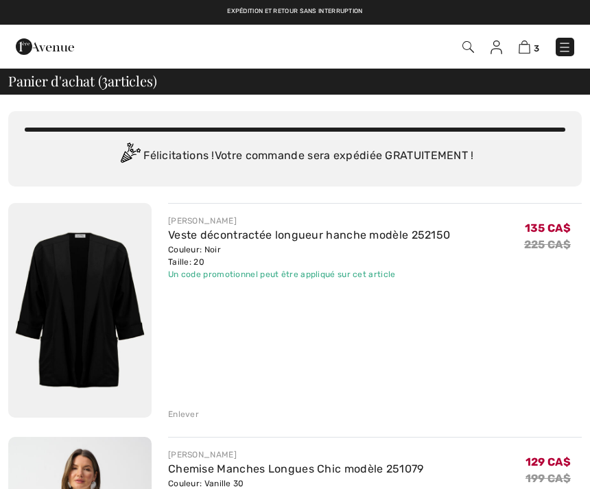
click at [530, 43] on img at bounding box center [525, 46] width 12 height 13
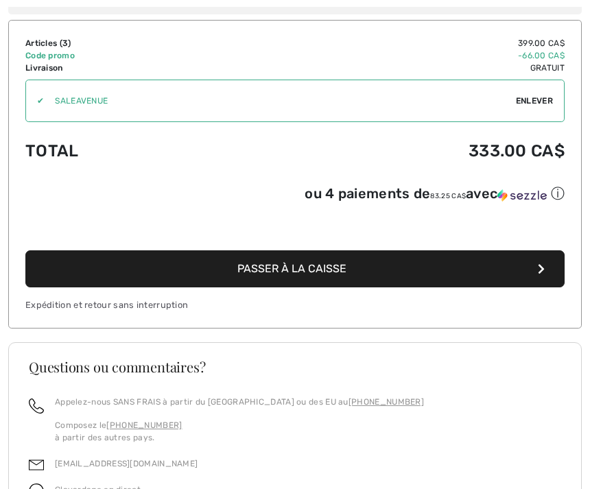
scroll to position [930, 0]
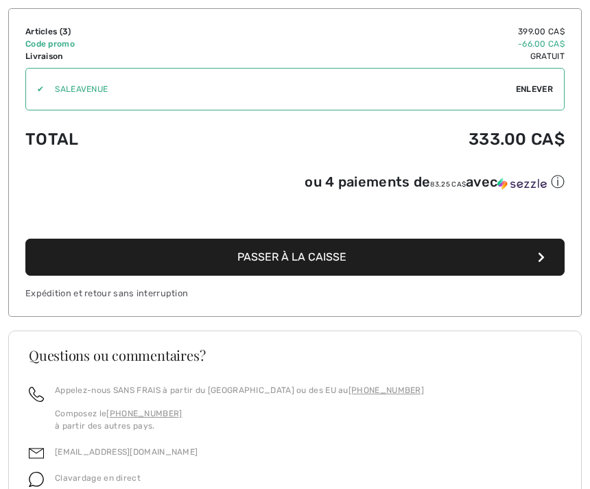
click at [416, 261] on button "Passer à la caisse" at bounding box center [294, 257] width 539 height 37
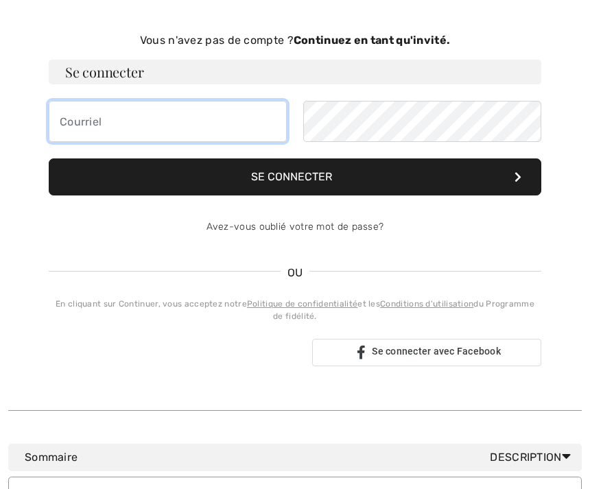
click at [237, 125] on input "email" at bounding box center [168, 121] width 238 height 41
type input "[EMAIL_ADDRESS][DOMAIN_NAME]"
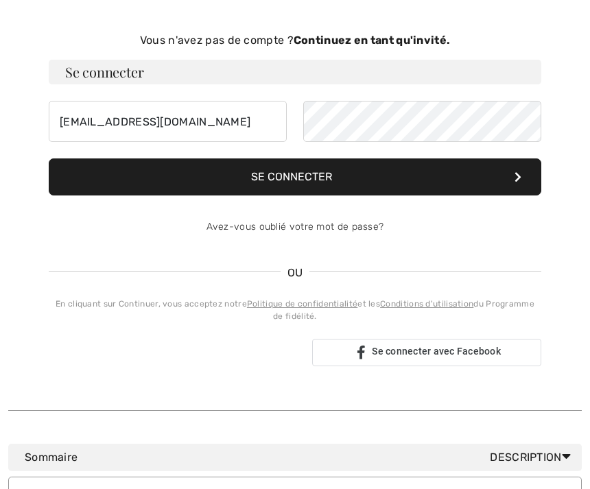
click at [376, 189] on button "Se connecter" at bounding box center [295, 177] width 493 height 37
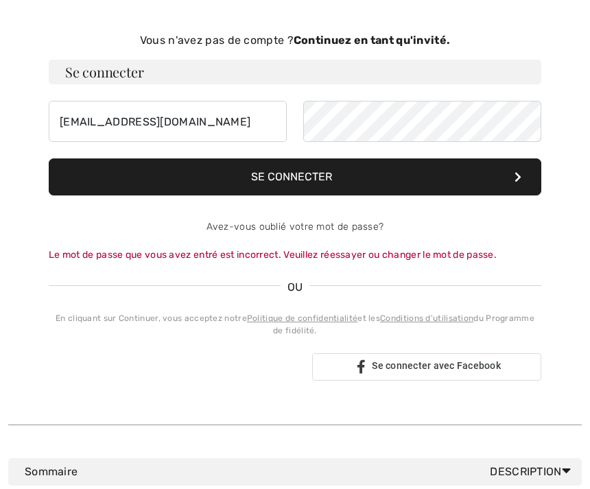
click at [530, 181] on button "Se connecter" at bounding box center [295, 177] width 493 height 37
click at [295, 177] on button "Se connecter" at bounding box center [295, 177] width 493 height 37
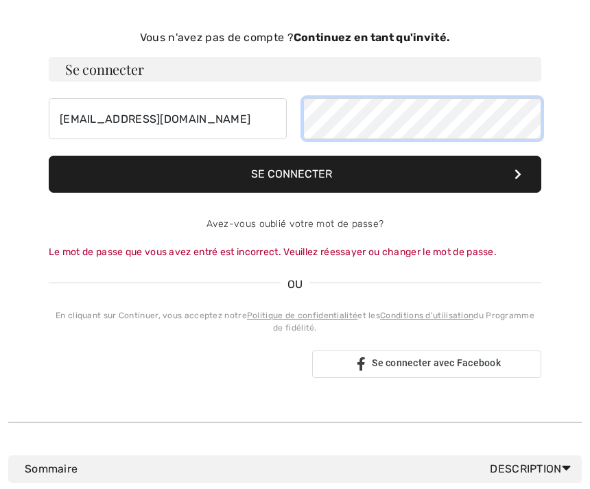
scroll to position [139, 0]
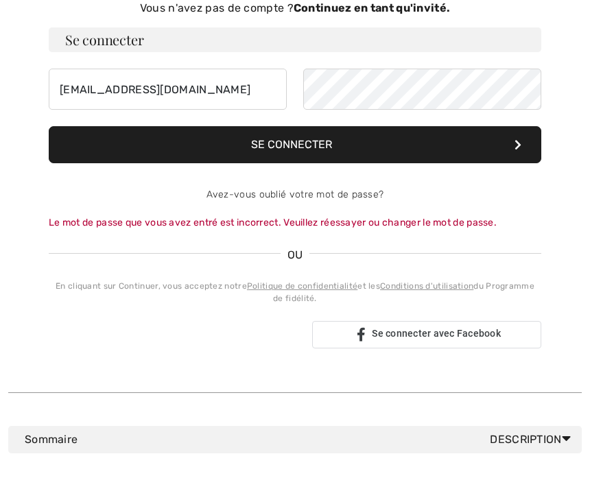
click at [518, 172] on icon at bounding box center [518, 177] width 7 height 11
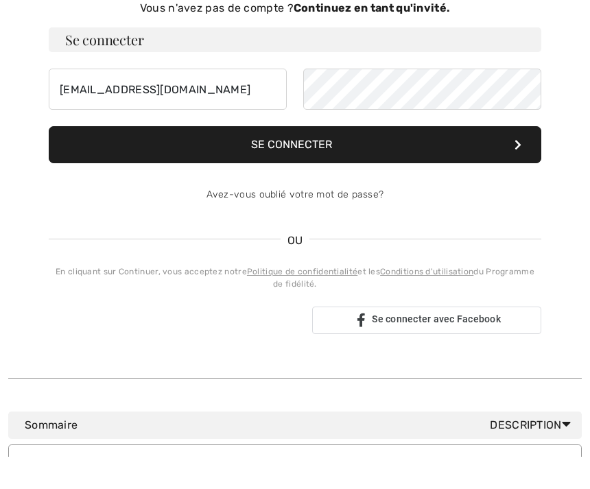
scroll to position [172, 0]
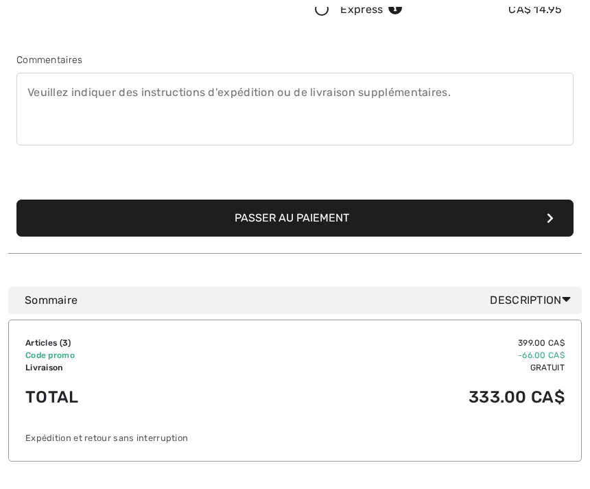
click at [556, 218] on button "Passer au paiement" at bounding box center [294, 218] width 557 height 37
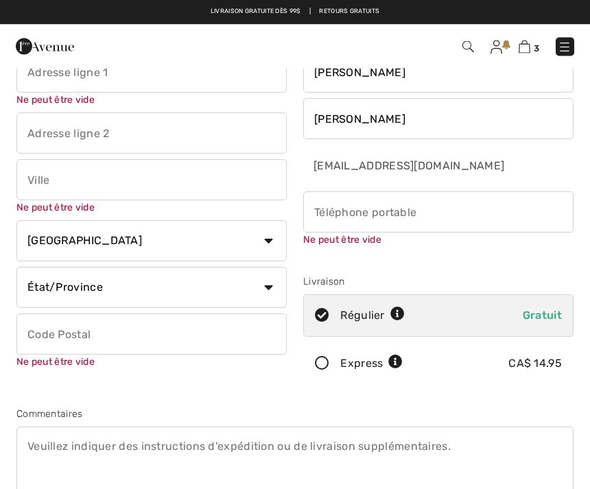
scroll to position [5, 0]
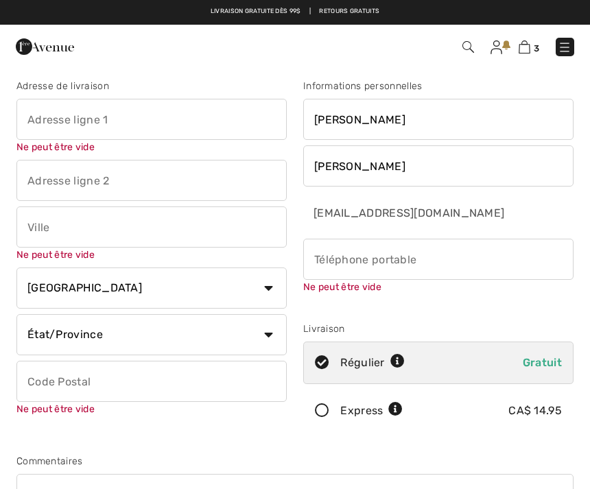
click at [165, 124] on input "text" at bounding box center [151, 119] width 270 height 41
type input "8 Rue Beauchamp"
click at [314, 165] on input "PAGEAU" at bounding box center [438, 165] width 270 height 41
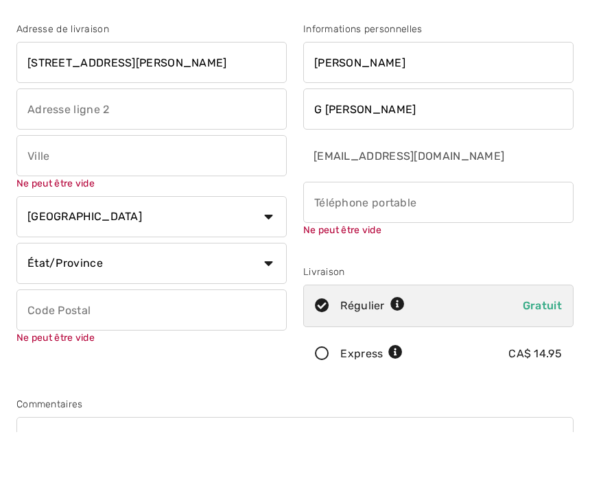
type input "G PAGEAU"
click at [180, 192] on input "text" at bounding box center [151, 212] width 270 height 41
type input "Lévis"
select select "QC"
type input "G6J1E4"
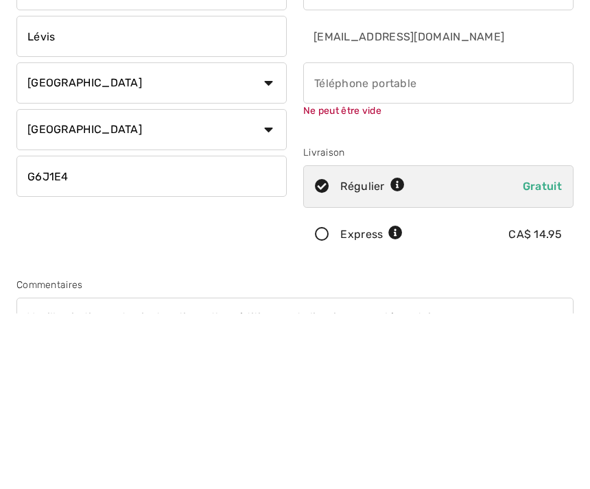
click at [414, 239] on input "phone" at bounding box center [438, 259] width 270 height 41
type input "4188363046"
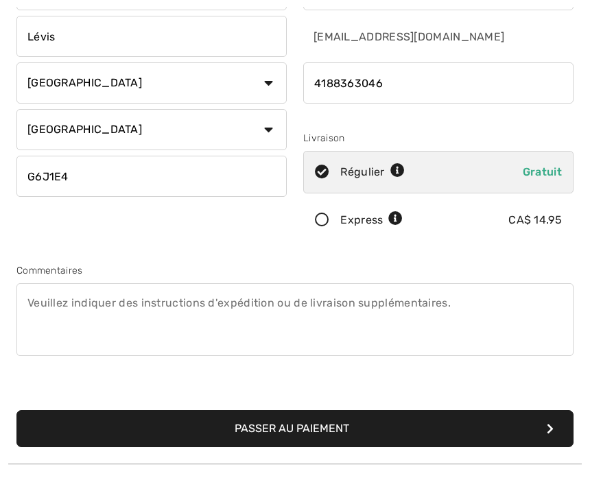
click at [360, 446] on button "Passer au paiement" at bounding box center [294, 428] width 557 height 37
click at [380, 434] on button "Passer au paiement" at bounding box center [294, 428] width 557 height 37
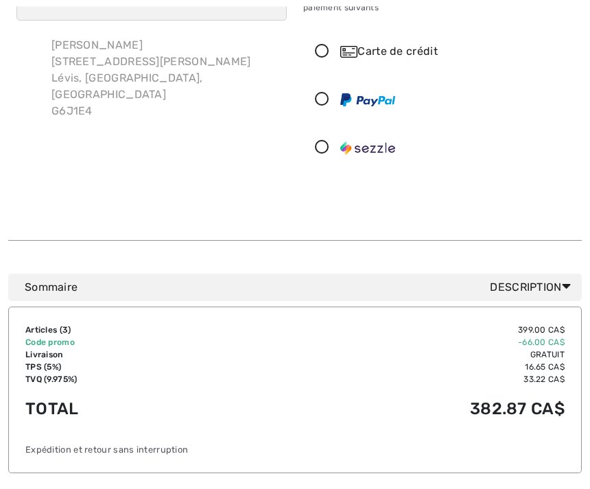
scroll to position [126, 0]
click at [325, 143] on div at bounding box center [433, 147] width 258 height 41
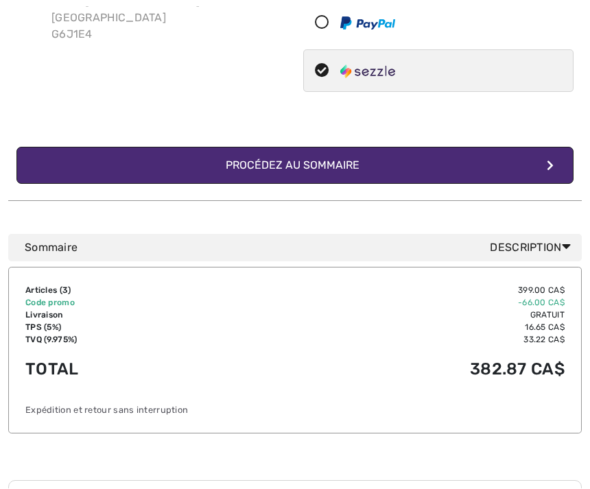
scroll to position [202, 0]
click at [563, 152] on button "Complétez votre commande avec Sezzle Procédez au sommaire" at bounding box center [294, 165] width 557 height 37
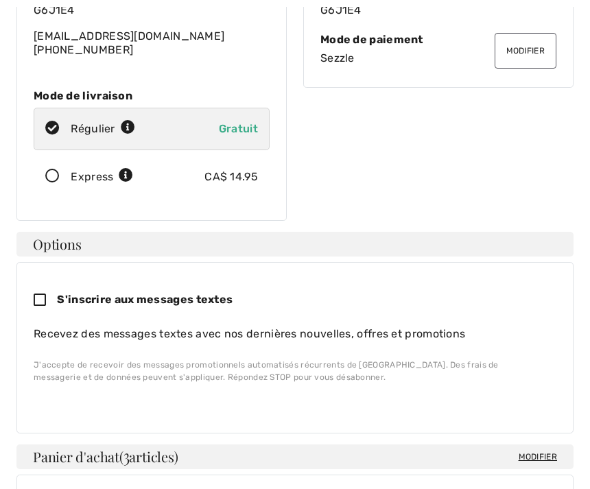
scroll to position [194, 0]
click at [36, 300] on div "S'inscrire aux messages textes" at bounding box center [290, 299] width 512 height 41
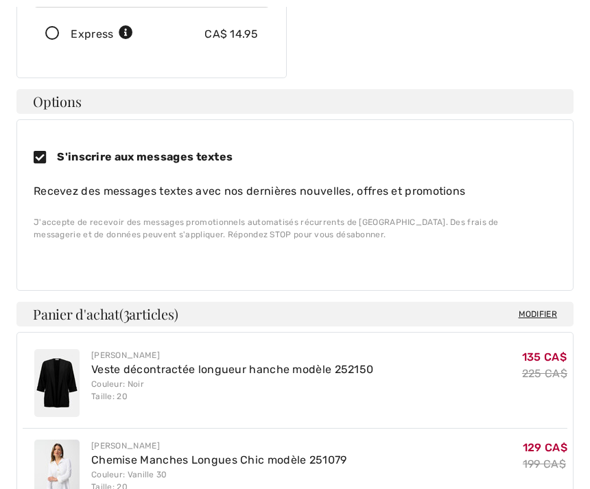
scroll to position [336, 0]
click at [27, 145] on div "S'inscrire aux messages textes Recevez des messages textes avec nos dernières n…" at bounding box center [294, 205] width 557 height 172
click at [42, 151] on icon at bounding box center [45, 158] width 23 height 14
checkbox input "false"
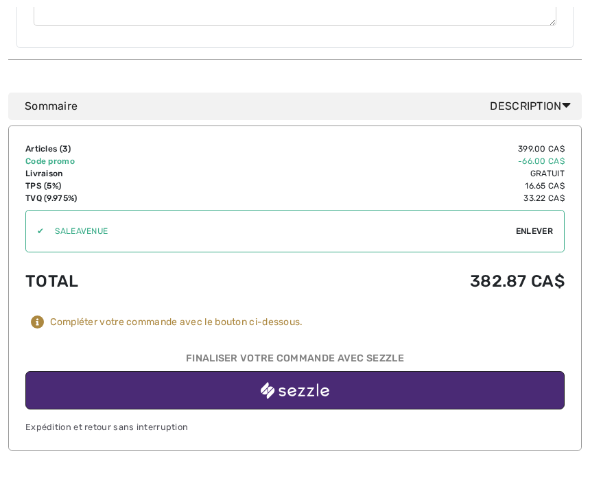
scroll to position [1074, 0]
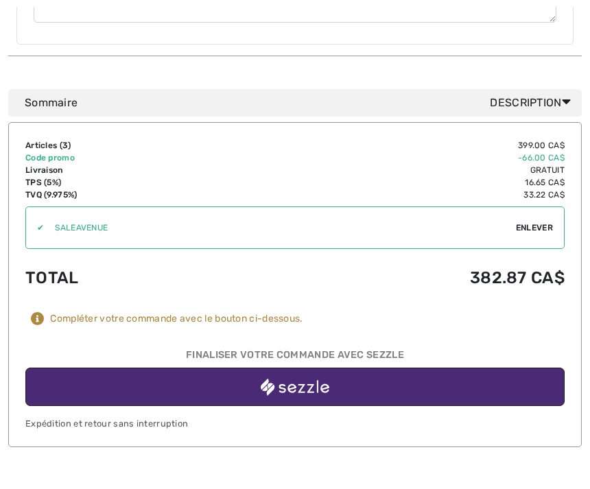
click at [375, 377] on button "button" at bounding box center [294, 387] width 539 height 38
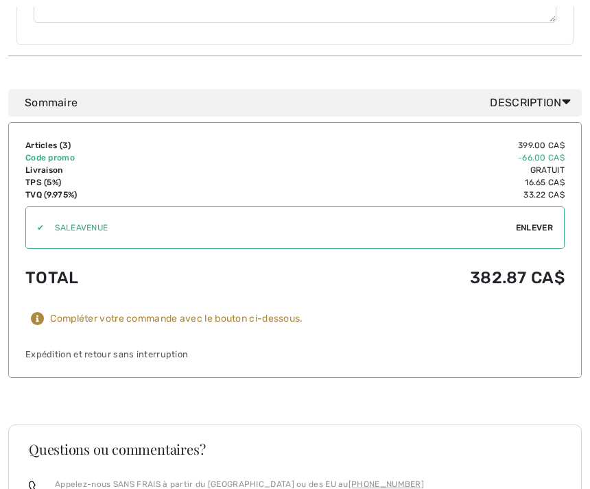
scroll to position [1118, 0]
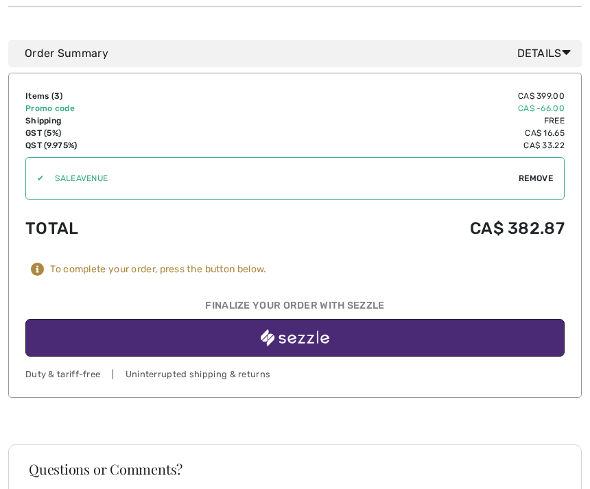
scroll to position [1136, 0]
click at [344, 319] on button "button" at bounding box center [294, 338] width 539 height 38
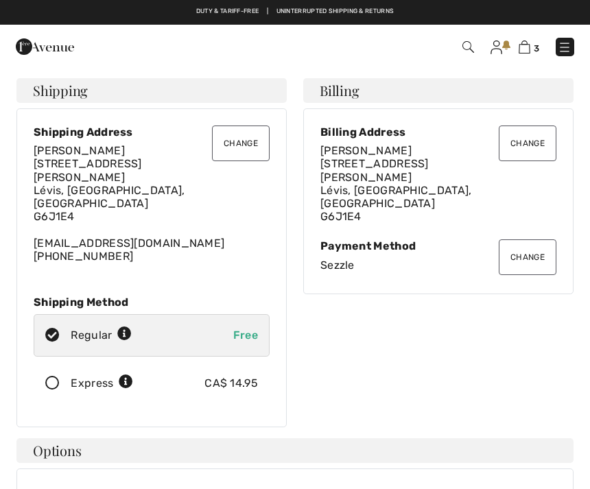
click at [529, 48] on img at bounding box center [525, 46] width 12 height 13
click at [529, 49] on img at bounding box center [525, 46] width 12 height 13
click at [530, 48] on img at bounding box center [525, 46] width 12 height 13
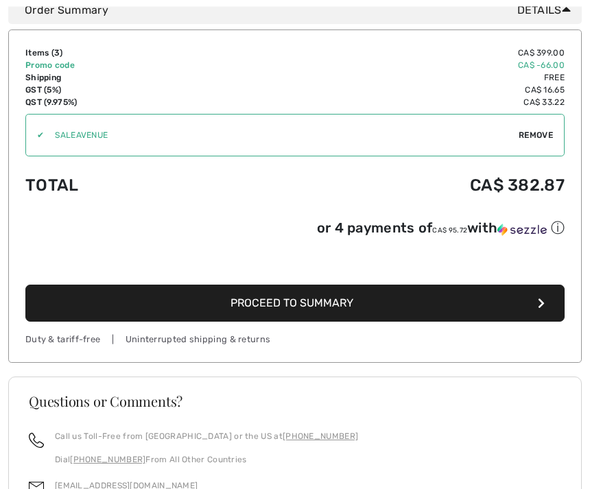
scroll to position [909, 0]
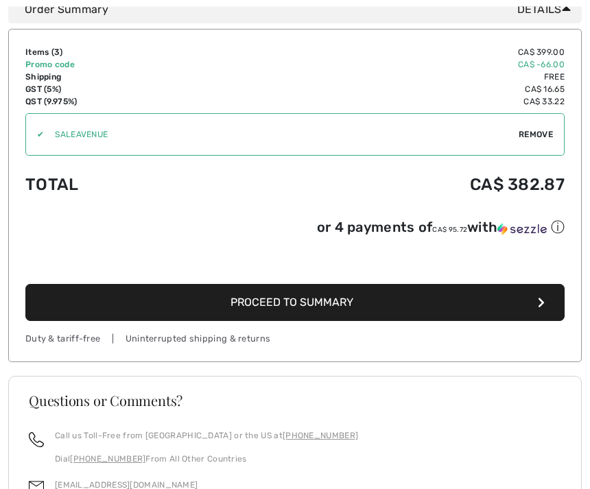
click at [388, 311] on button "Proceed to Summary" at bounding box center [294, 303] width 539 height 37
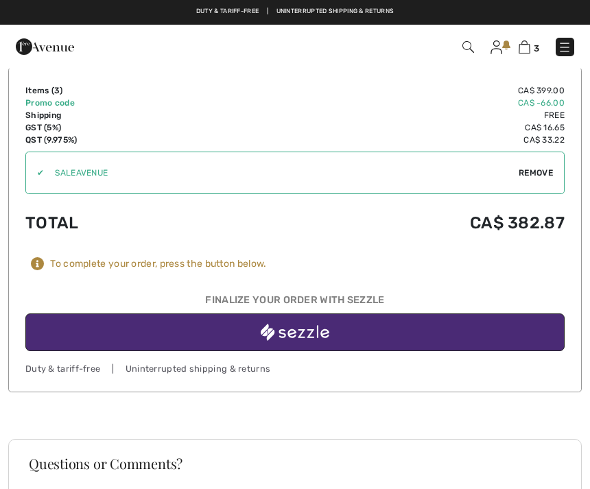
scroll to position [1140, 0]
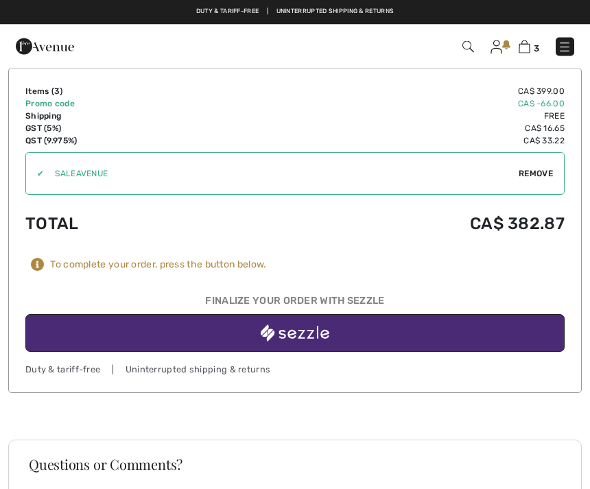
click at [385, 315] on button "button" at bounding box center [294, 334] width 539 height 38
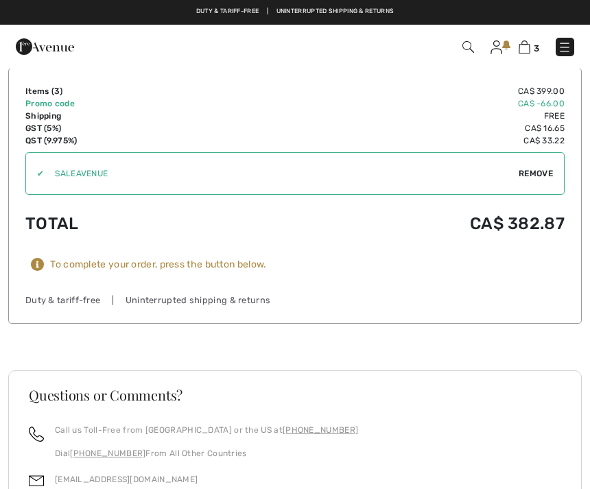
scroll to position [1162, 0]
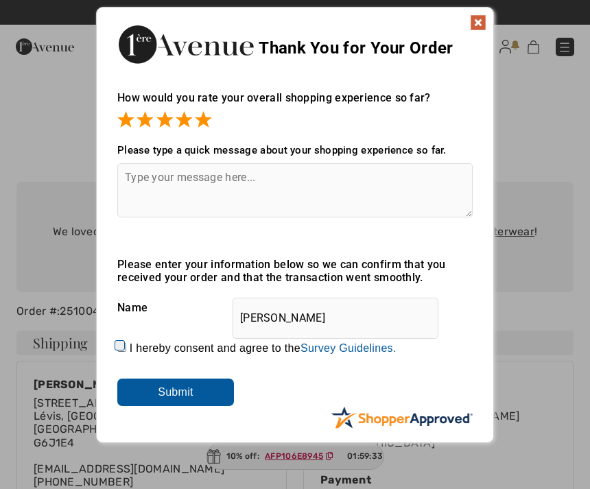
click at [198, 399] on input "Submit" at bounding box center [175, 392] width 117 height 27
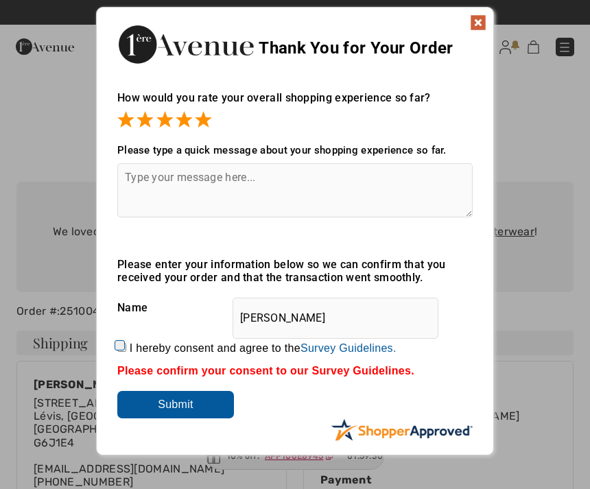
click at [202, 410] on input "Submit" at bounding box center [175, 404] width 117 height 27
click at [494, 18] on div "Sorry! Something went wrong. Close Thank You for Your Order How would you rate …" at bounding box center [295, 231] width 590 height 462
click at [478, 23] on img at bounding box center [478, 22] width 16 height 16
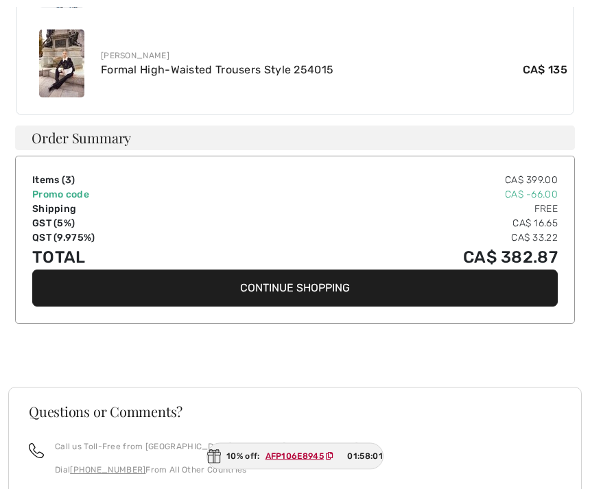
scroll to position [760, 0]
click at [331, 275] on button "Continue Shopping" at bounding box center [295, 288] width 526 height 37
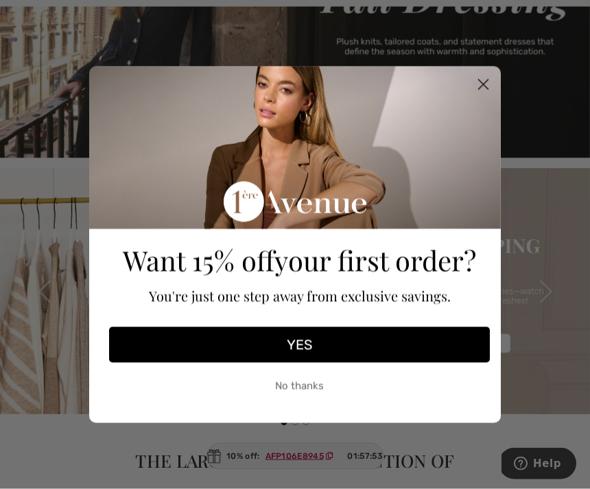
scroll to position [265, 0]
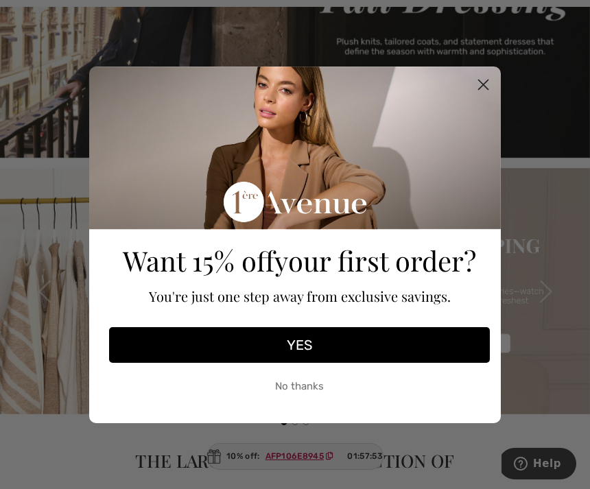
click at [484, 89] on icon "Close dialog" at bounding box center [484, 85] width 10 height 10
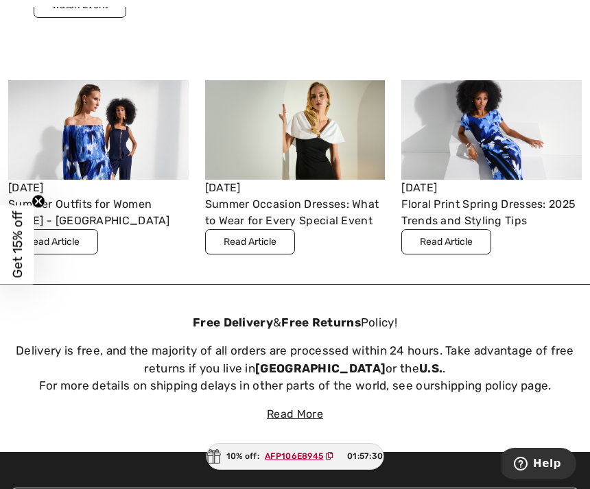
scroll to position [3233, 0]
